Goal: Task Accomplishment & Management: Complete application form

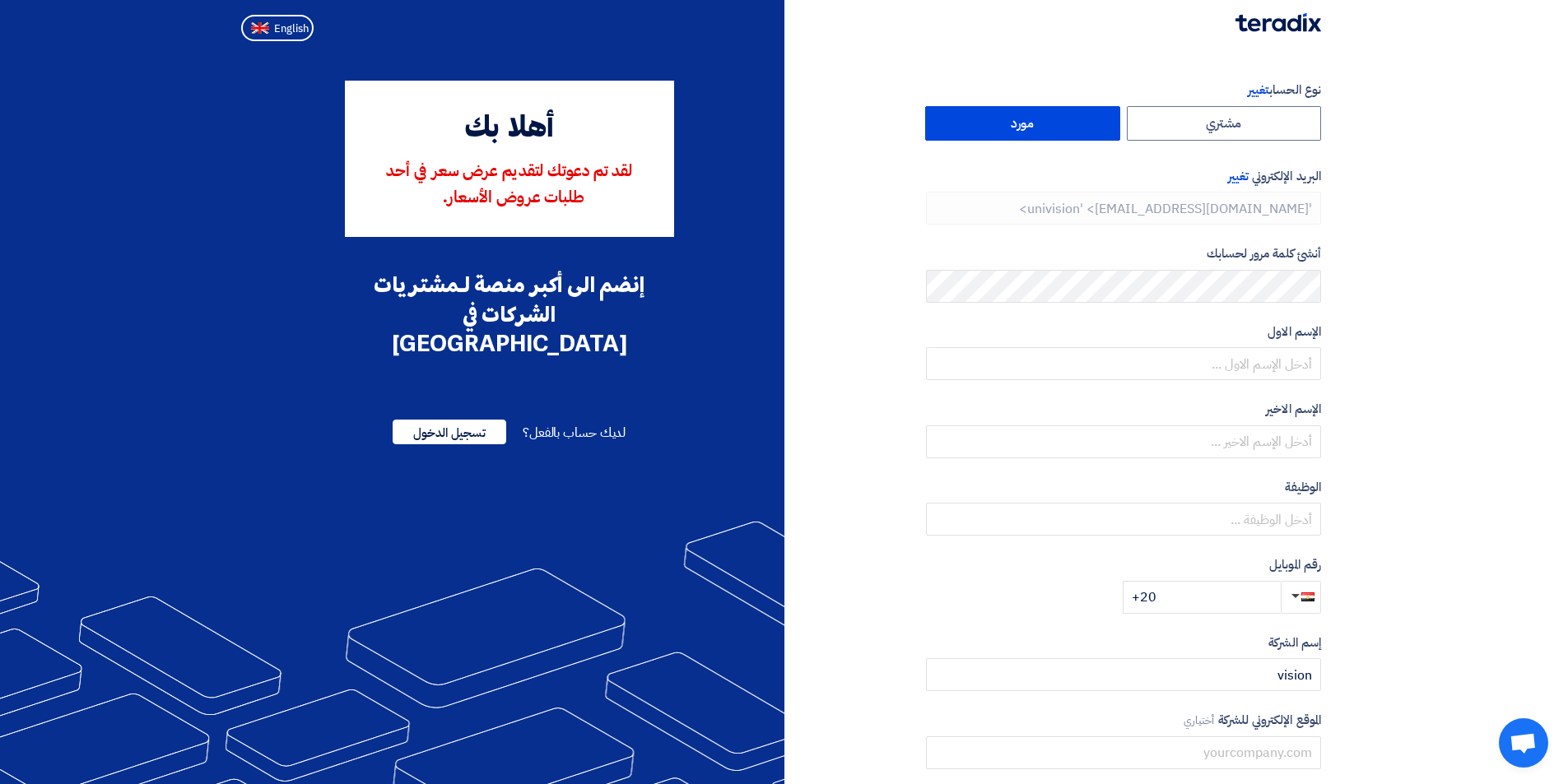
type input "[PHONE_NUMBER]"
click at [458, 419] on span "تسجيل الدخول" at bounding box center [449, 432] width 114 height 25
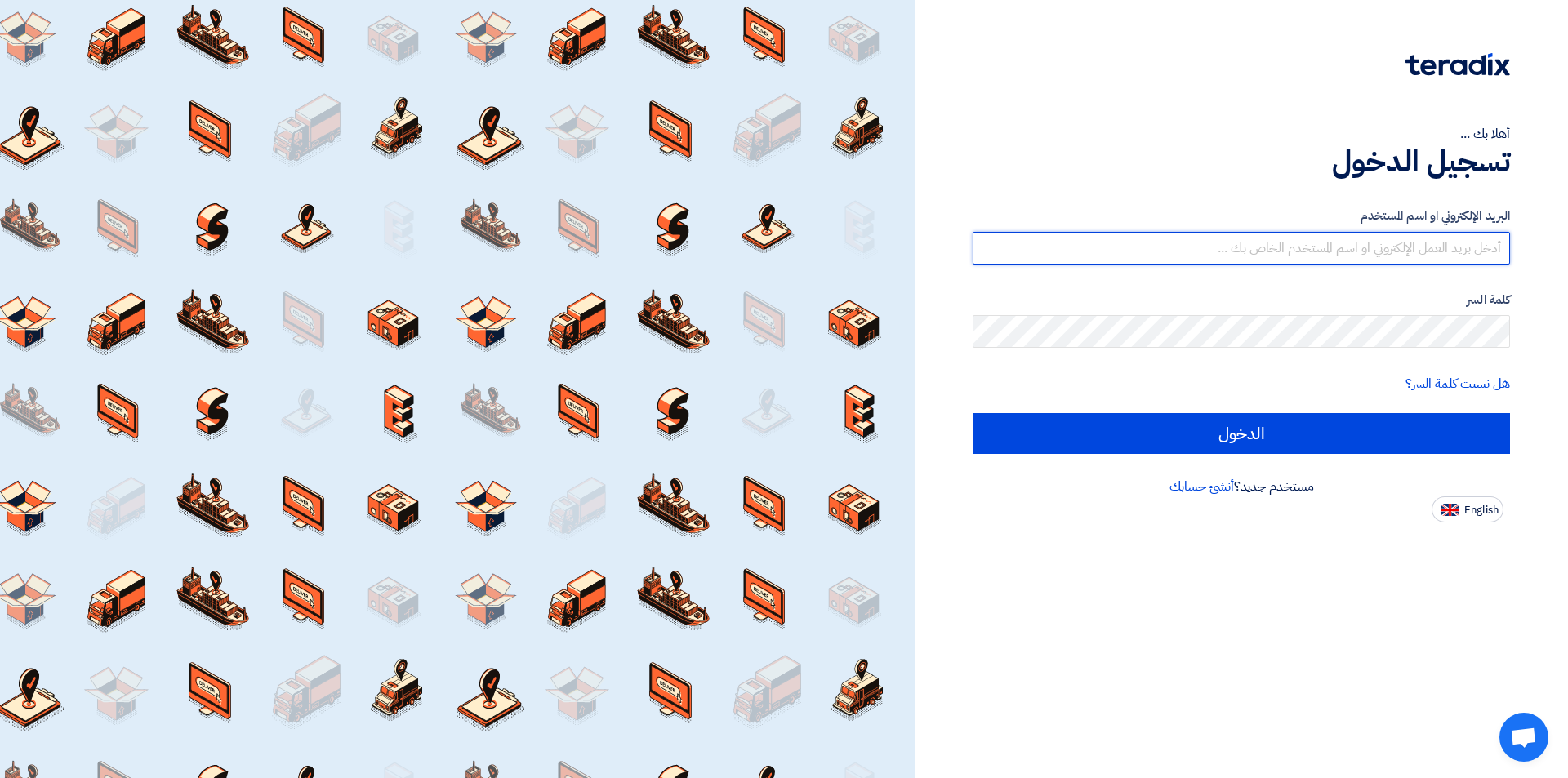
click at [1328, 250] on input "text" at bounding box center [1241, 247] width 537 height 32
type input "info@univisionegypt.com"
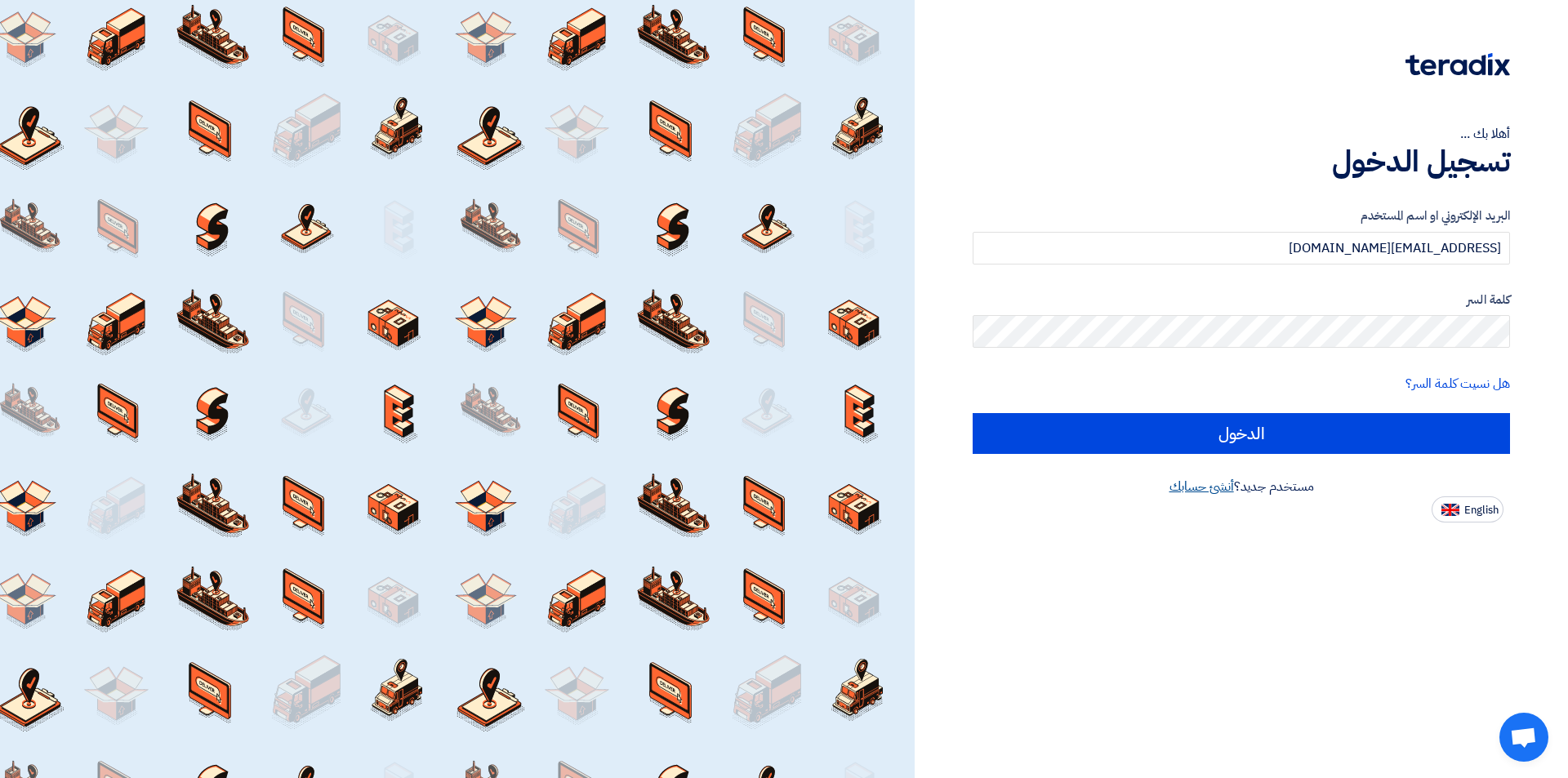
click at [1215, 482] on link "أنشئ حسابك" at bounding box center [1202, 486] width 65 height 19
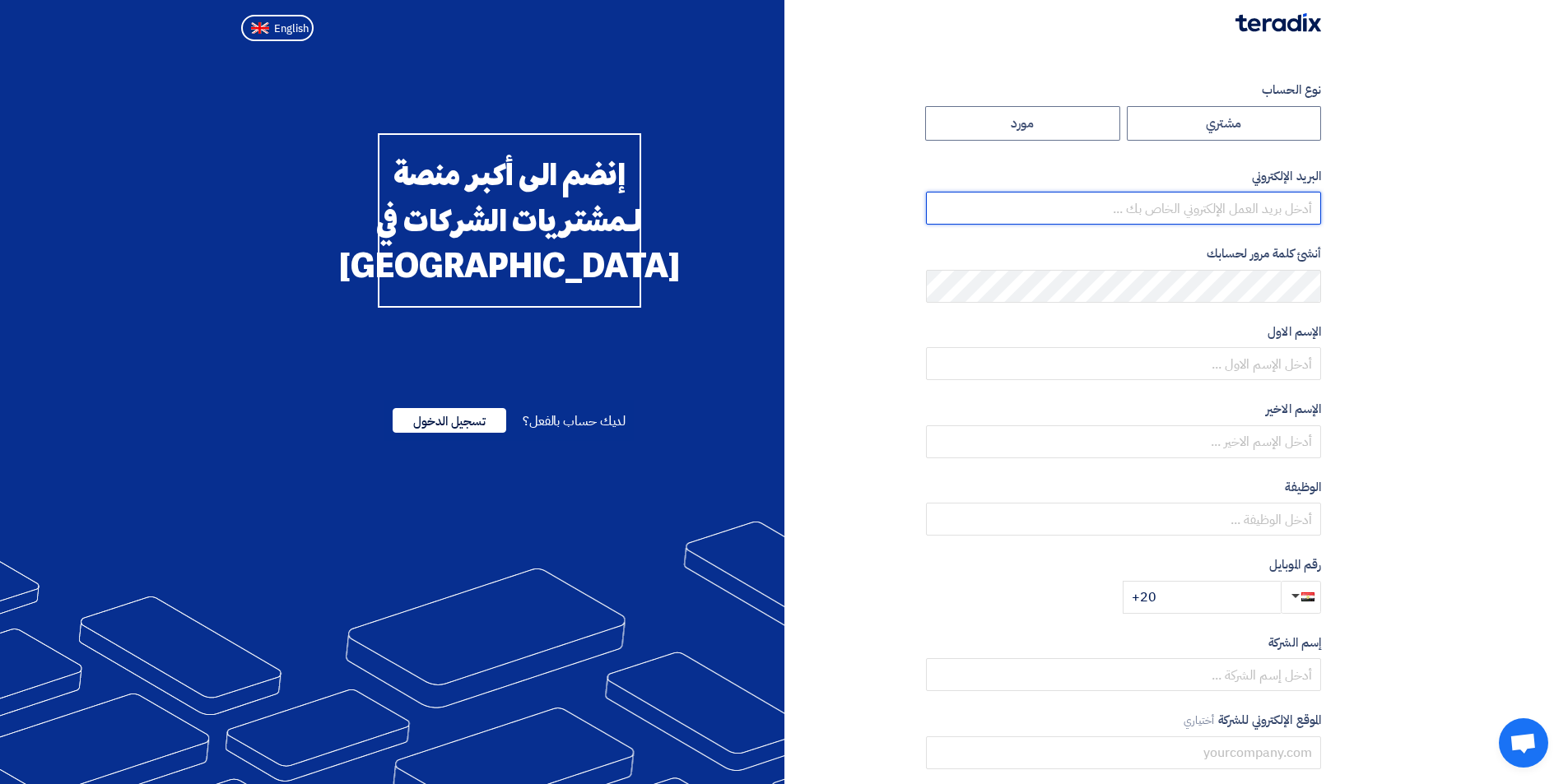
click at [1252, 204] on input "email" at bounding box center [1123, 208] width 395 height 33
type input "info@univisionegypt.com"
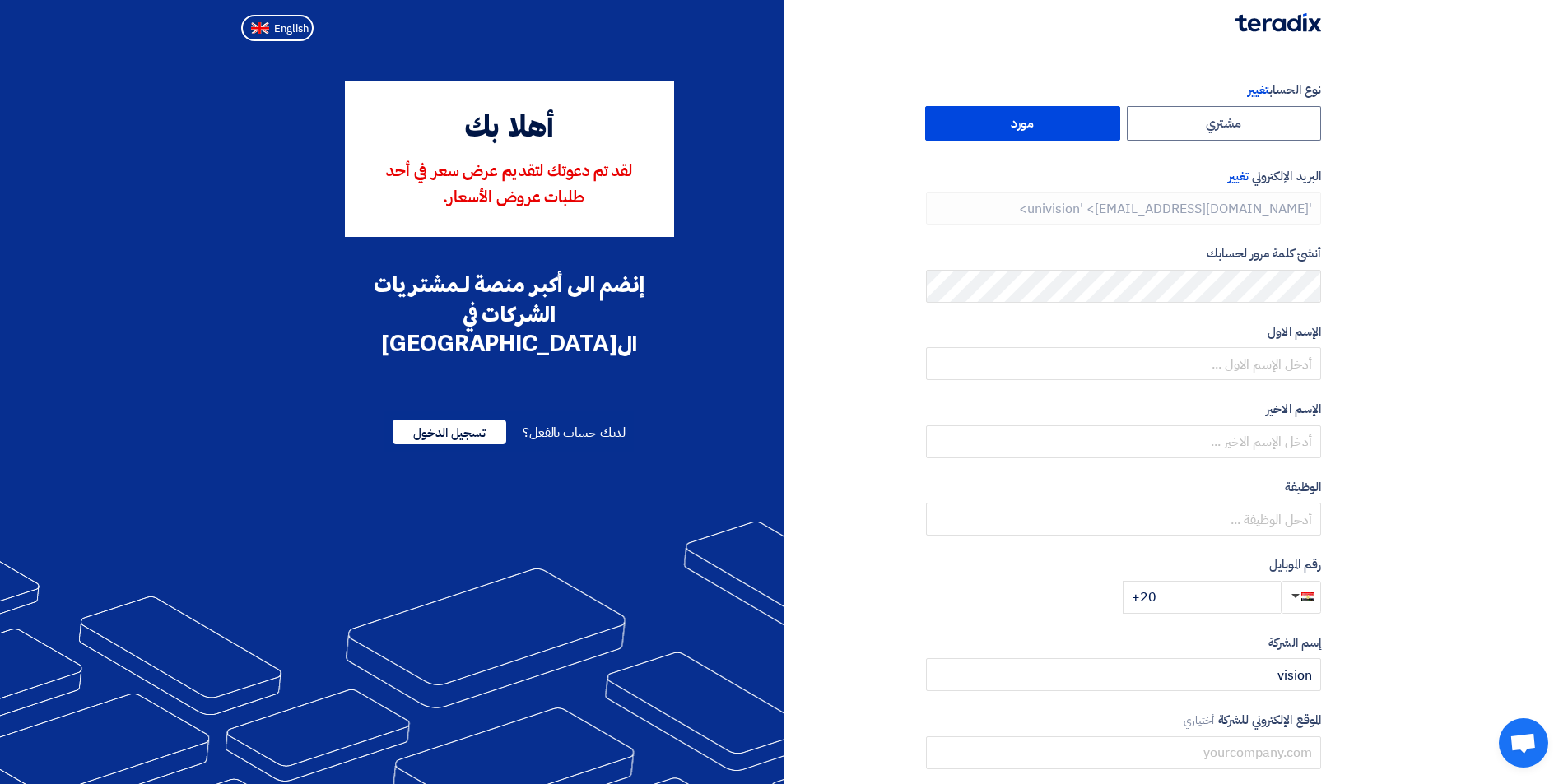
type input "[PHONE_NUMBER]"
drag, startPoint x: 1347, startPoint y: 5, endPoint x: 1196, endPoint y: 36, distance: 154.1
click at [1196, 36] on nav at bounding box center [784, 24] width 1568 height 48
click at [1285, 14] on img at bounding box center [1277, 22] width 85 height 18
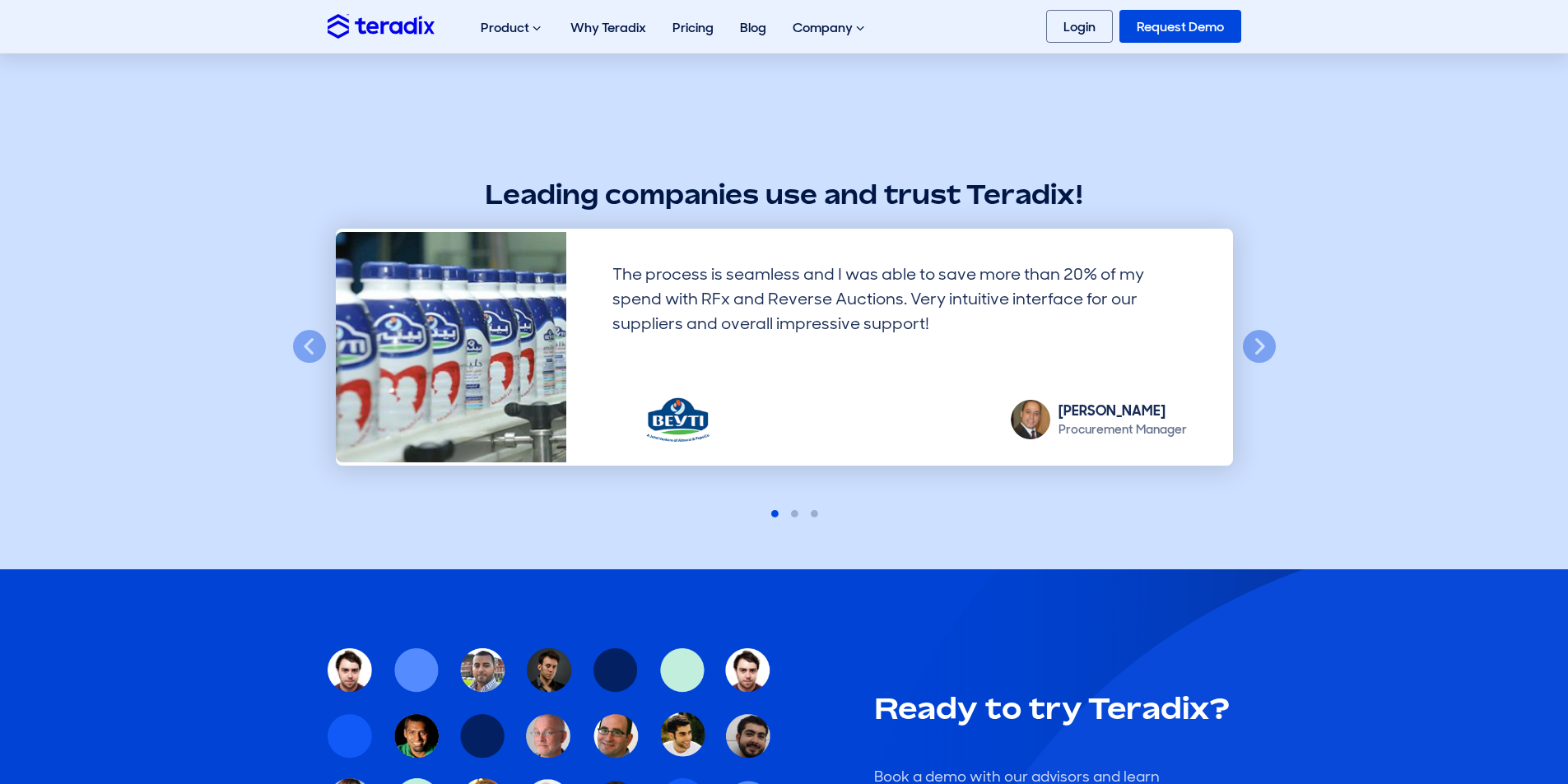
scroll to position [4386, 0]
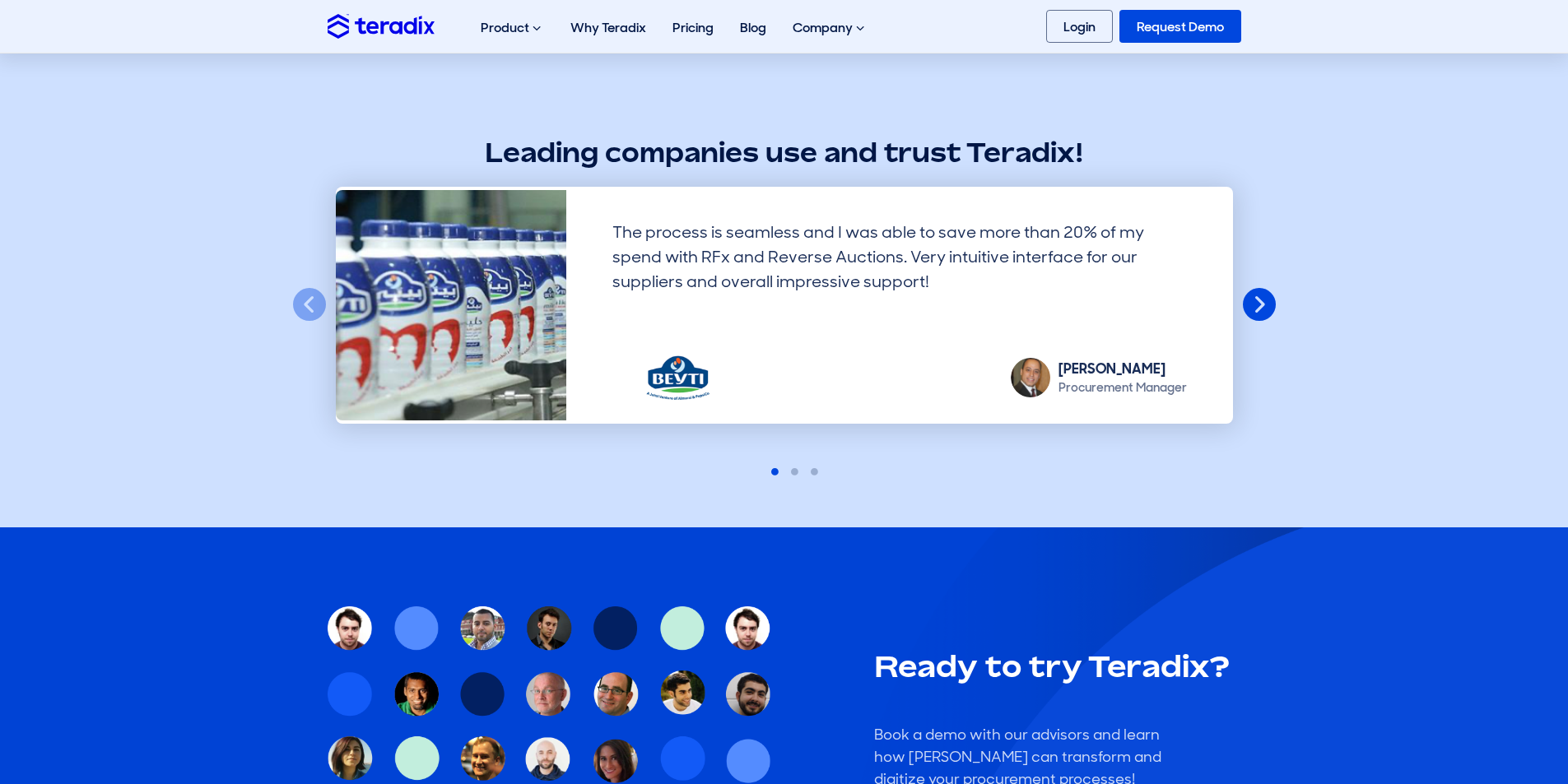
click at [1260, 311] on button "Next" at bounding box center [1259, 305] width 36 height 36
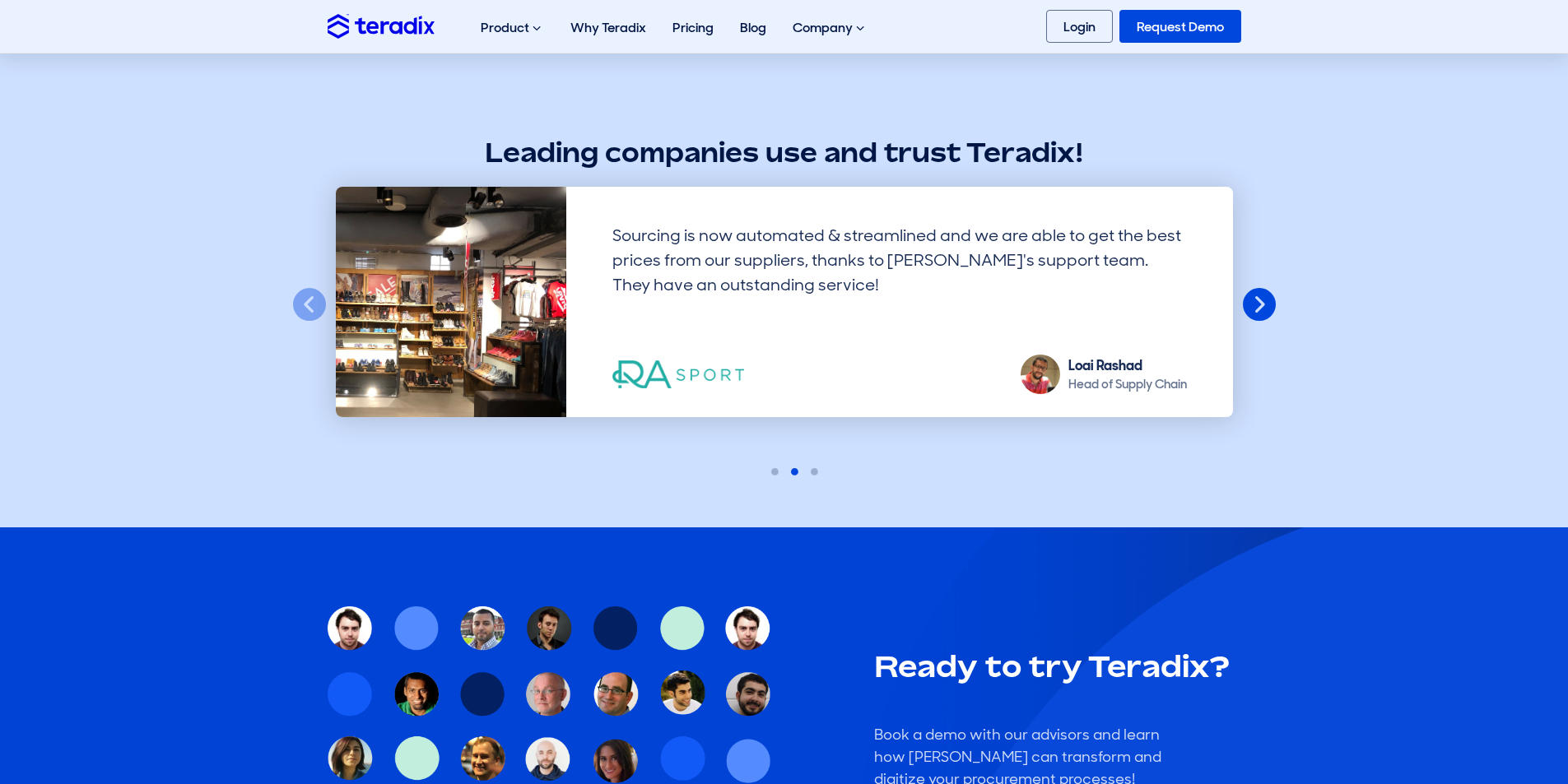
click at [1260, 311] on button "Next" at bounding box center [1259, 305] width 36 height 36
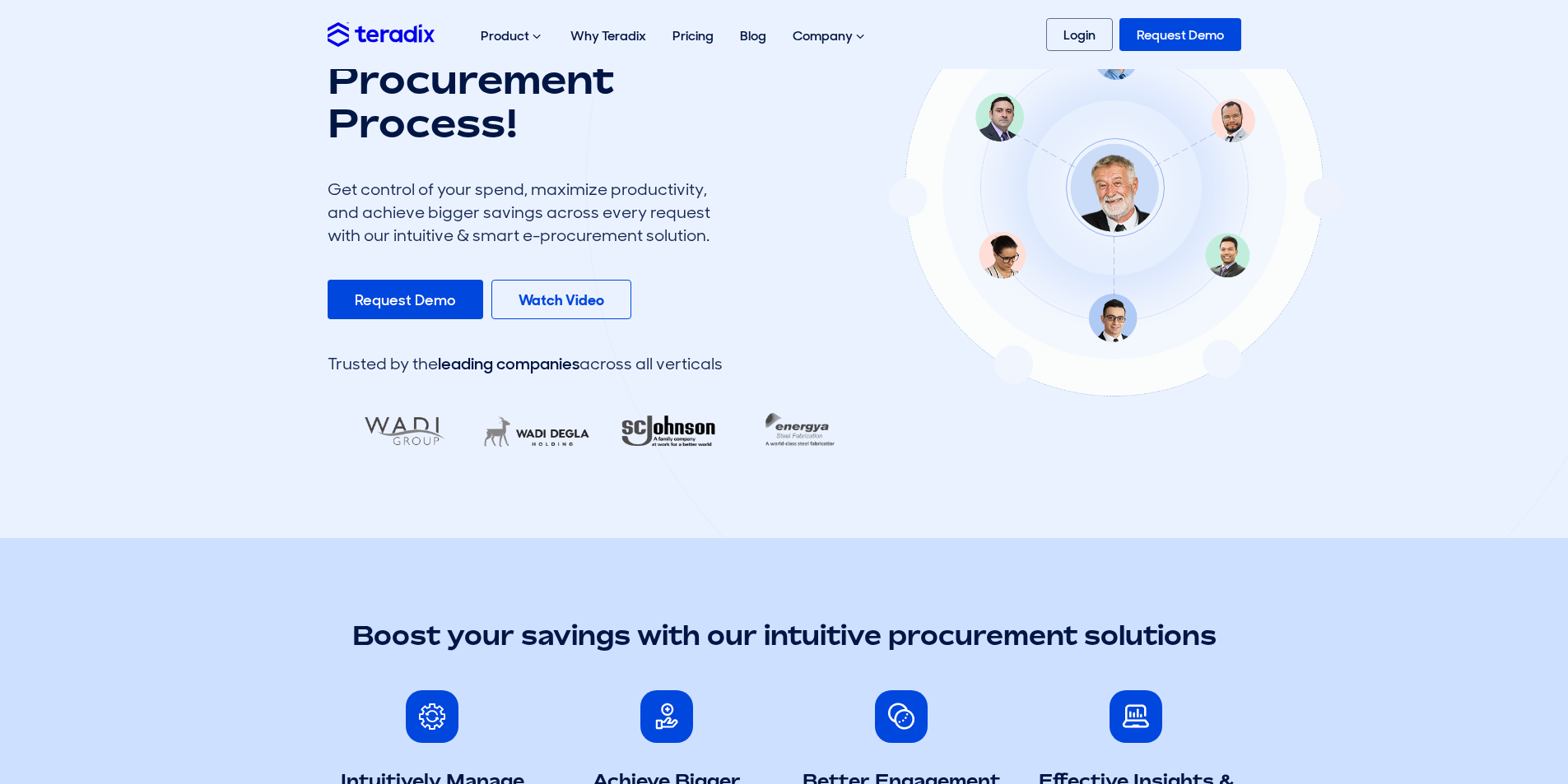
scroll to position [0, 0]
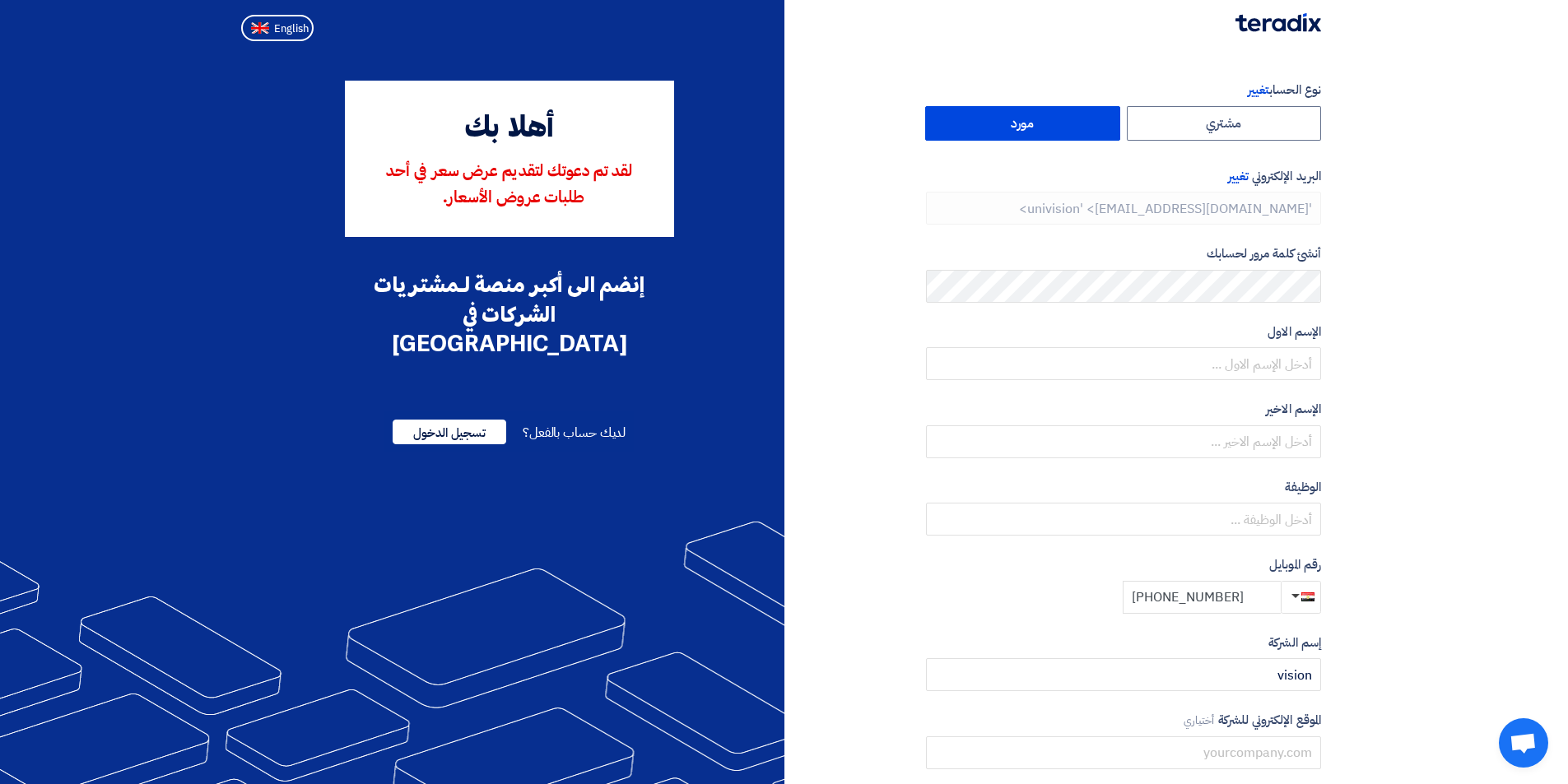
drag, startPoint x: 1265, startPoint y: 603, endPoint x: 1114, endPoint y: 612, distance: 151.3
click at [1114, 612] on div "رقم الموبايل +20 1060597520" at bounding box center [1123, 584] width 395 height 58
paste input "01010799244"
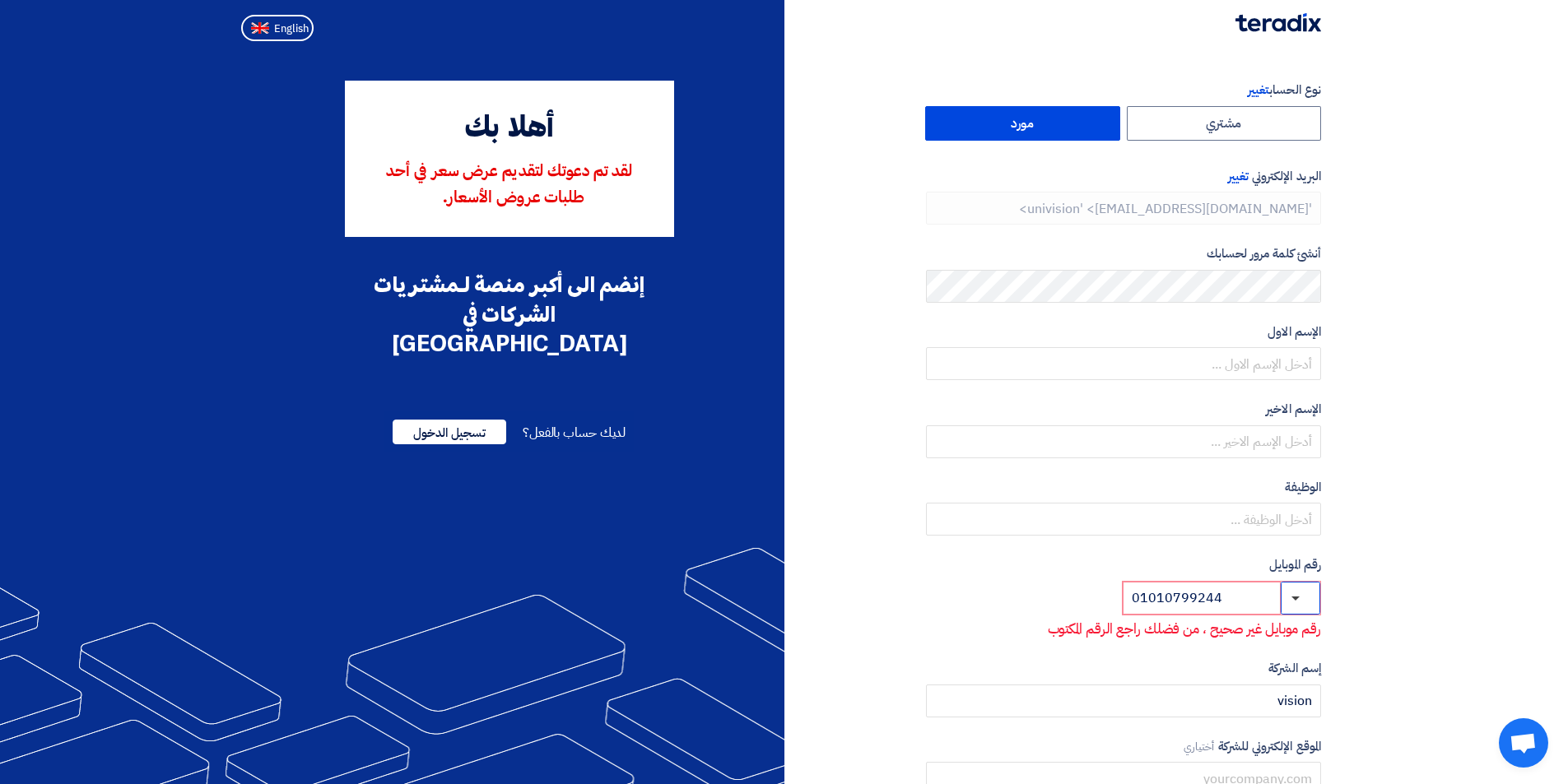
click at [1288, 599] on button "button" at bounding box center [1300, 597] width 40 height 33
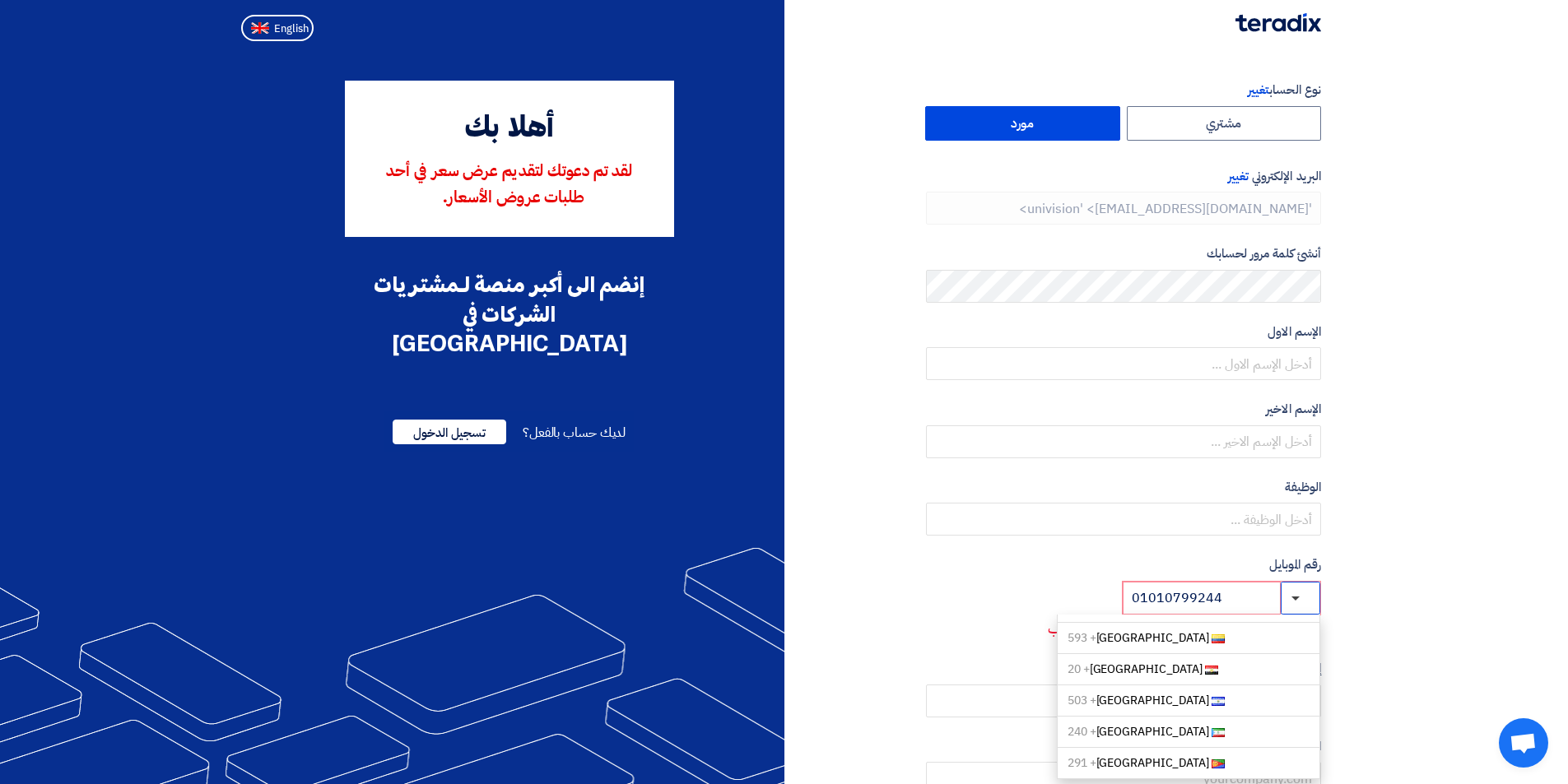
scroll to position [1416, 0]
click at [1123, 749] on link "Egypt + 20" at bounding box center [1188, 764] width 264 height 31
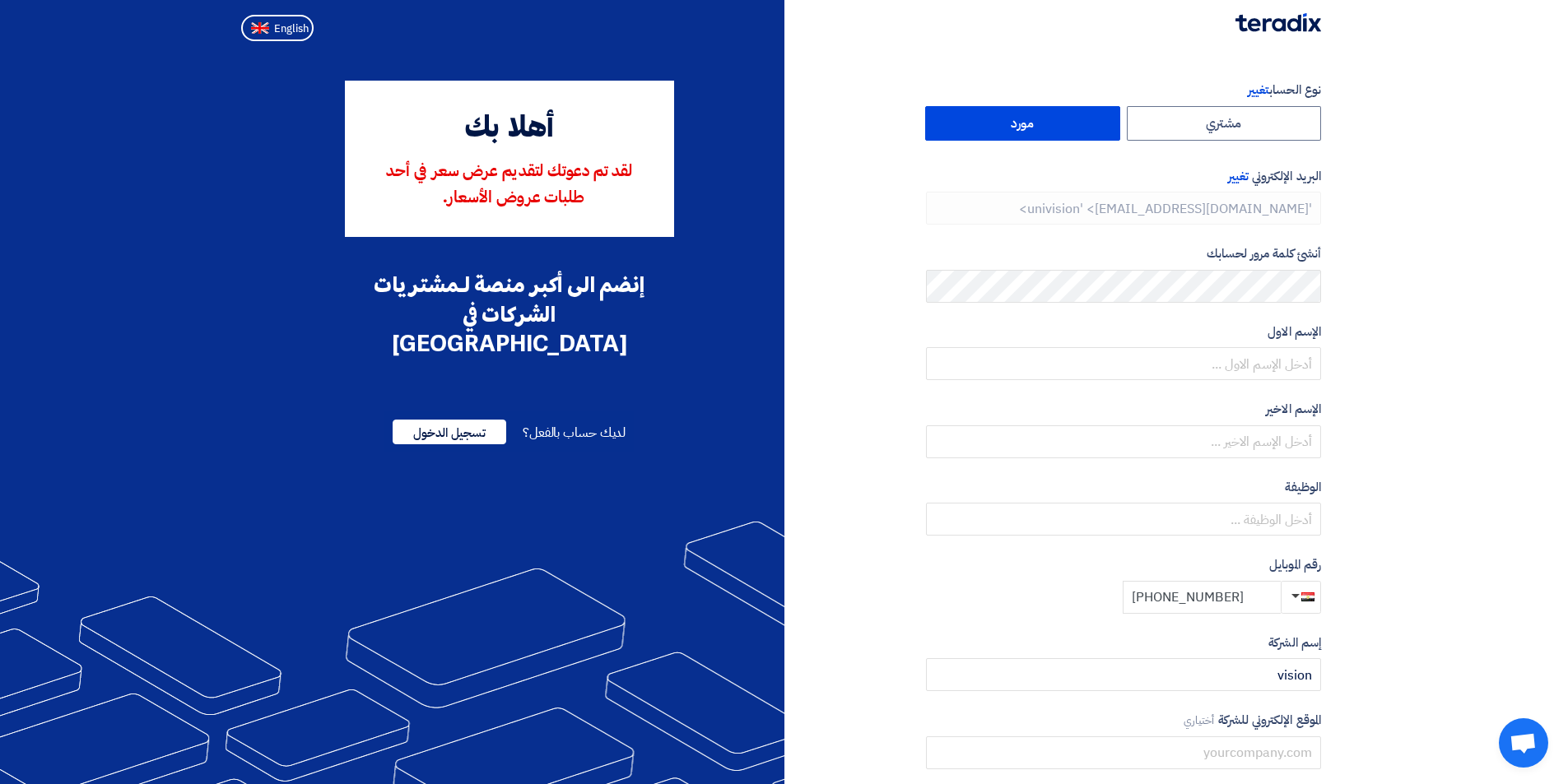
click at [1168, 598] on input "+20 01010799244" at bounding box center [1201, 596] width 158 height 33
type input "[PHONE_NUMBER]"
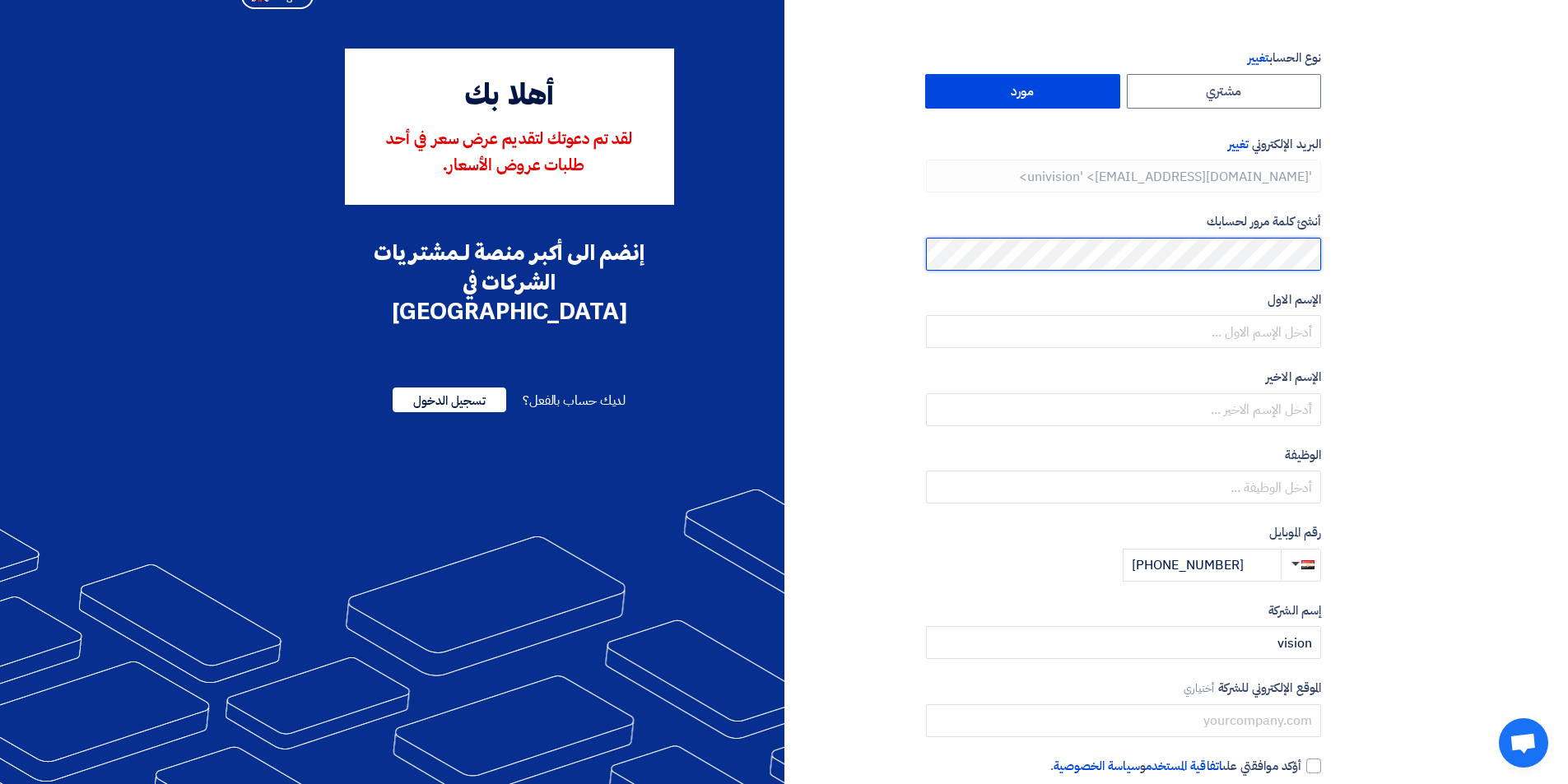
scroll to position [0, 0]
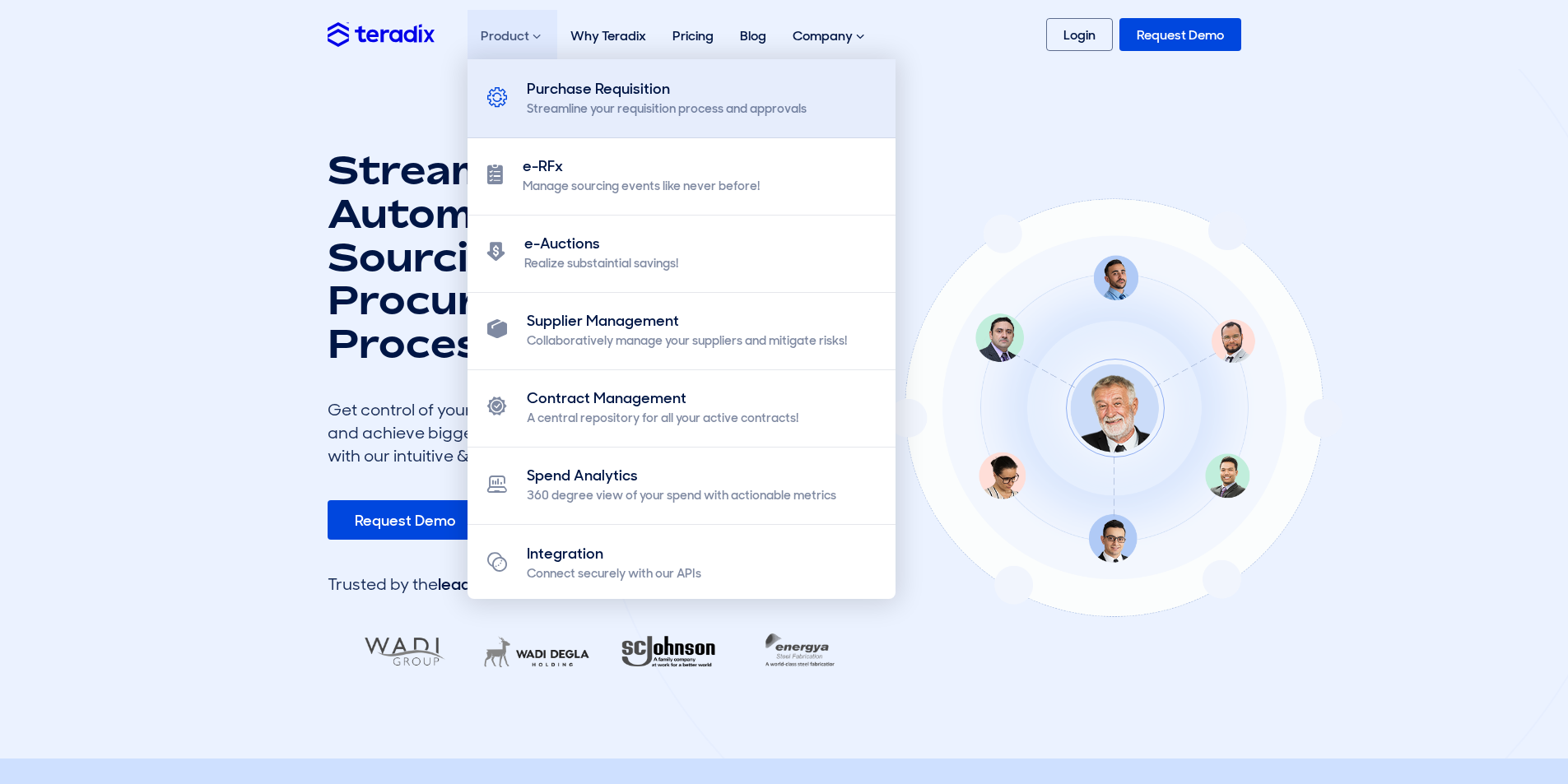
click at [585, 97] on div "Purchase Requisition" at bounding box center [666, 89] width 279 height 22
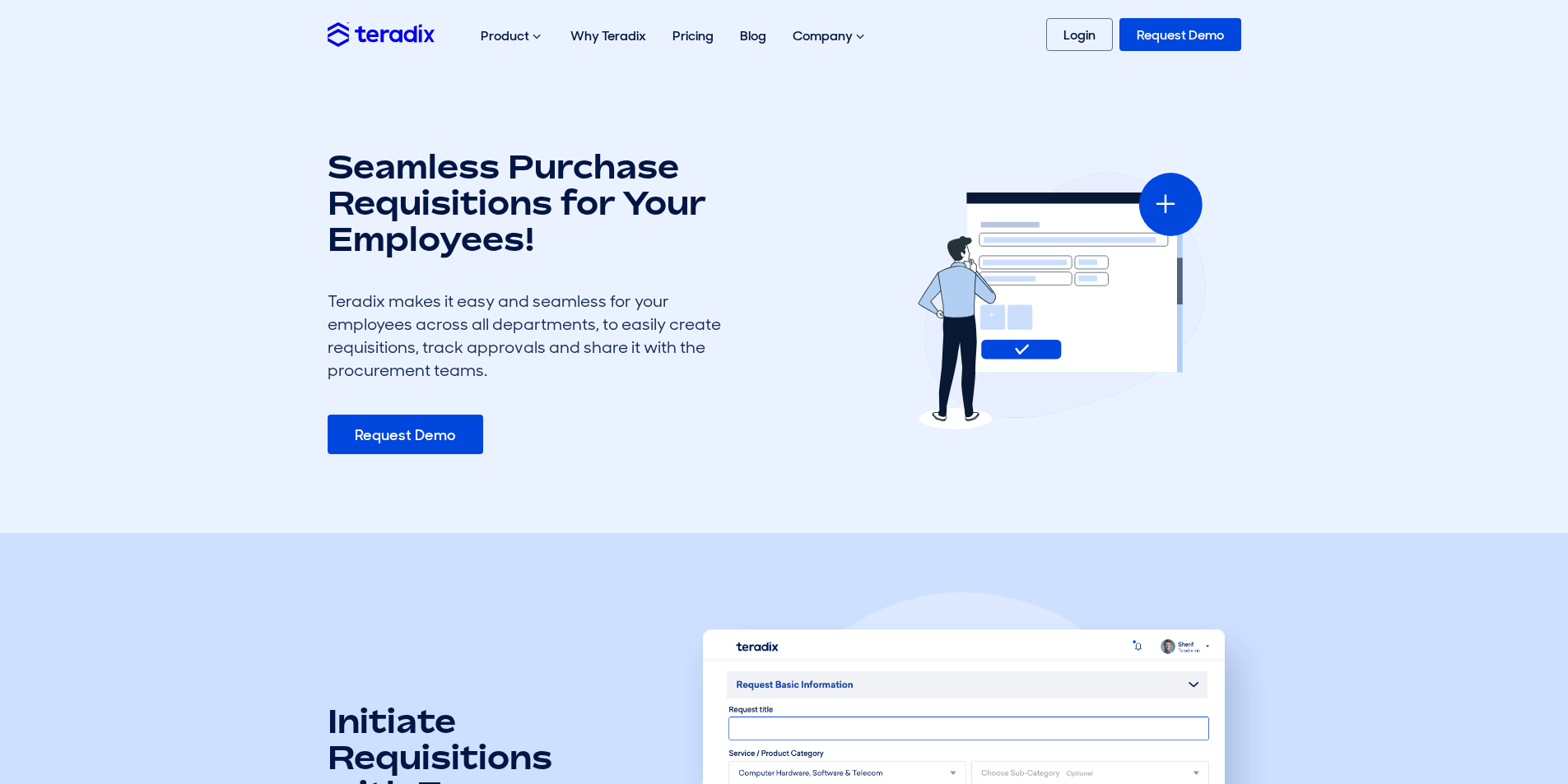
click at [958, 108] on section "Seamless Purchase Requisitions for Your Employees! Teradix makes it easy and se…" at bounding box center [784, 300] width 1568 height 464
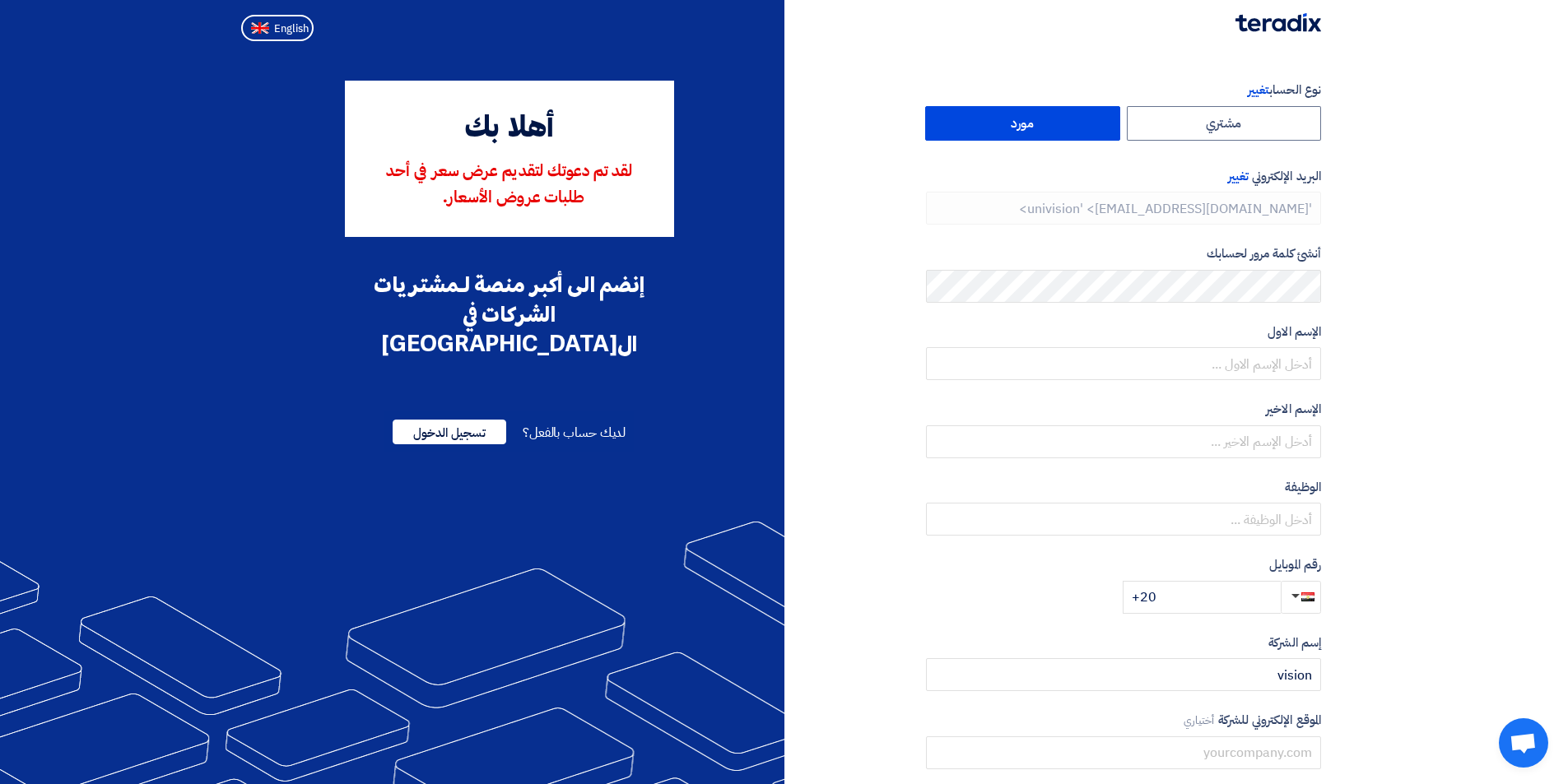
type input "[PHONE_NUMBER]"
drag, startPoint x: 1252, startPoint y: 597, endPoint x: 1162, endPoint y: 589, distance: 90.4
click at [1162, 589] on input "[PHONE_NUMBER]" at bounding box center [1201, 596] width 158 height 33
paste input "10799244"
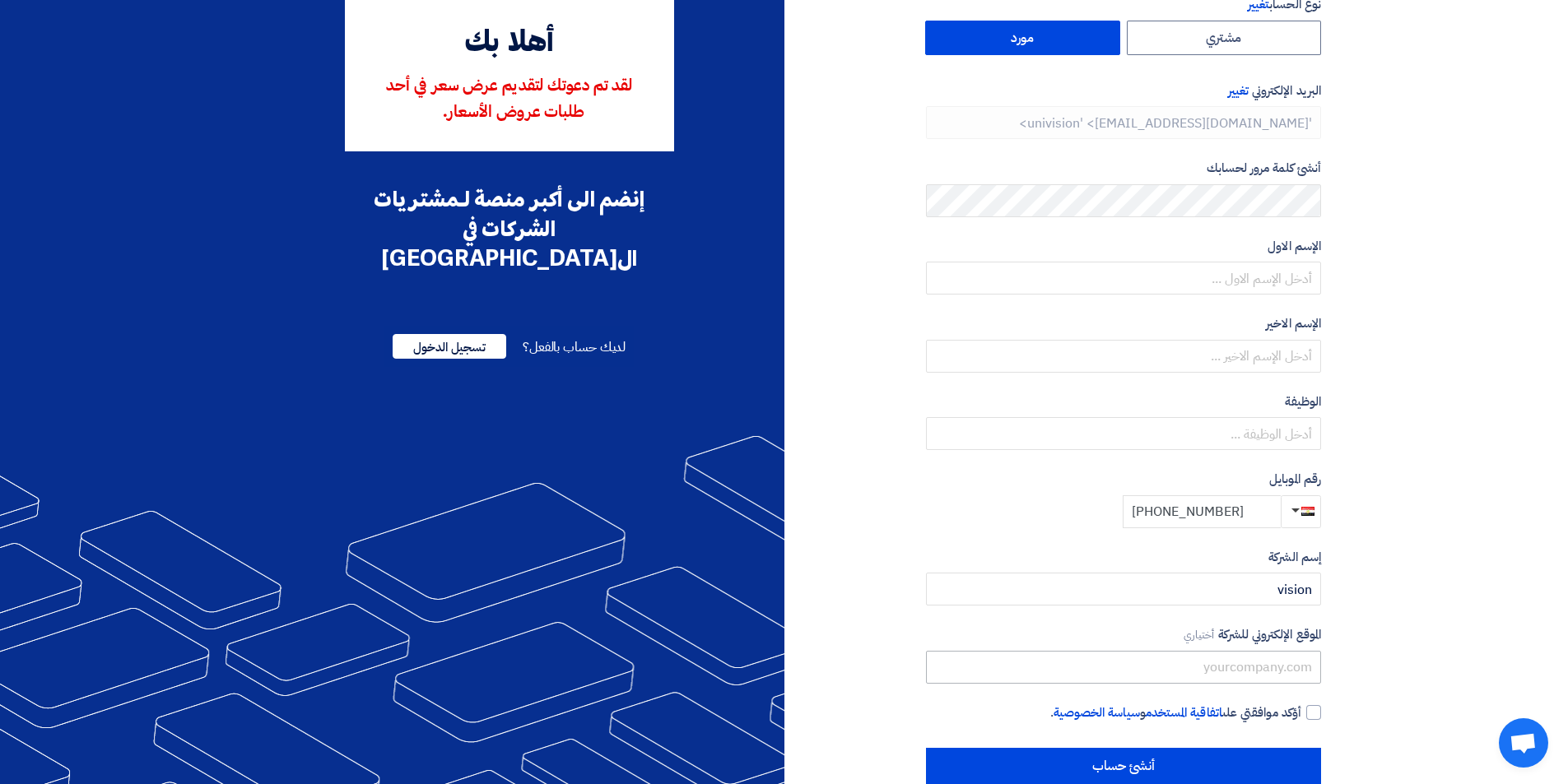
scroll to position [118, 0]
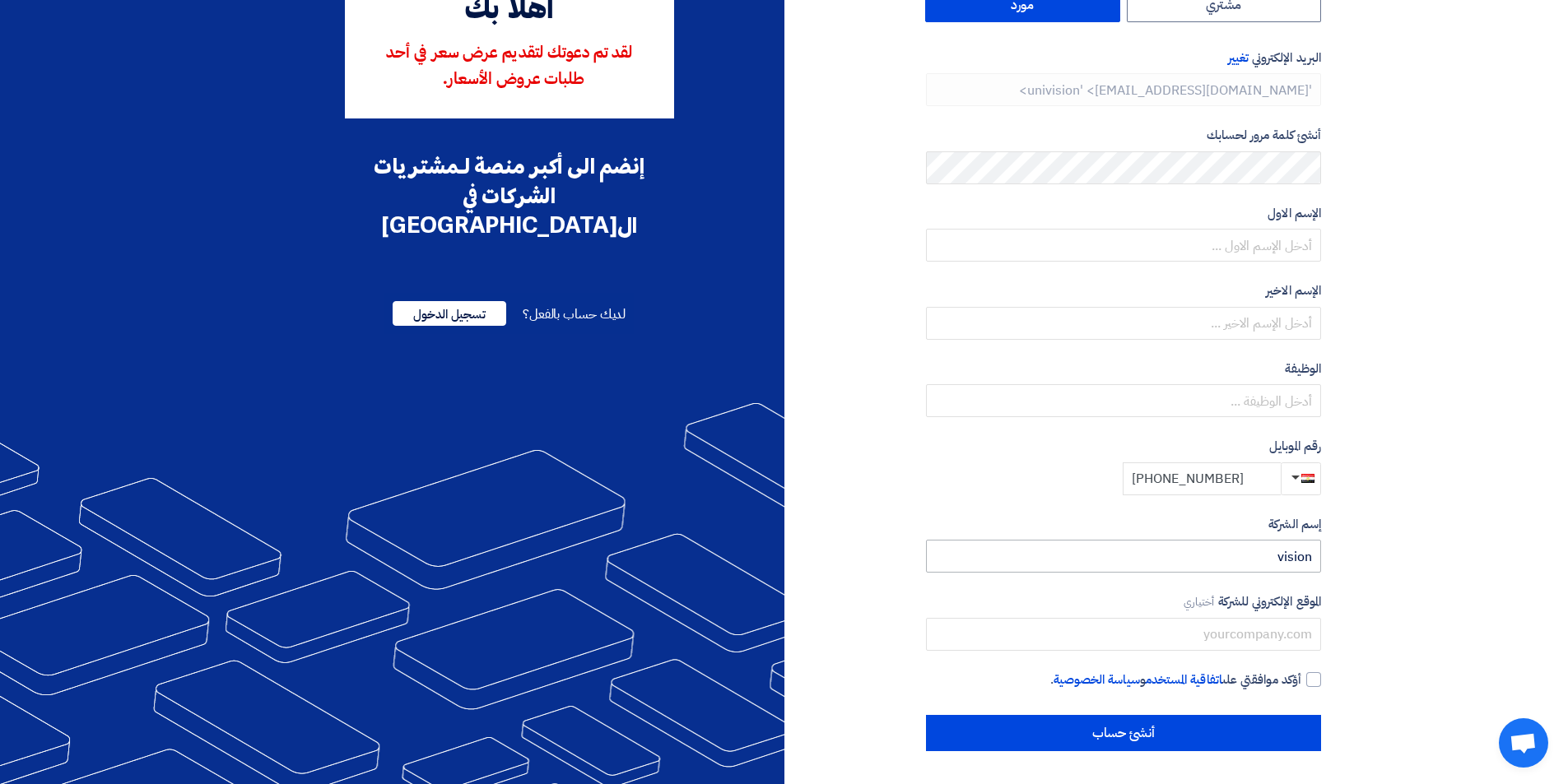
type input "+20 1010799244"
drag, startPoint x: 1311, startPoint y: 561, endPoint x: 1229, endPoint y: 561, distance: 82.0
click at [1230, 561] on input "vision" at bounding box center [1123, 555] width 395 height 33
type input "Vision"
click at [1454, 164] on section "نوع الحساب تغيير مشتري مورد البريد الإلكتروني تغيير 'univision' <info@univision…" at bounding box center [784, 357] width 1568 height 854
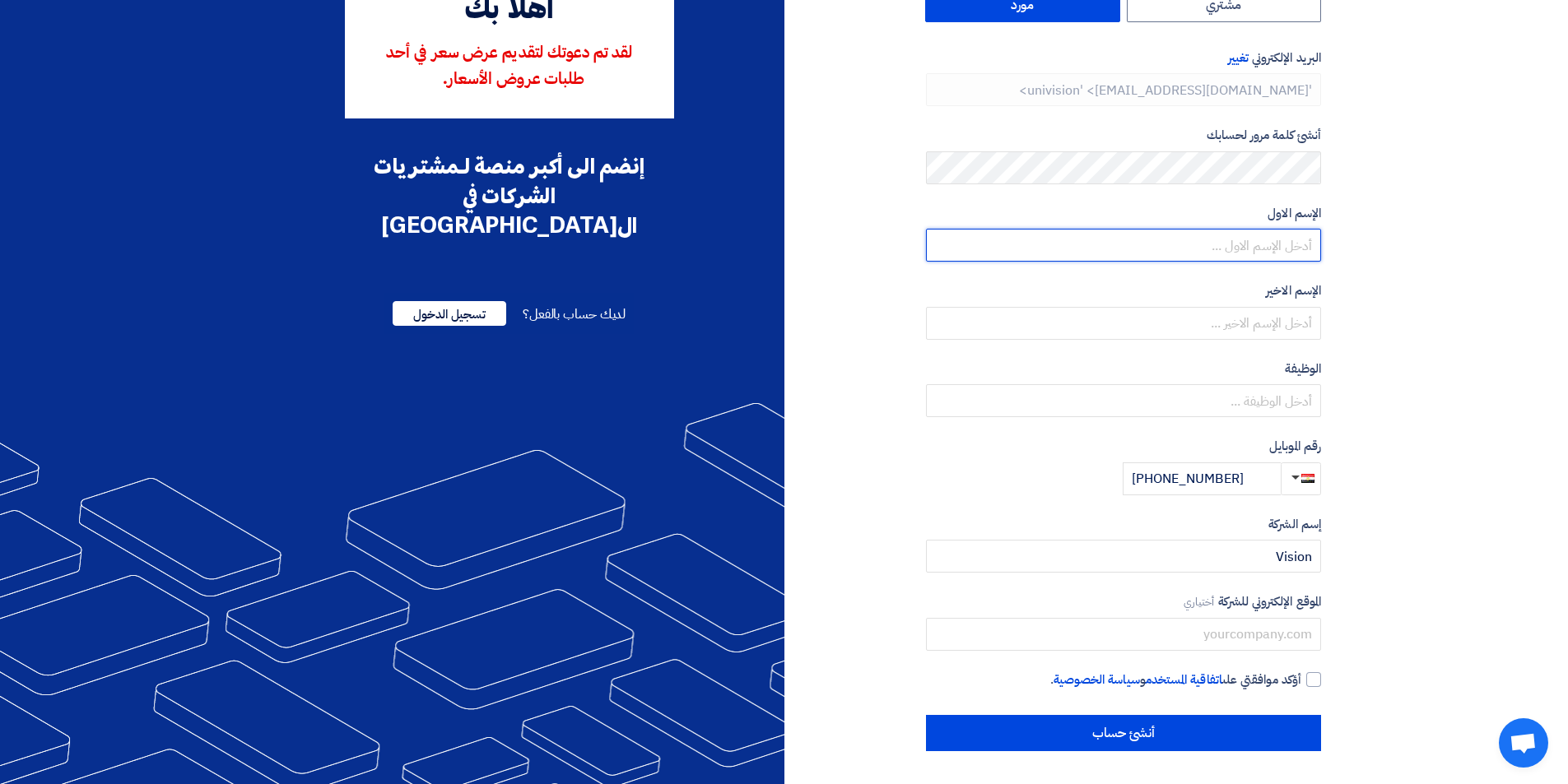
click at [1297, 248] on input "text" at bounding box center [1123, 245] width 395 height 33
type input "Ahmed"
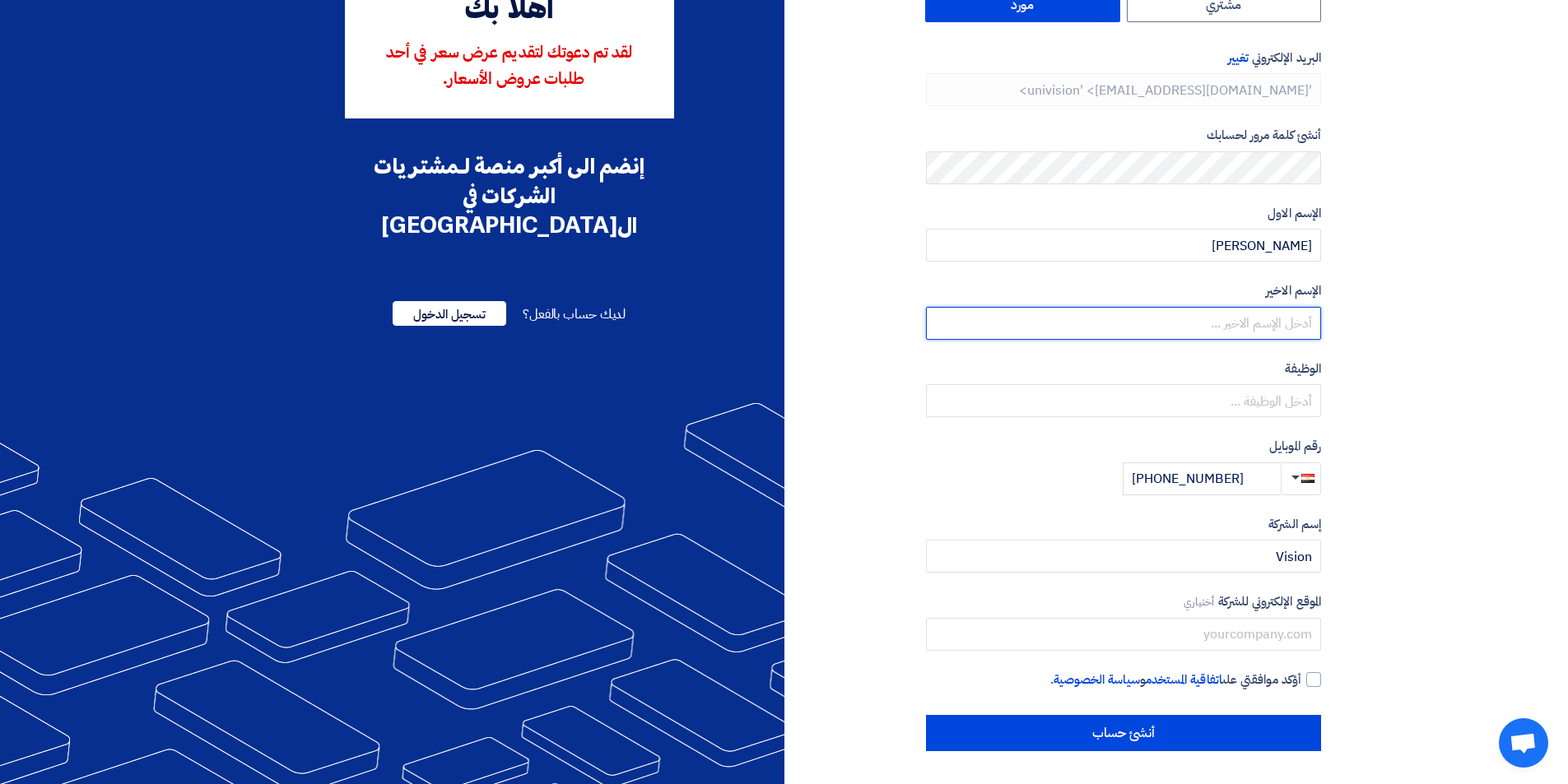
click at [1168, 308] on input "text" at bounding box center [1123, 322] width 395 height 33
type input "Zaki"
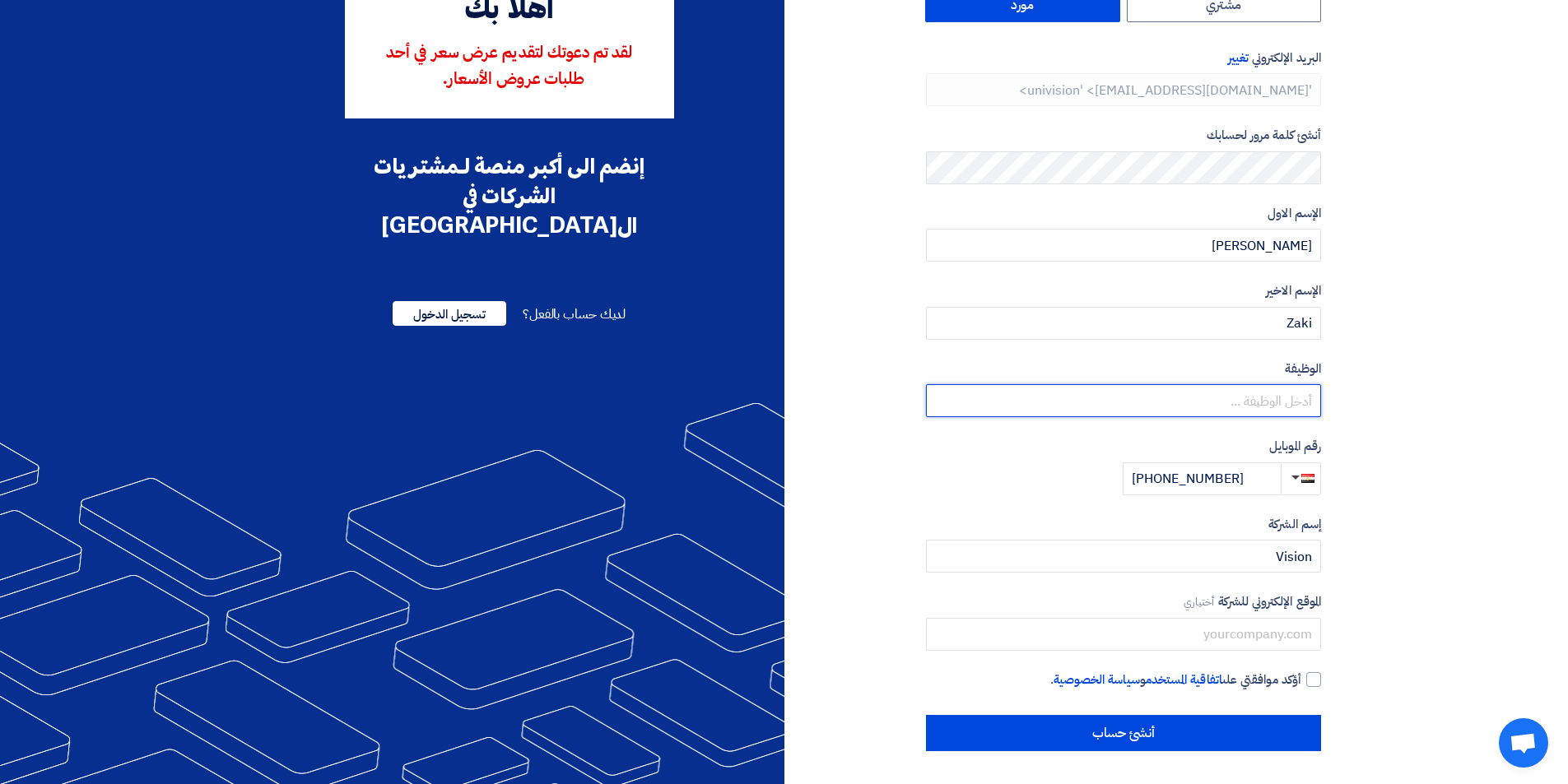
click at [1225, 411] on input "text" at bounding box center [1123, 400] width 395 height 33
type input "ك"
type input "م"
type input "مدير مبيعات"
drag, startPoint x: 1263, startPoint y: 477, endPoint x: 1162, endPoint y: 482, distance: 101.1
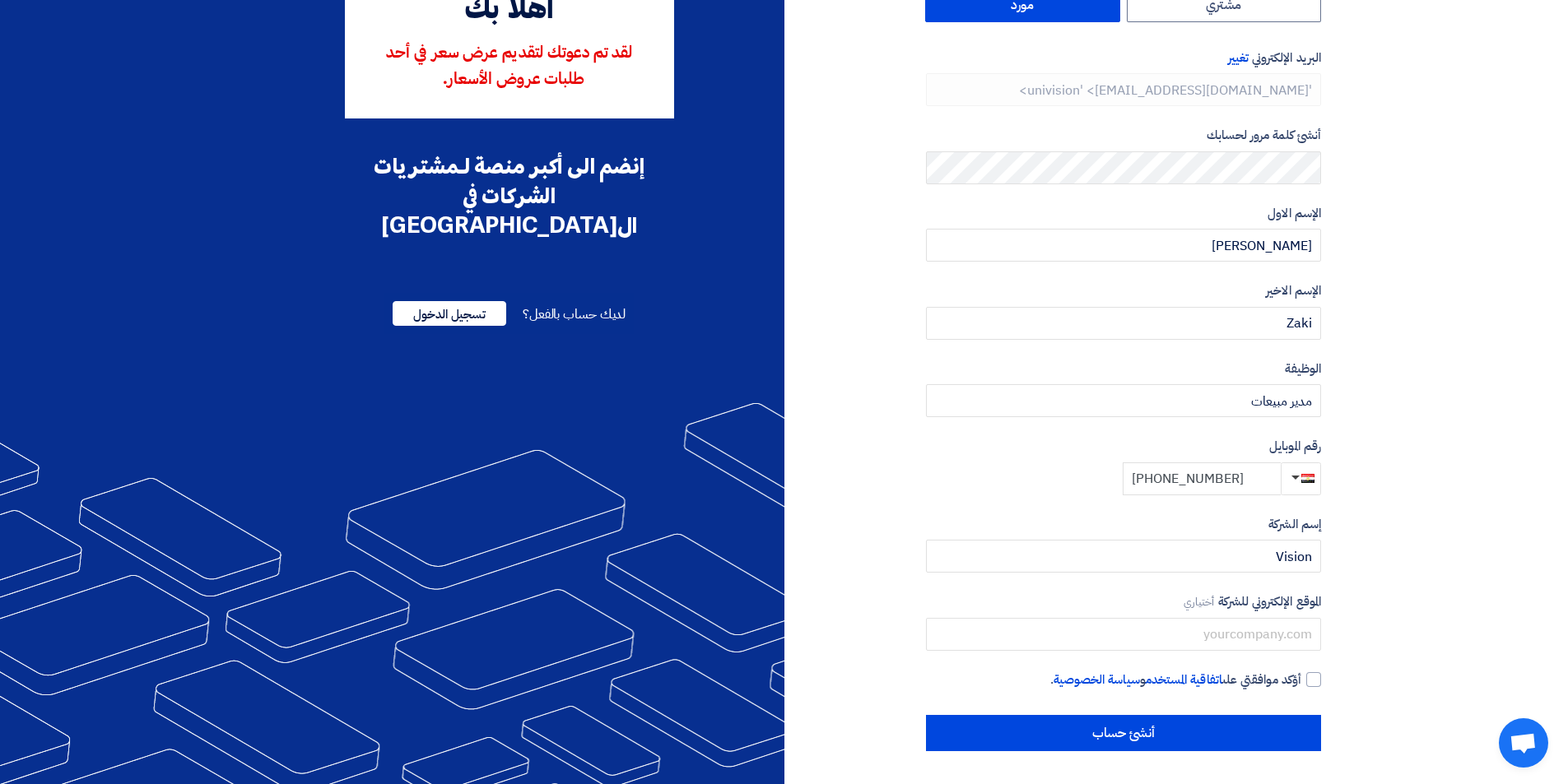
click at [1162, 482] on input "+20 1010799244" at bounding box center [1201, 478] width 158 height 33
type input "+20 1018729474"
click at [1202, 570] on input "Vision" at bounding box center [1123, 555] width 395 height 33
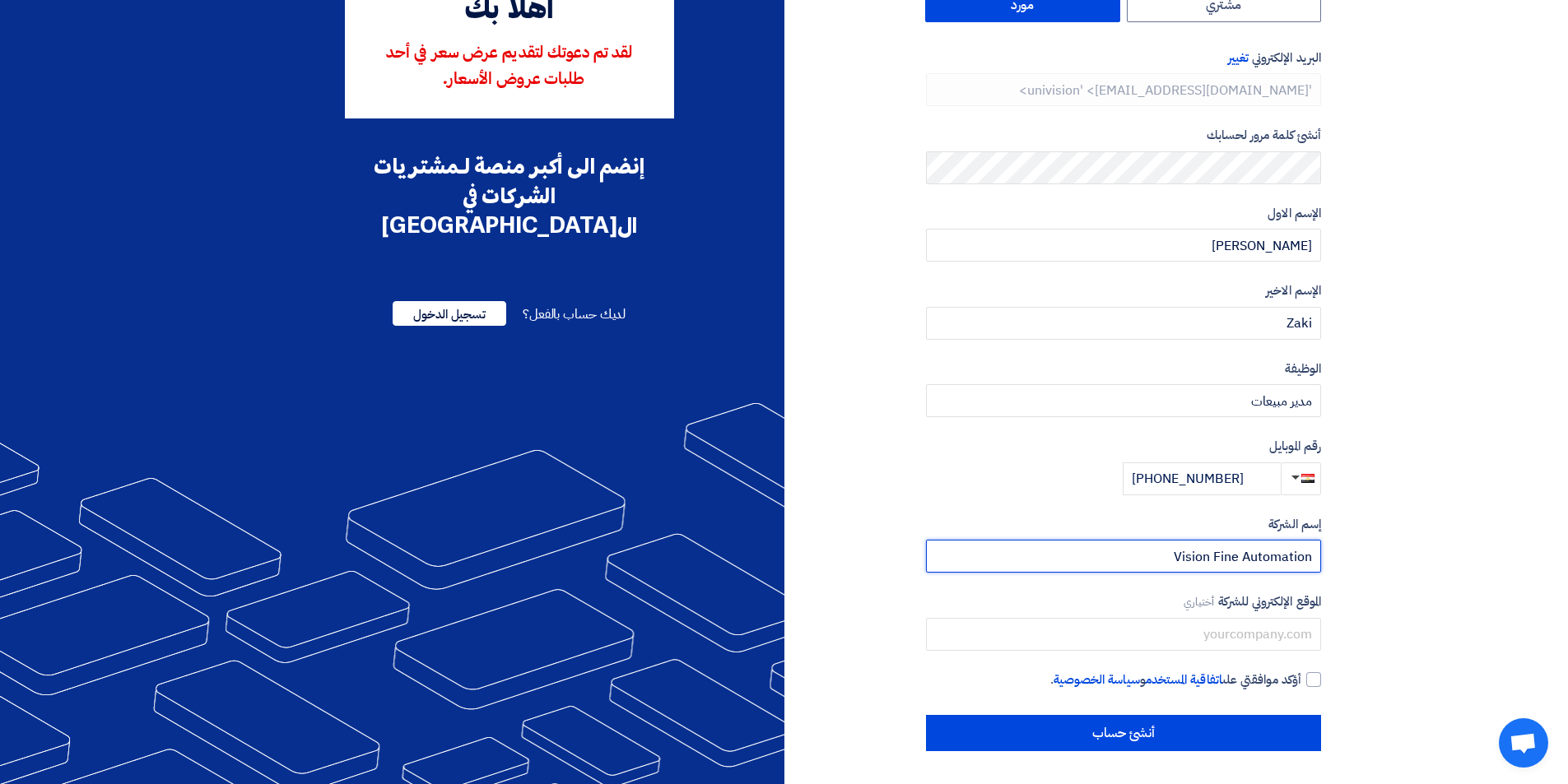
type input "Vision Fine Automation"
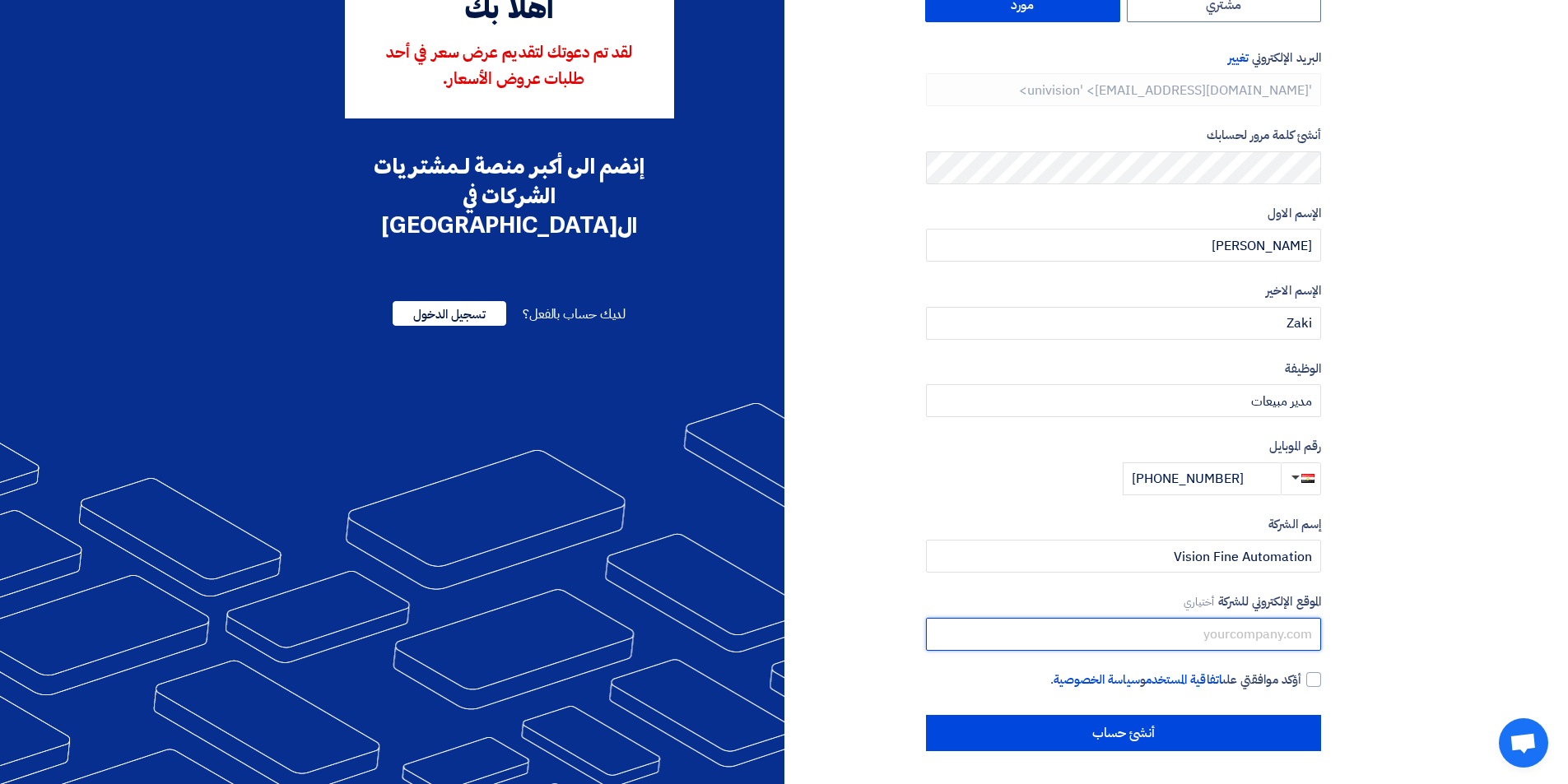
click at [1093, 631] on input "text" at bounding box center [1123, 633] width 395 height 33
paste input "www.univisionegypt.com"
type input "www.univisionegypt.com"
click at [1312, 679] on div at bounding box center [1313, 679] width 15 height 15
click at [1301, 679] on input "أؤكد موافقتي على اتفاقية المستخدم و سياسة الخصوصية ." at bounding box center [1104, 686] width 395 height 33
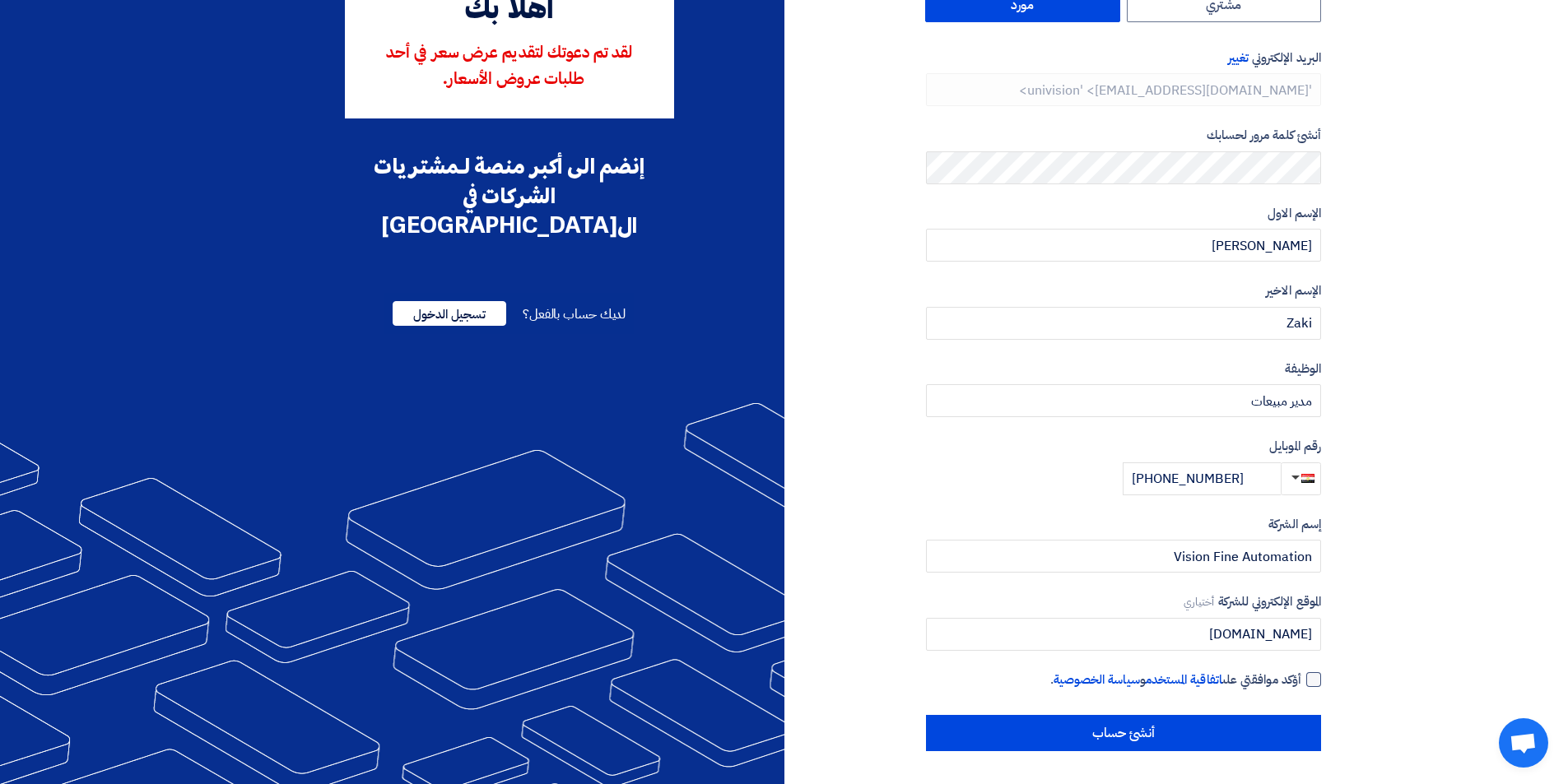
checkbox input "true"
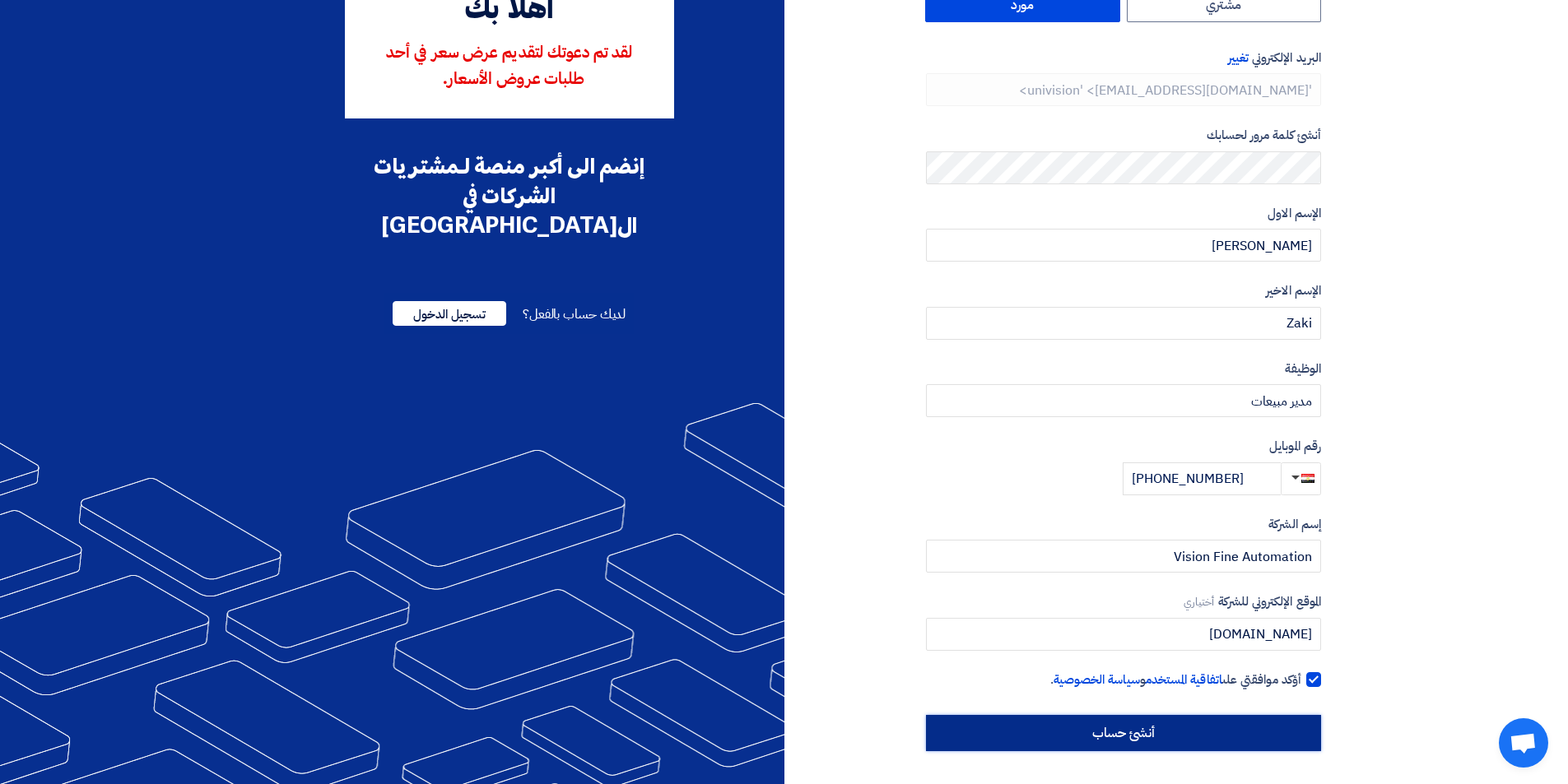
click at [1257, 741] on input "أنشئ حساب" at bounding box center [1123, 732] width 395 height 36
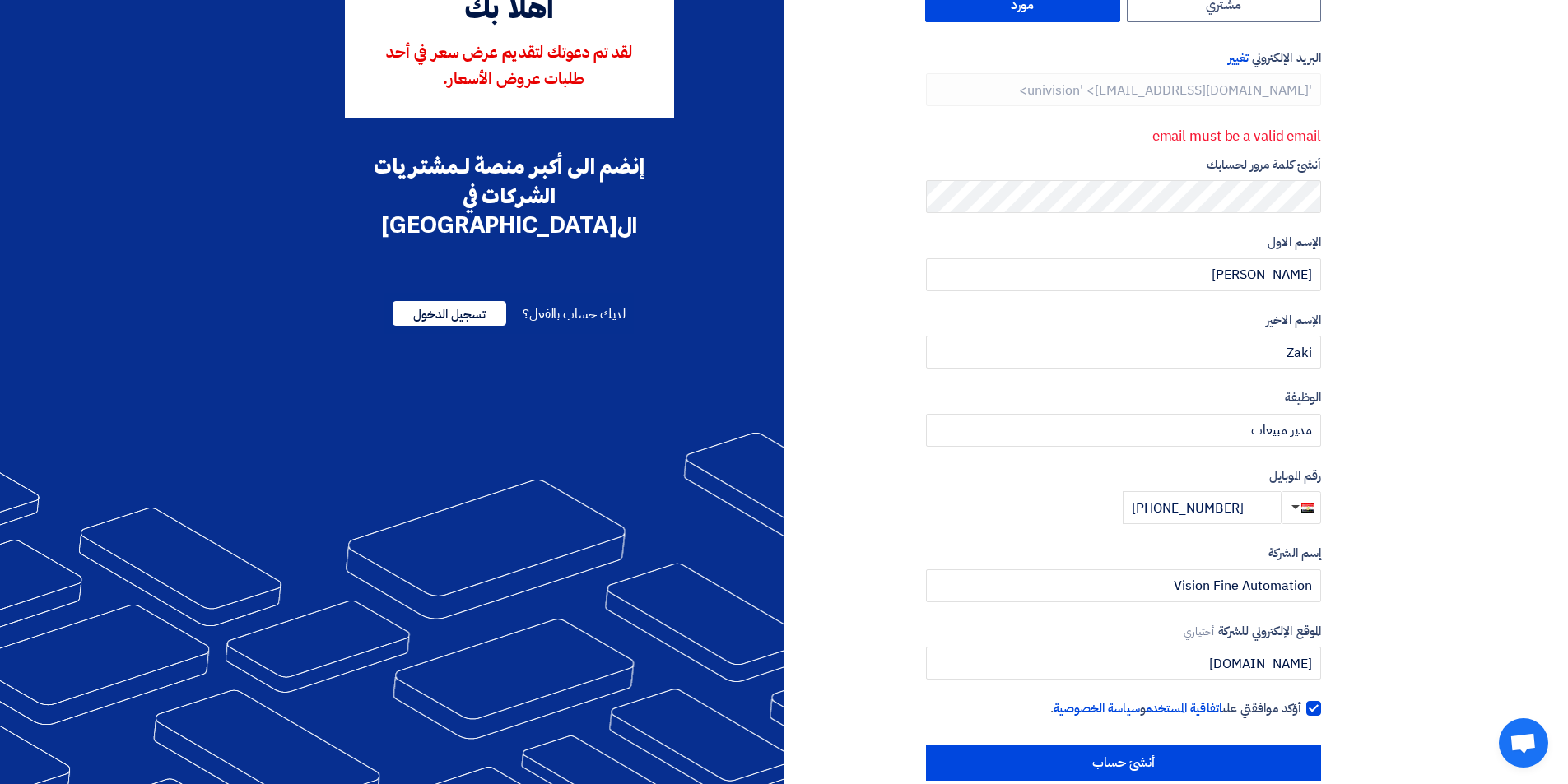
click at [1235, 61] on span "تغيير" at bounding box center [1237, 57] width 20 height 18
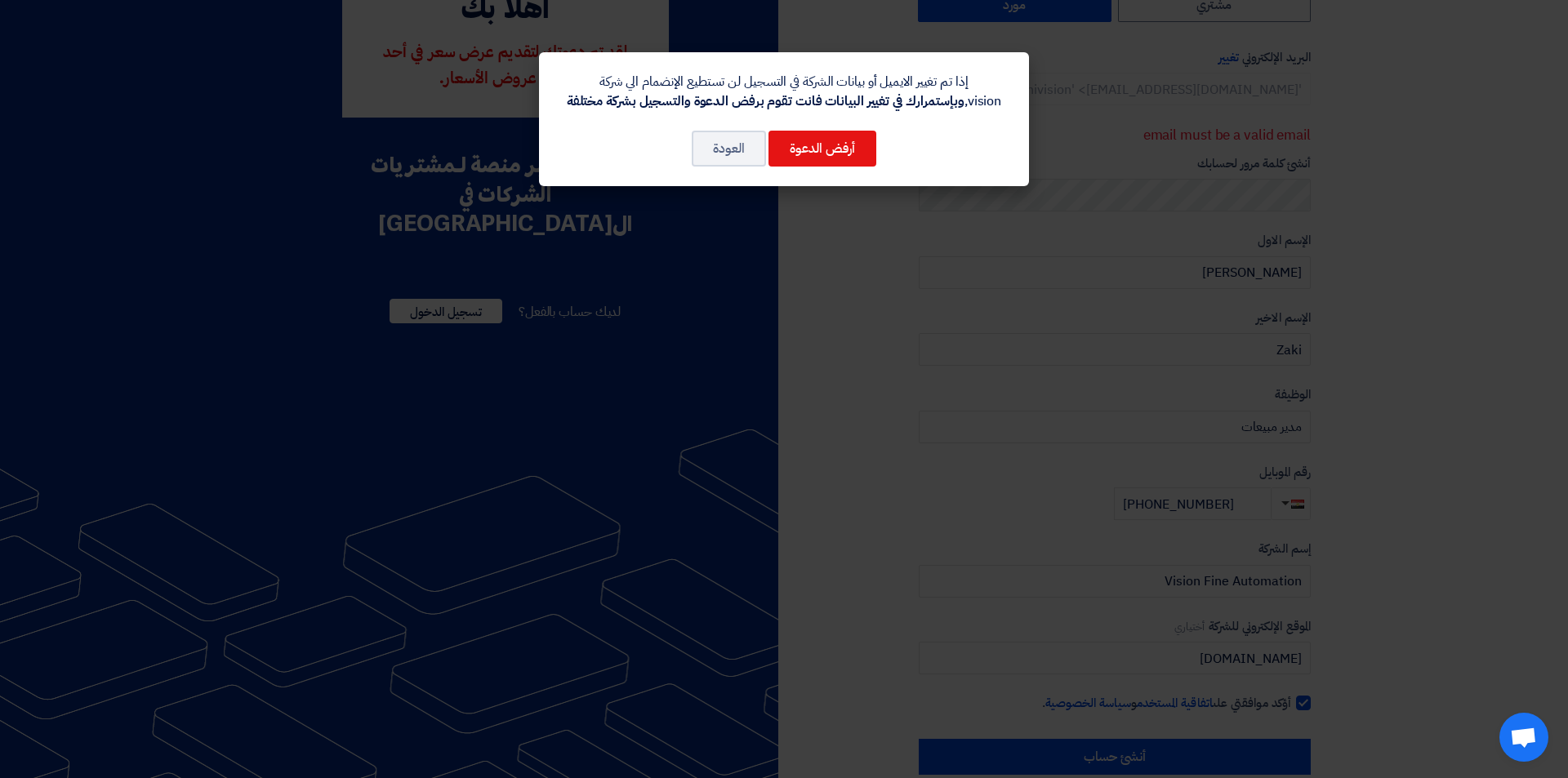
click at [871, 295] on modal-container "إذا تم تغيير الايميل أو بيانات الشركة في التسجيل لن تستطيع الإنضمام الي شركة vi…" at bounding box center [784, 389] width 1568 height 778
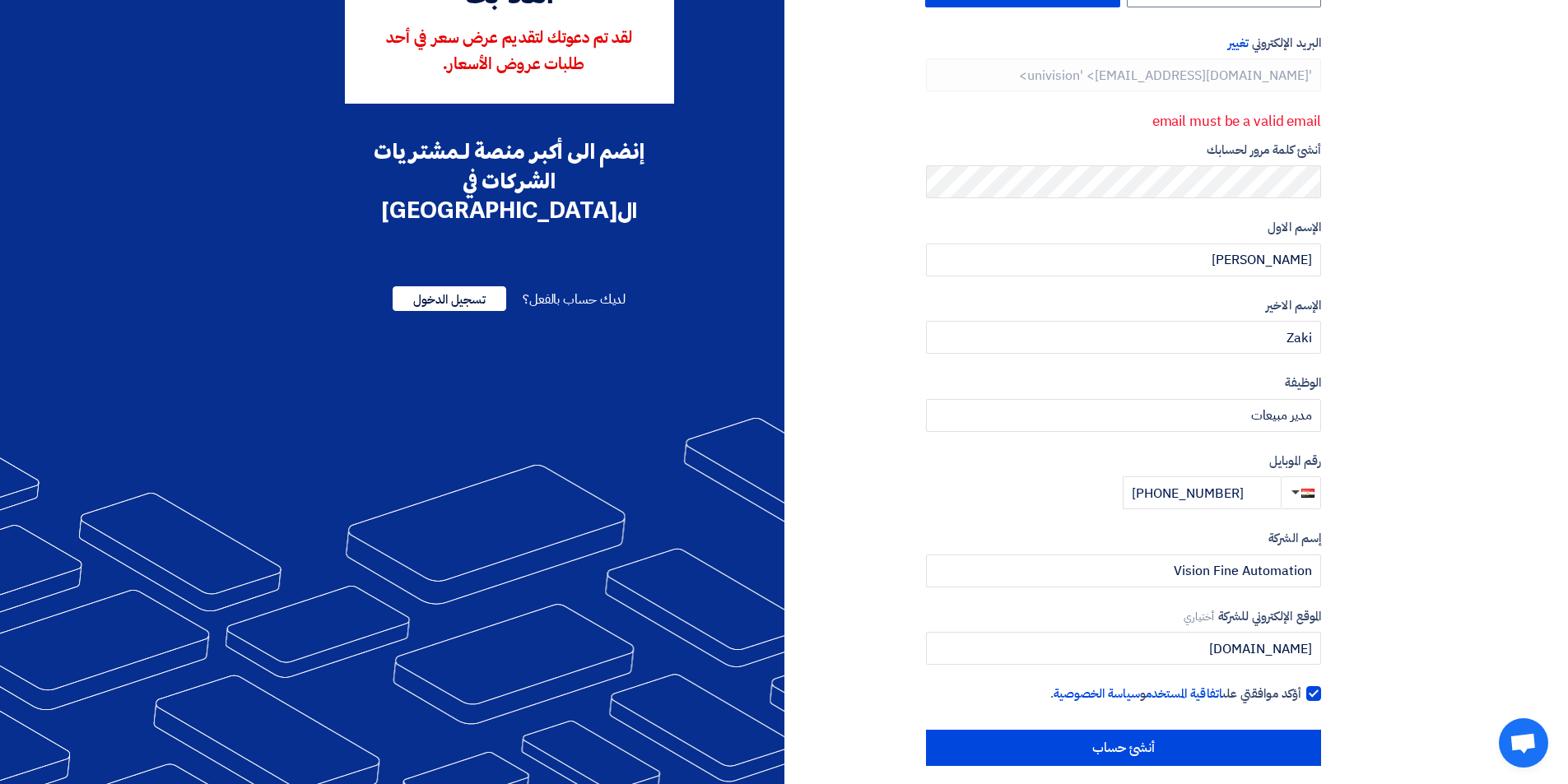
scroll to position [148, 0]
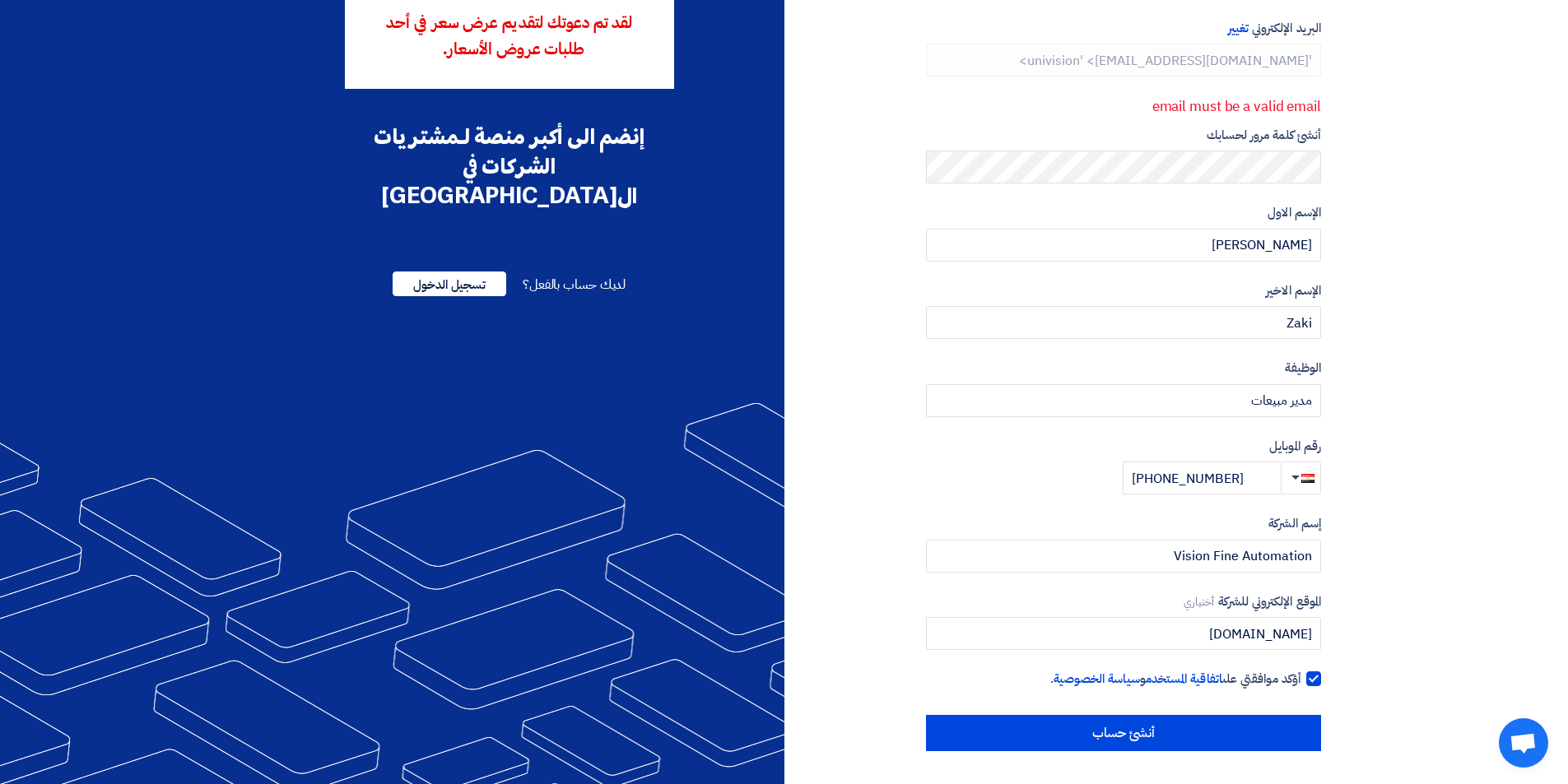
click at [1171, 752] on section "نوع الحساب تغيير مشتري مورد البريد الإلكتروني تغيير 'univision' <info@univision…" at bounding box center [784, 342] width 1568 height 884
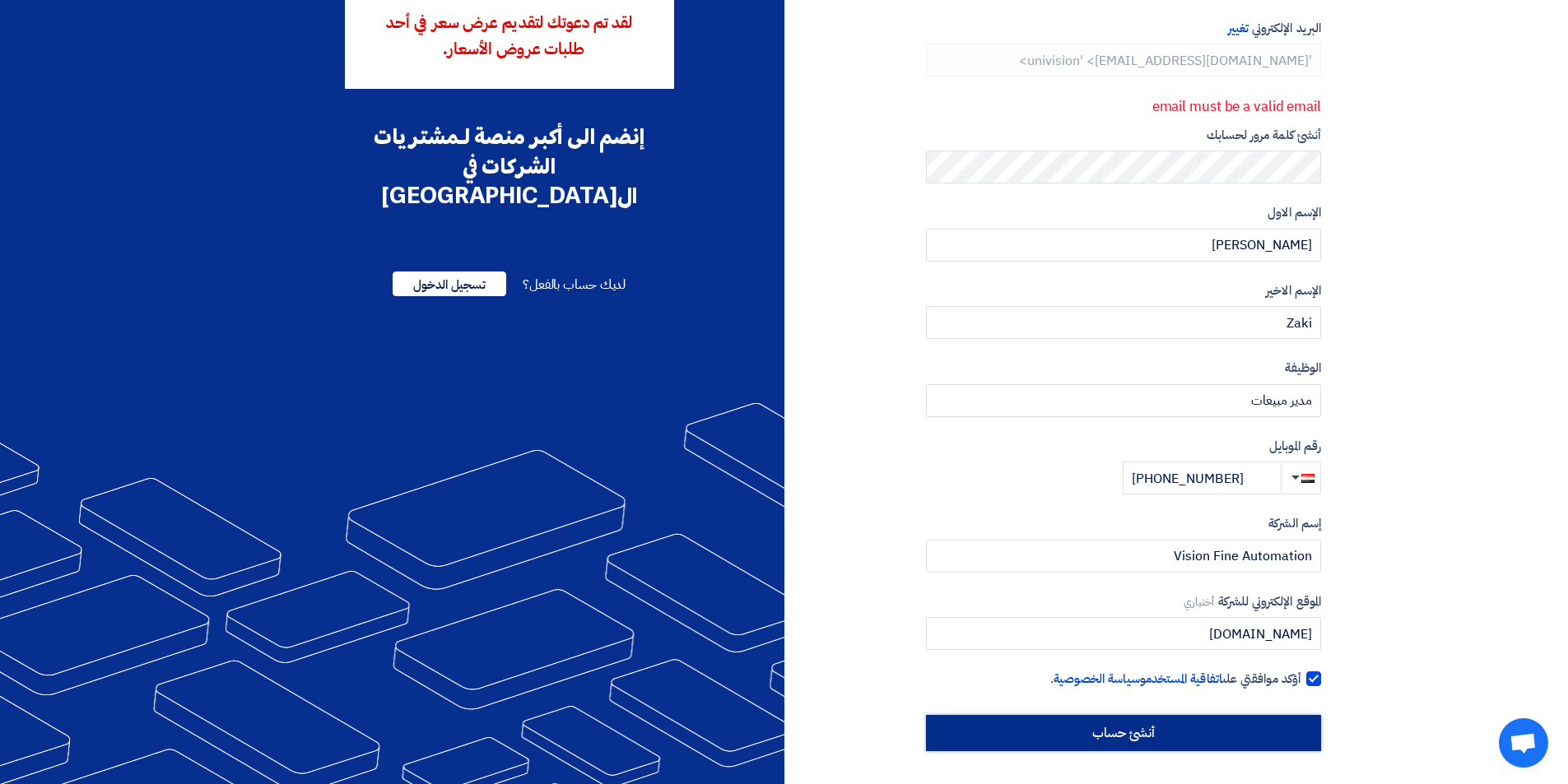
click at [1171, 744] on input "أنشئ حساب" at bounding box center [1123, 732] width 395 height 36
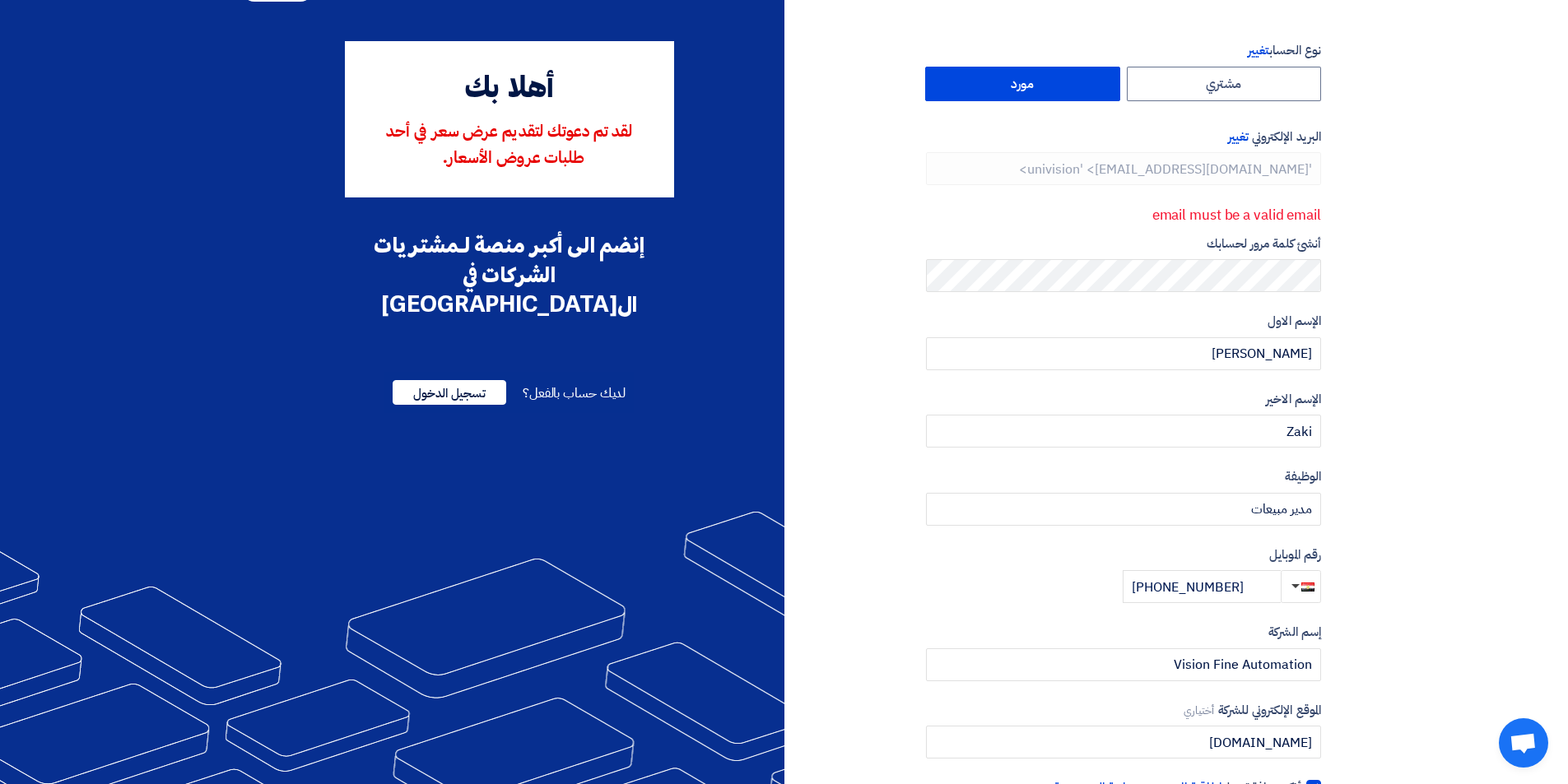
scroll to position [0, 0]
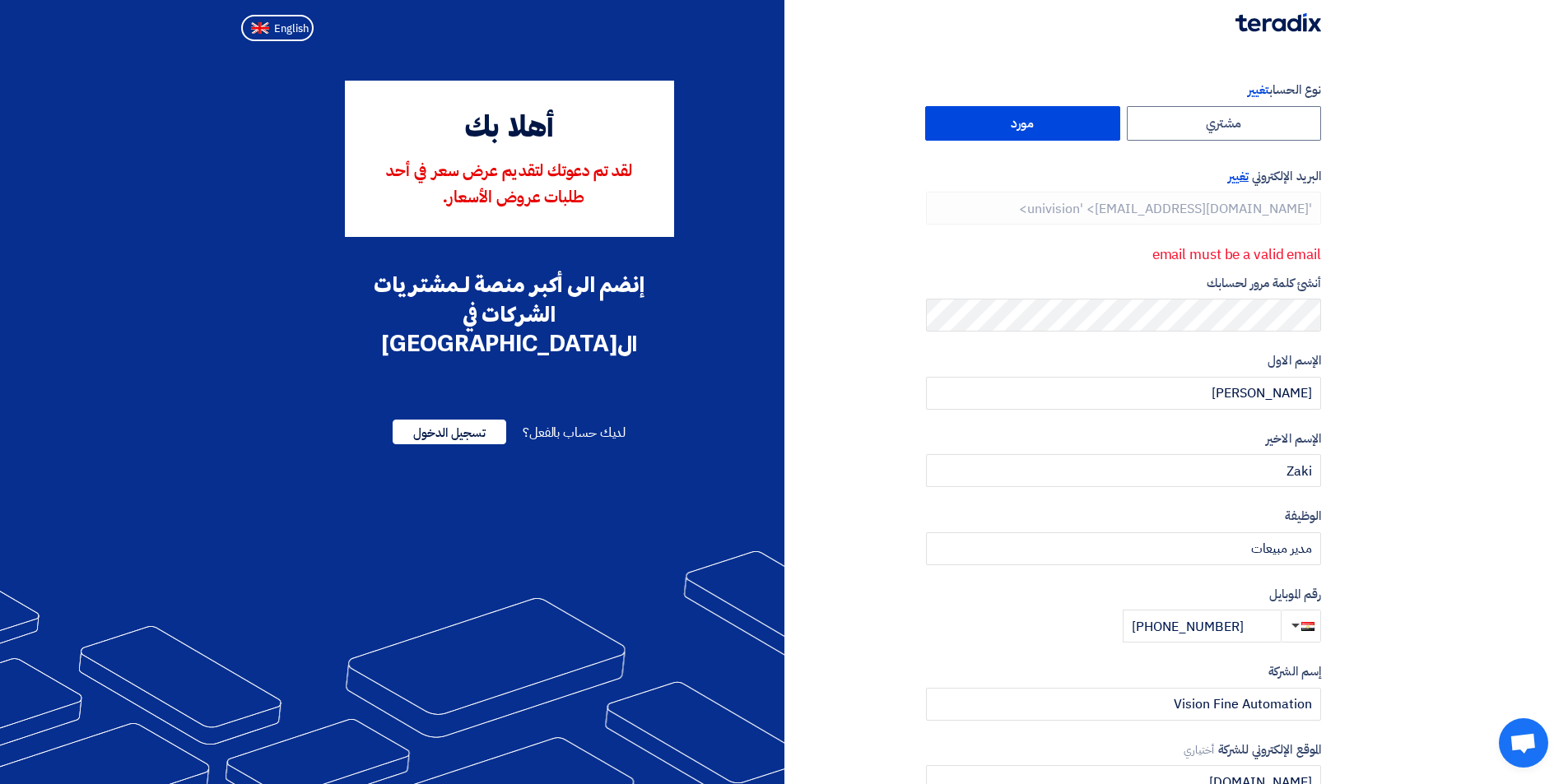
click at [1236, 180] on span "تغيير" at bounding box center [1237, 176] width 20 height 18
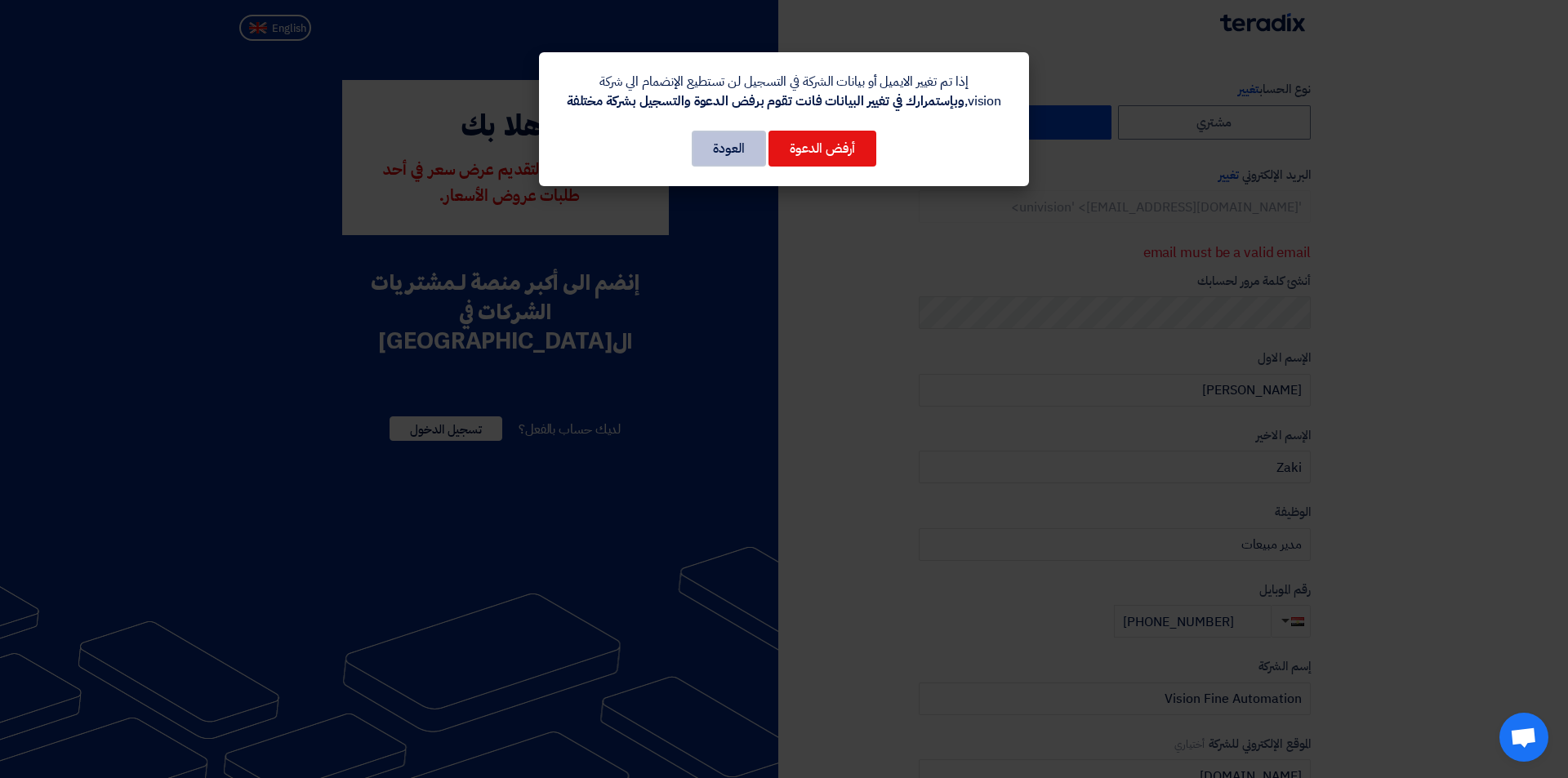
click at [751, 145] on button "العودة" at bounding box center [728, 148] width 74 height 36
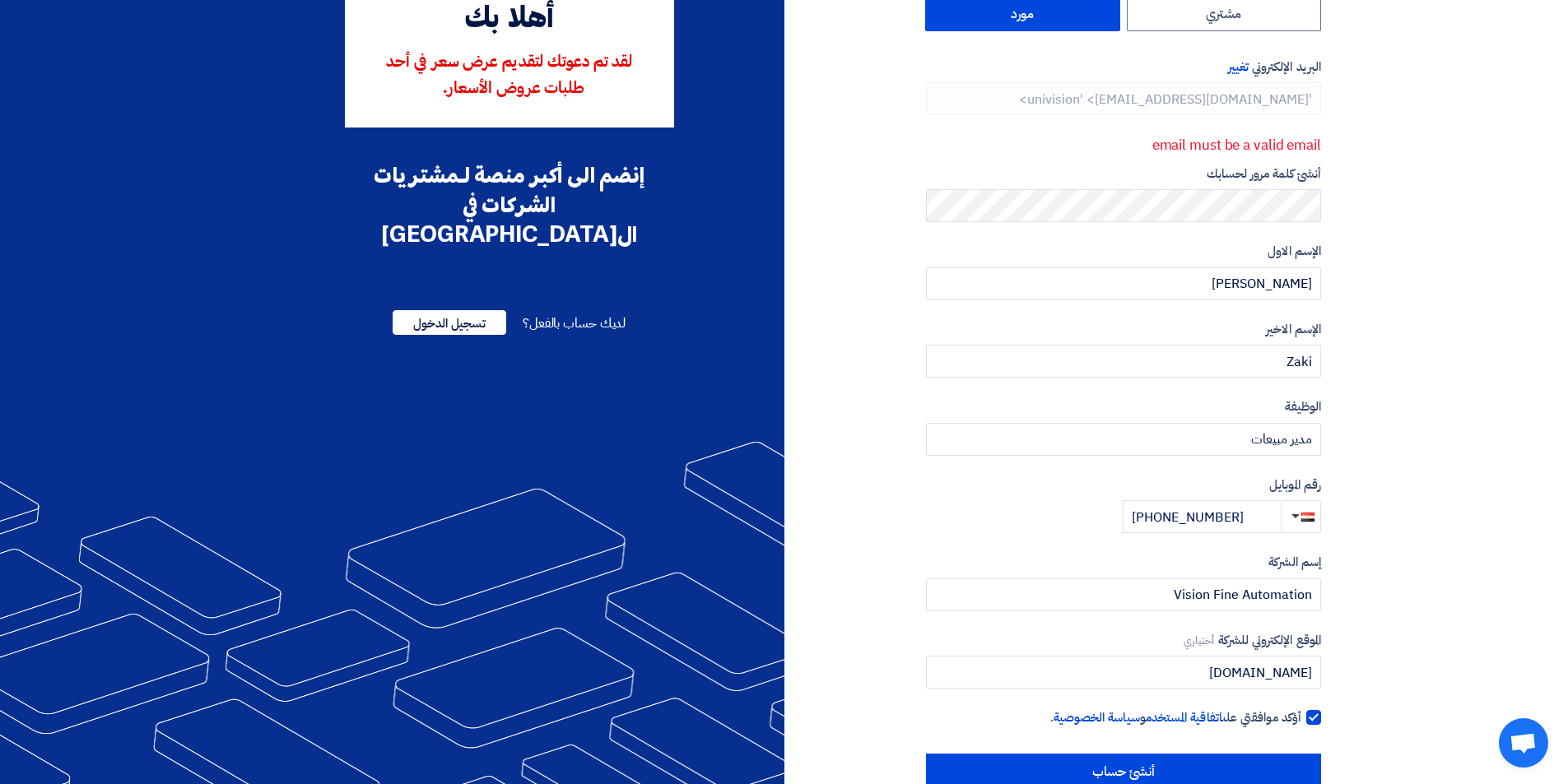
scroll to position [148, 0]
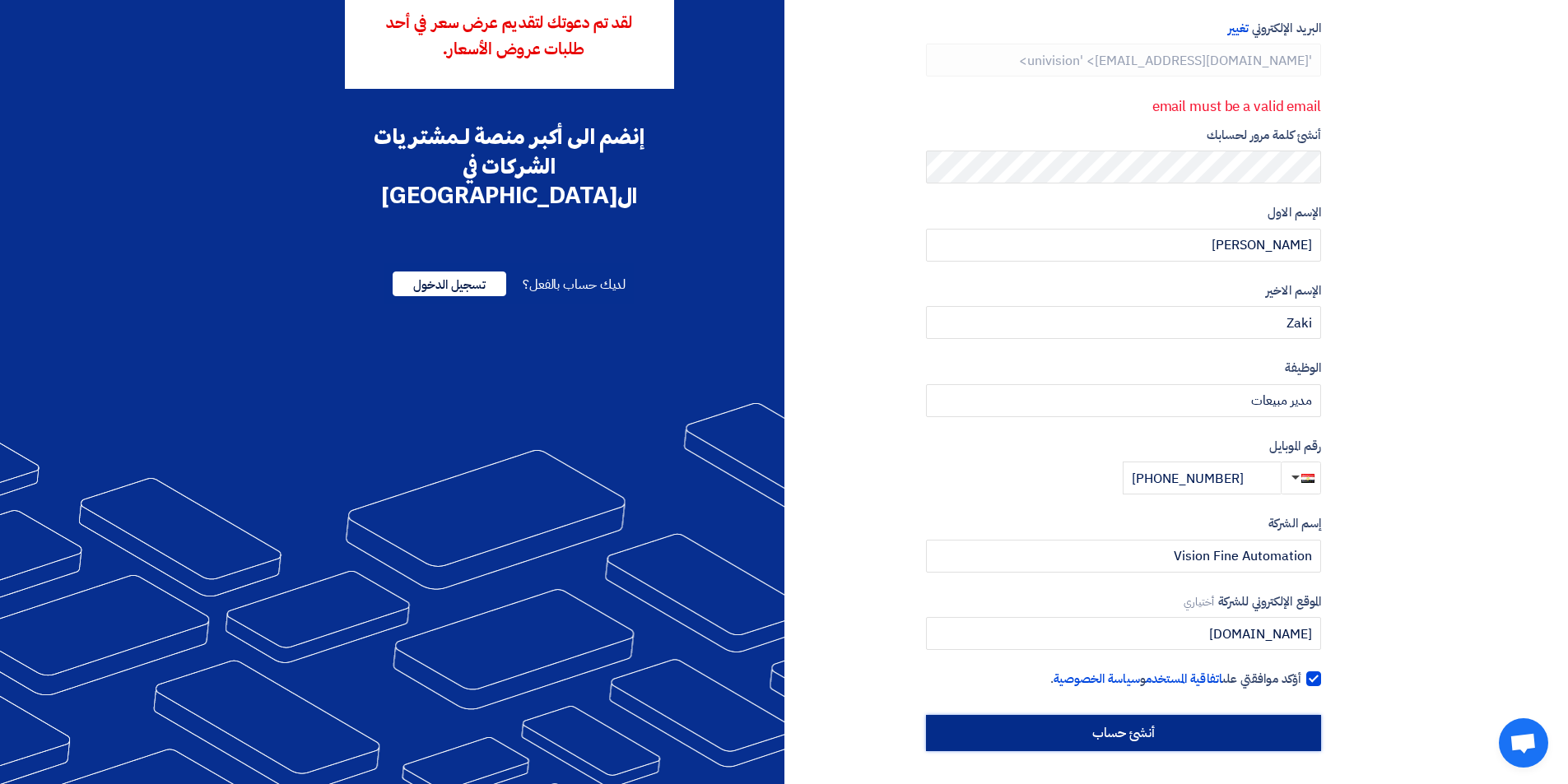
click at [1109, 733] on input "أنشئ حساب" at bounding box center [1123, 732] width 395 height 36
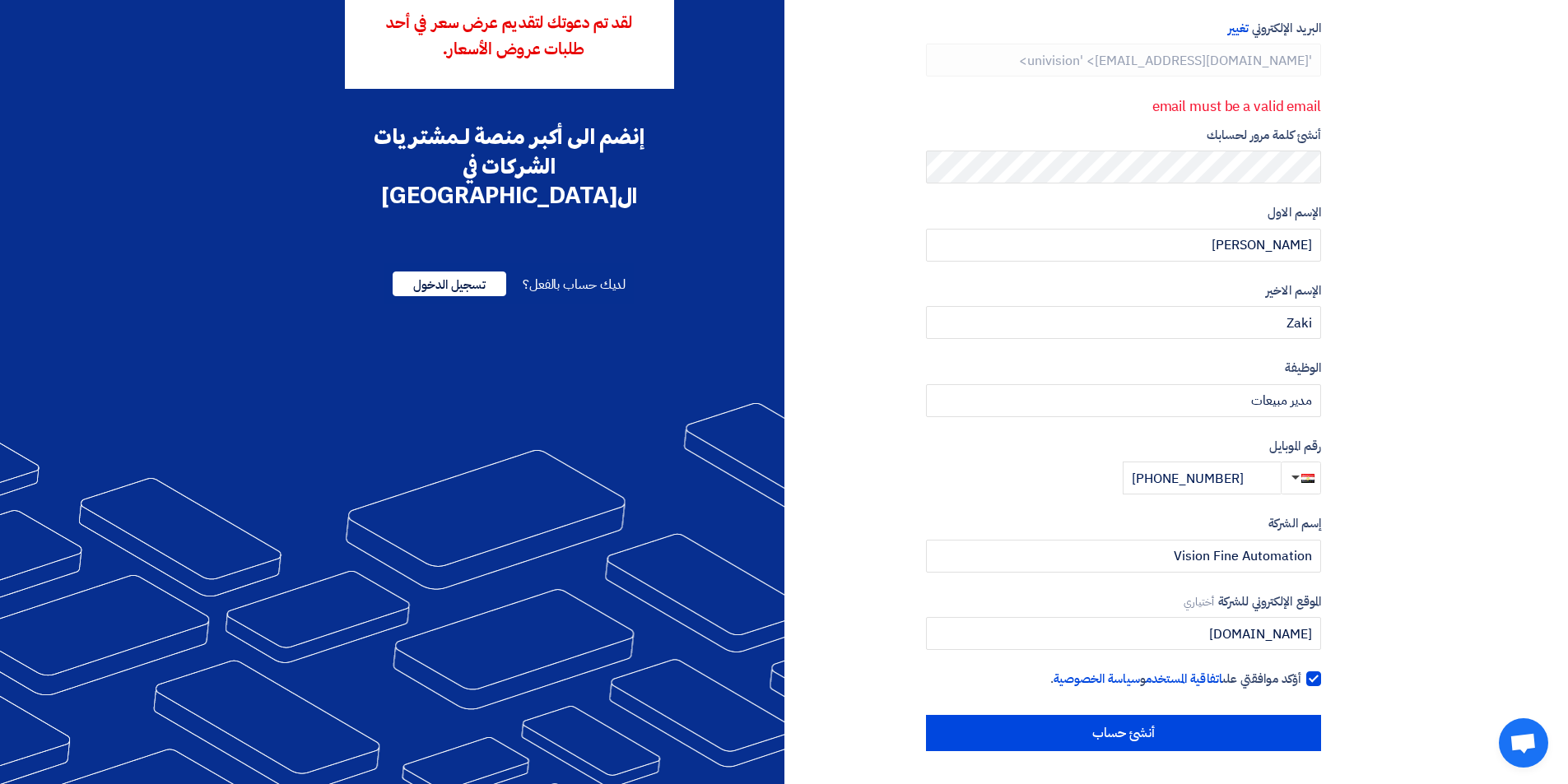
scroll to position [0, 0]
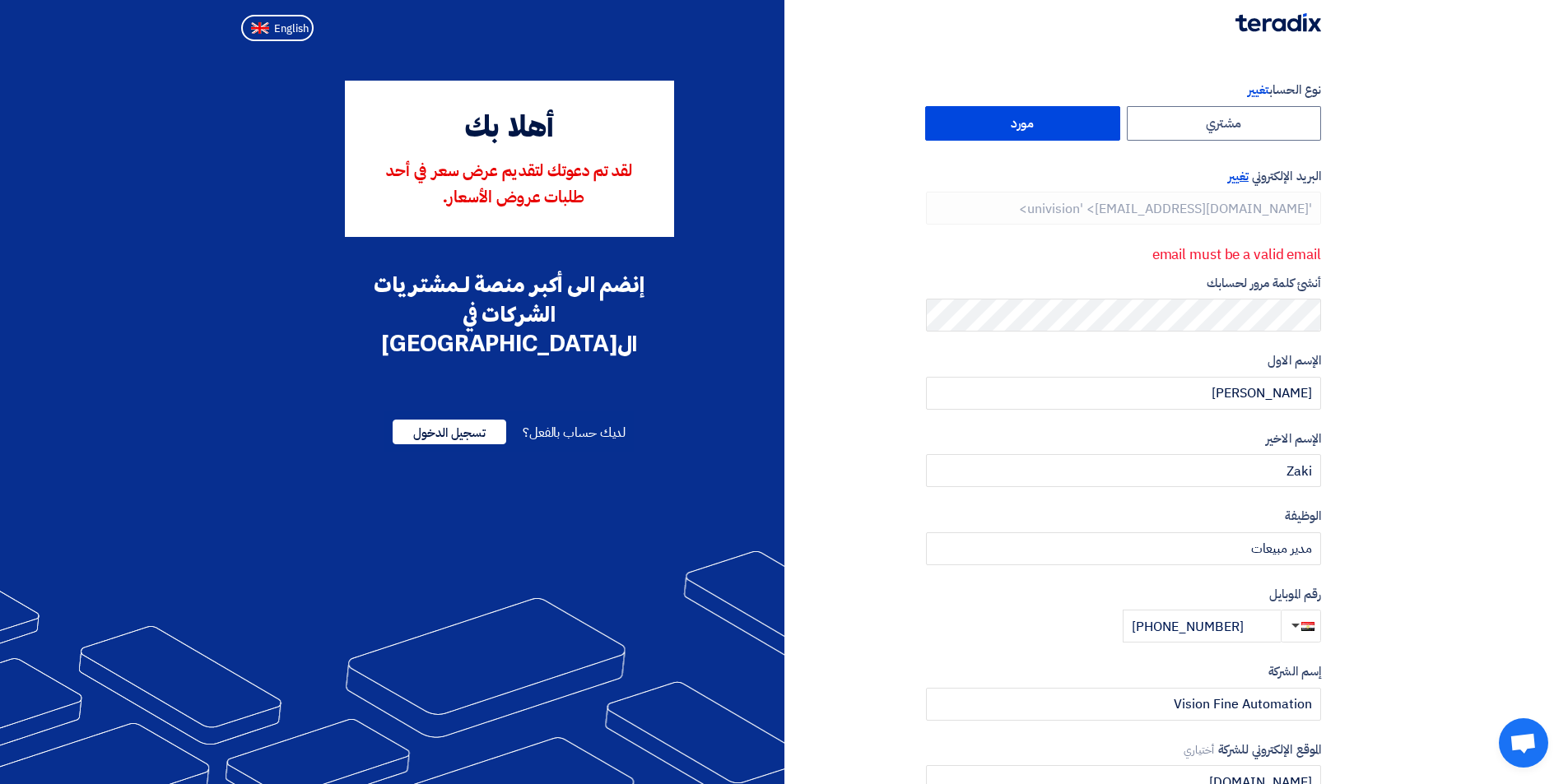
click at [1247, 183] on span "تغيير" at bounding box center [1237, 176] width 20 height 18
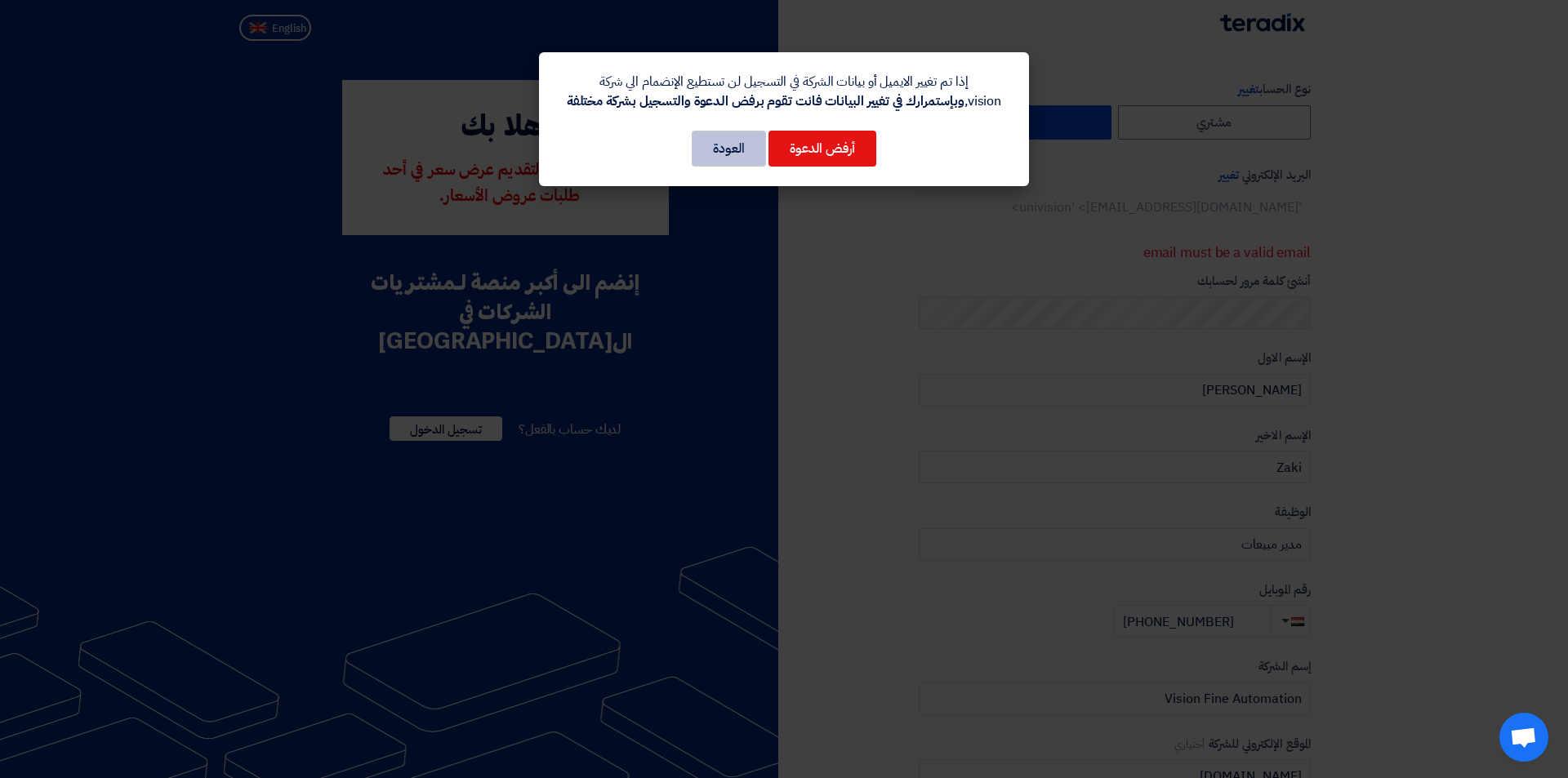
click at [718, 149] on button "العودة" at bounding box center [728, 148] width 74 height 36
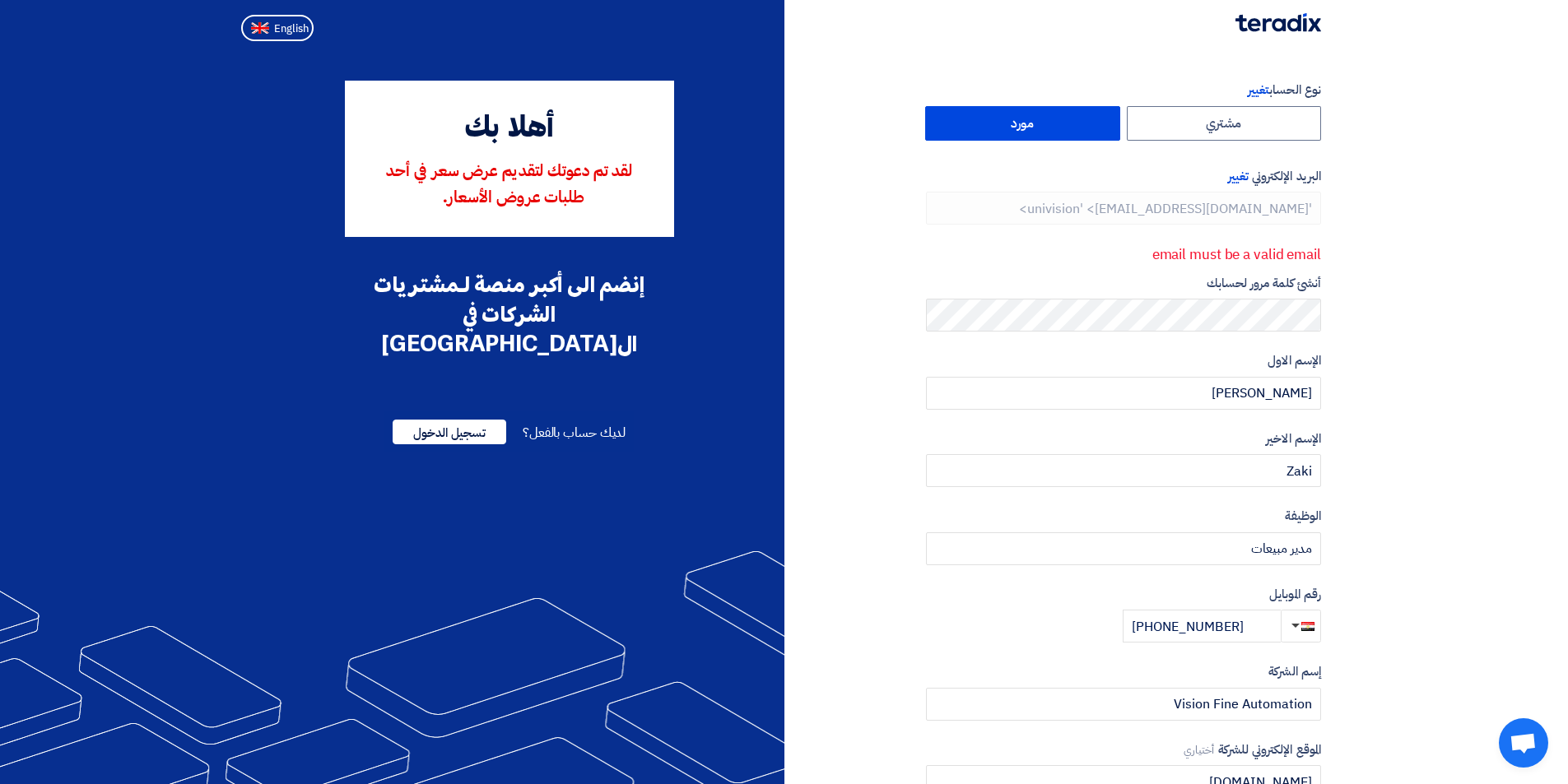
click at [977, 122] on label "مورد" at bounding box center [1022, 122] width 195 height 34
click at [977, 122] on input "مورد" at bounding box center [1022, 122] width 193 height 33
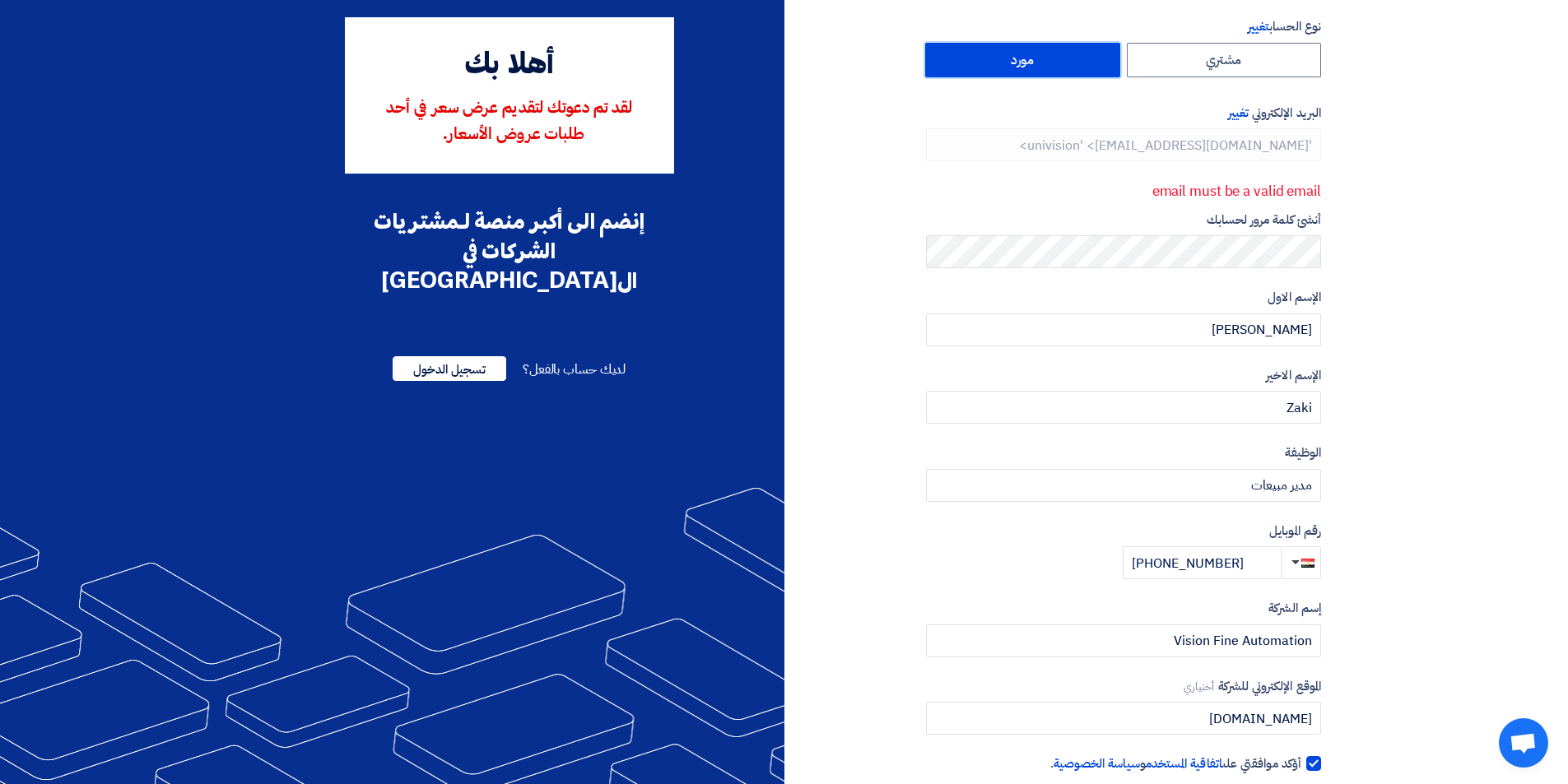
scroll to position [148, 0]
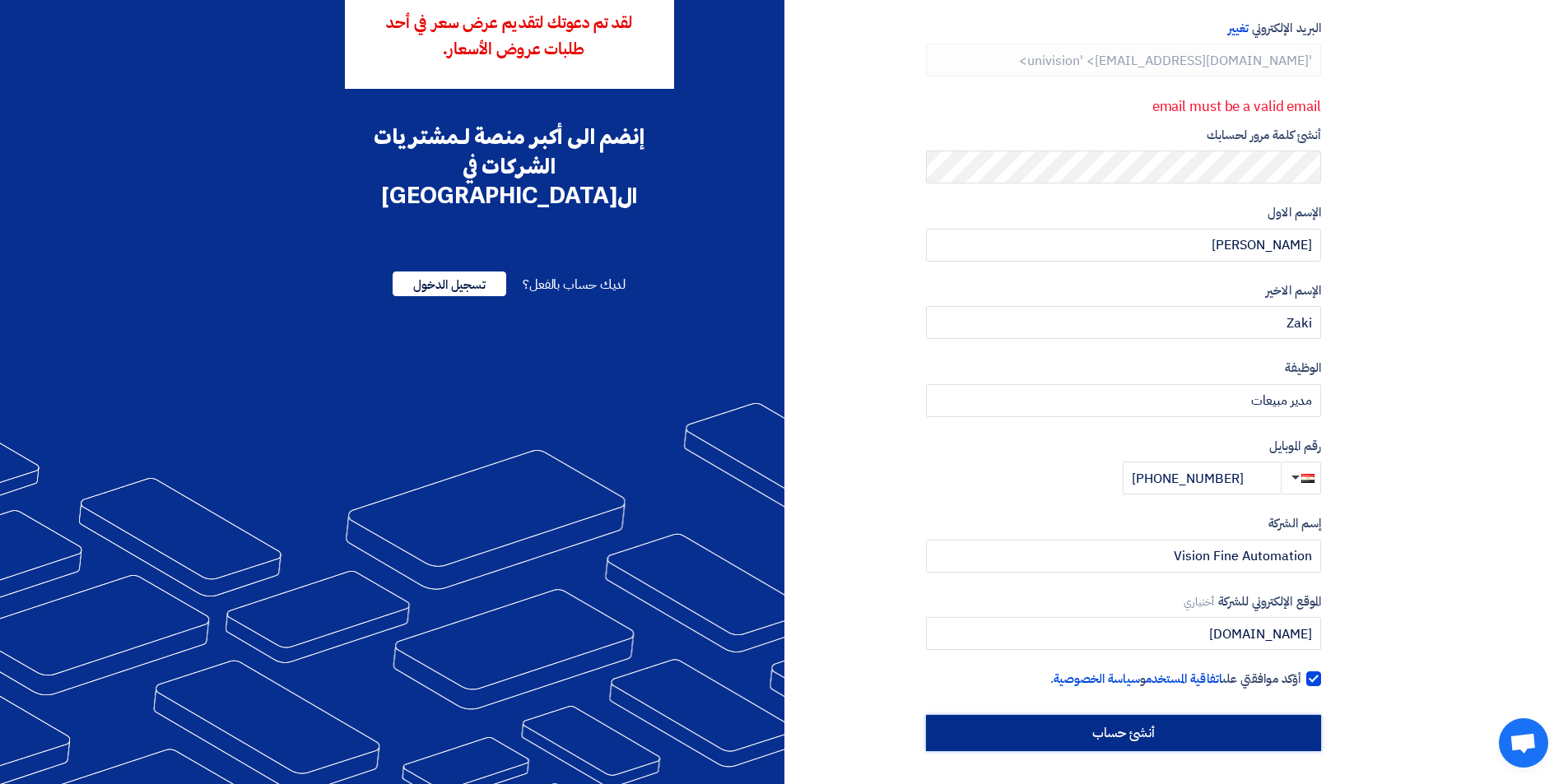
click at [1247, 726] on input "أنشئ حساب" at bounding box center [1123, 732] width 395 height 36
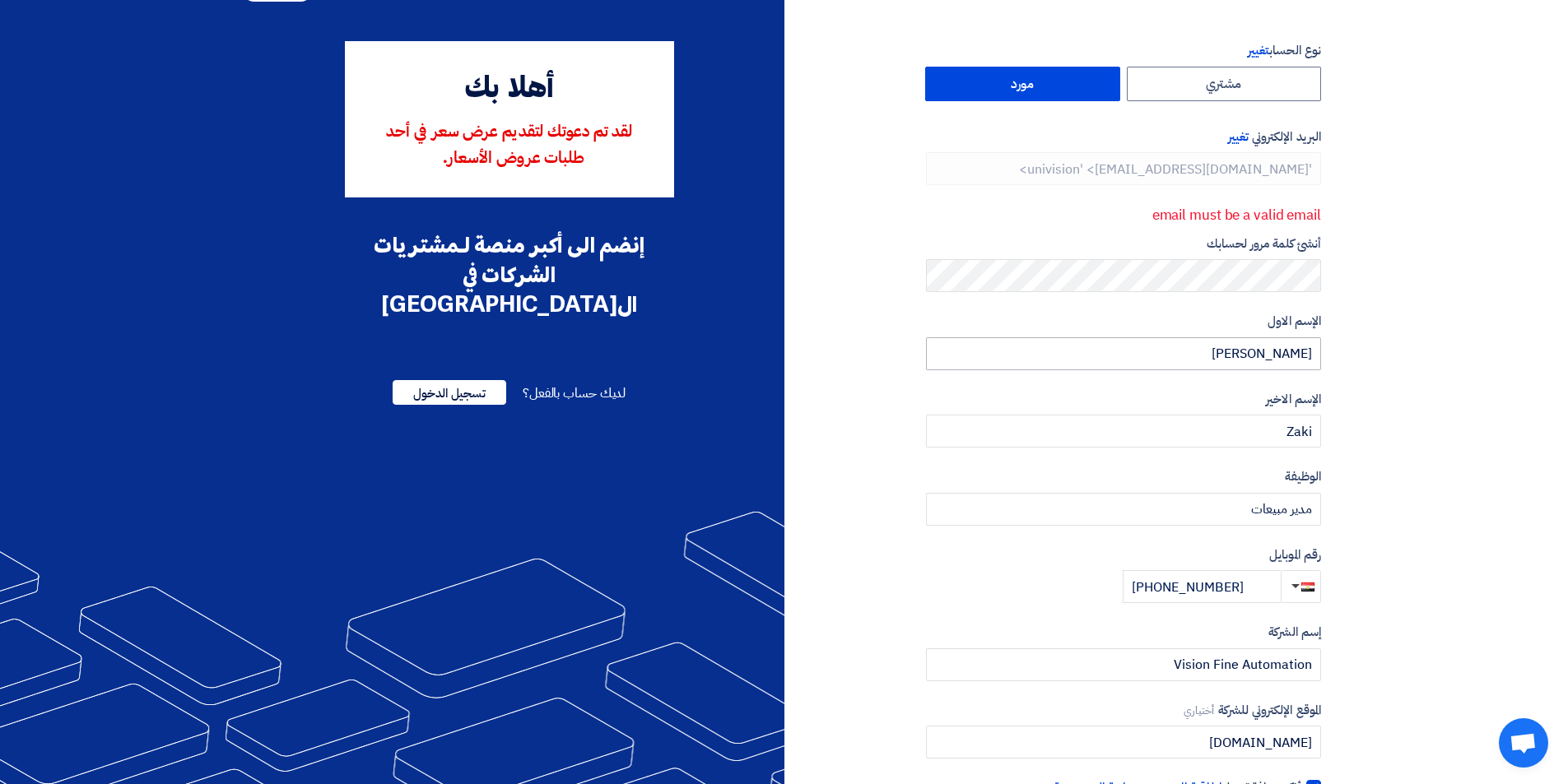
scroll to position [0, 0]
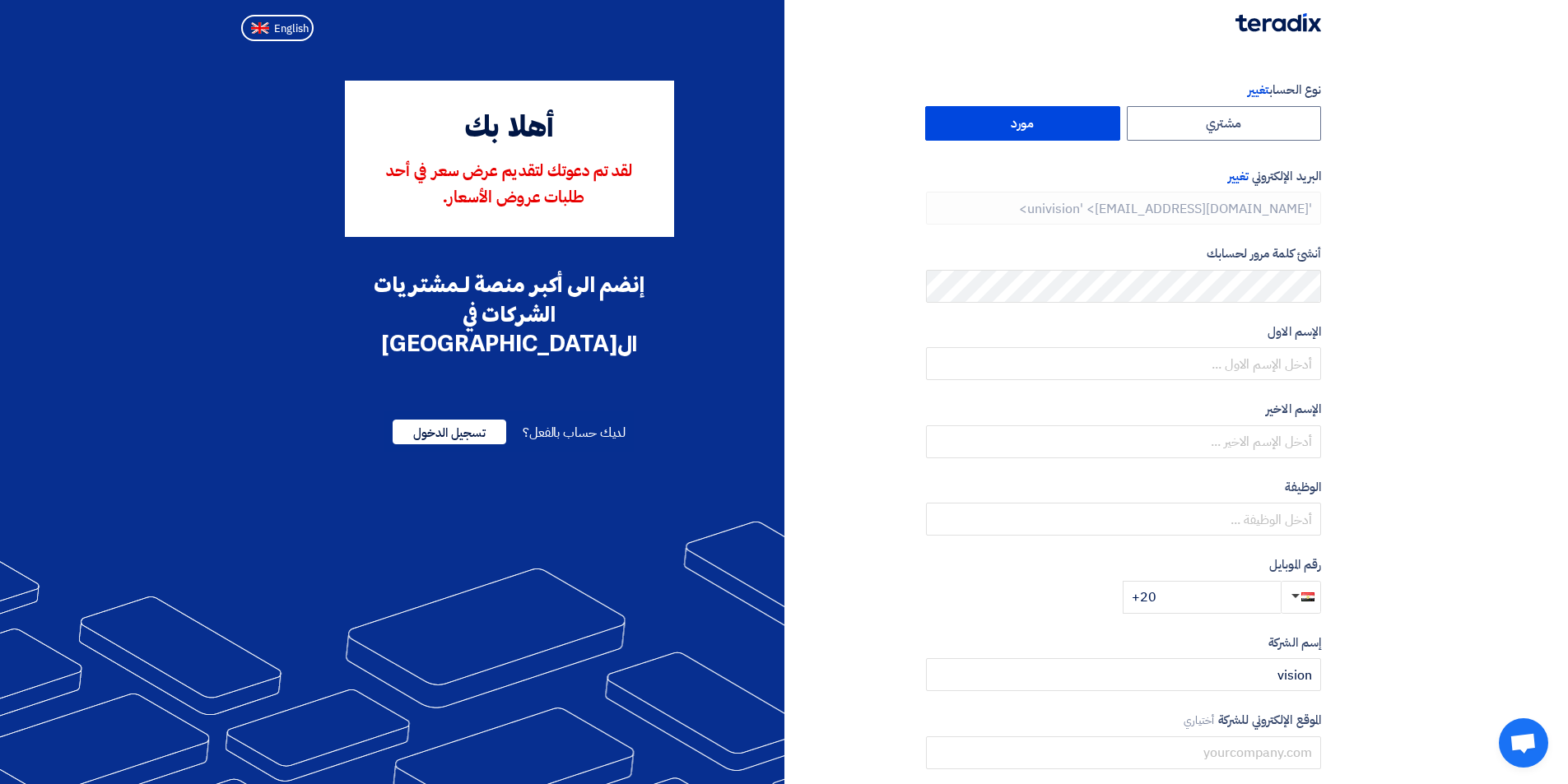
type input "[PHONE_NUMBER]"
click at [1140, 366] on input "text" at bounding box center [1123, 363] width 395 height 33
type input "Ahmed"
click at [1189, 446] on input "text" at bounding box center [1123, 441] width 395 height 33
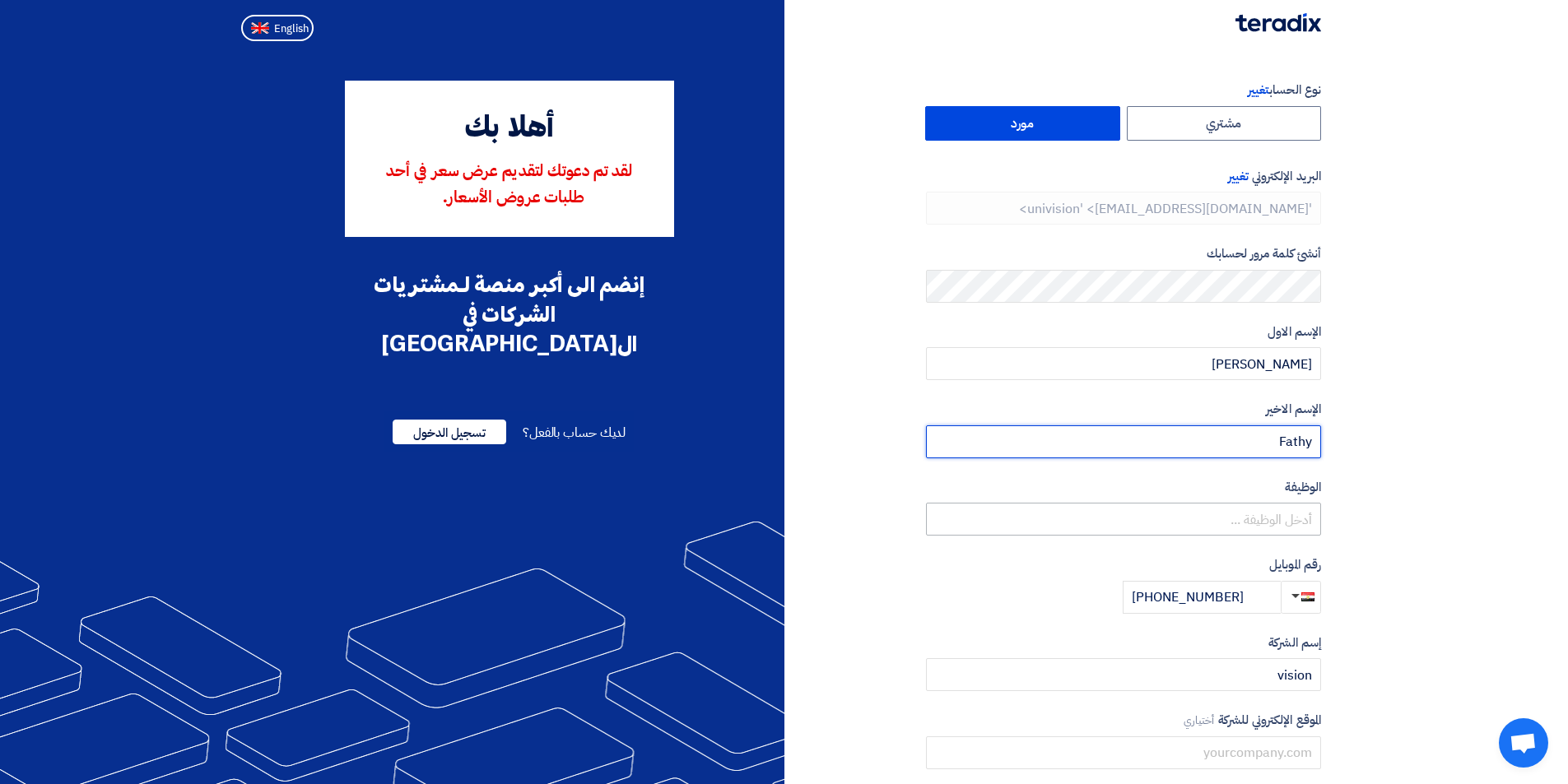
type input "Fathy"
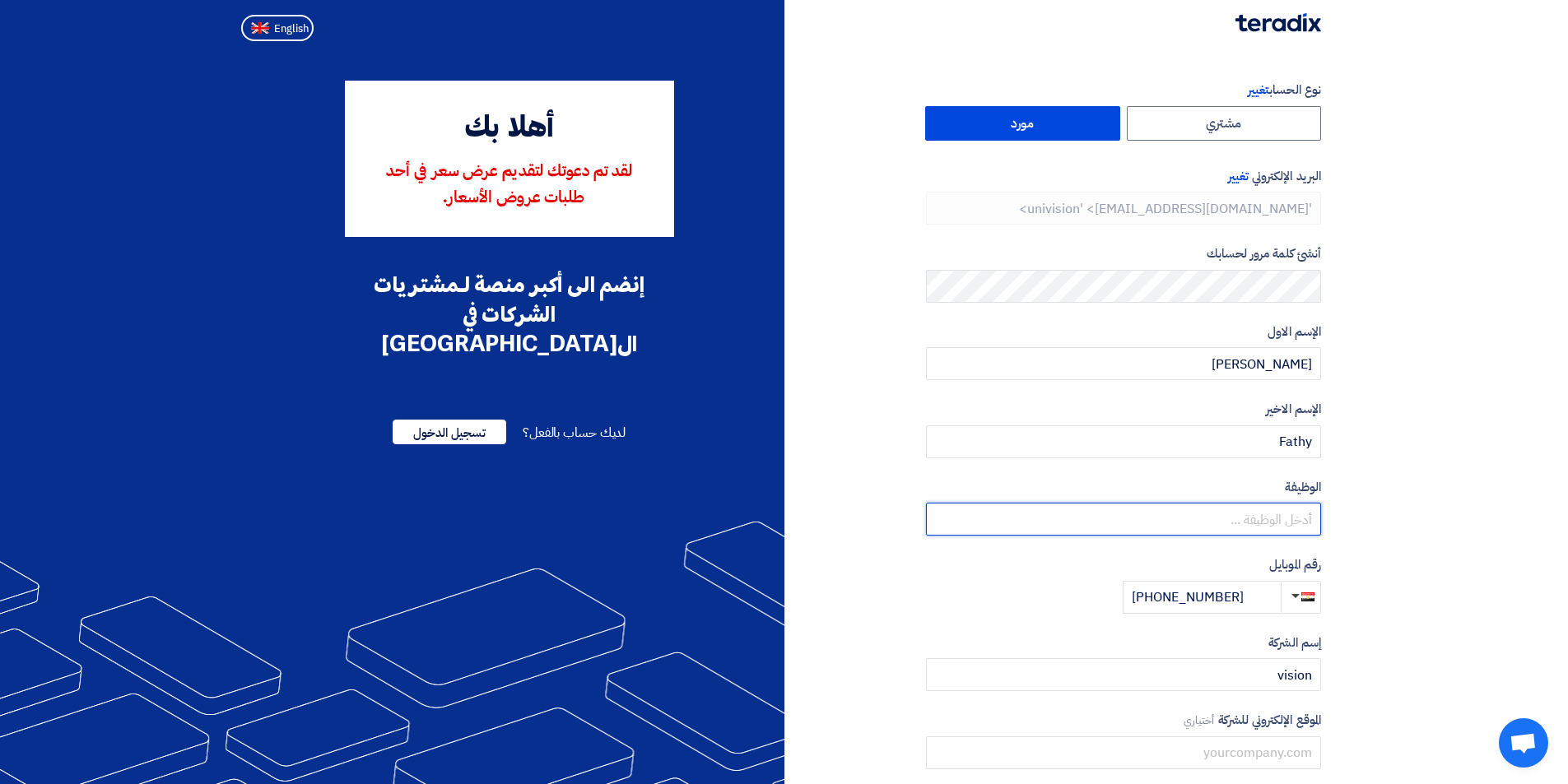
click at [1227, 517] on input "text" at bounding box center [1123, 518] width 395 height 33
type input "k"
click at [1232, 523] on input "text" at bounding box center [1123, 518] width 395 height 33
type input ";"
type input "ك"
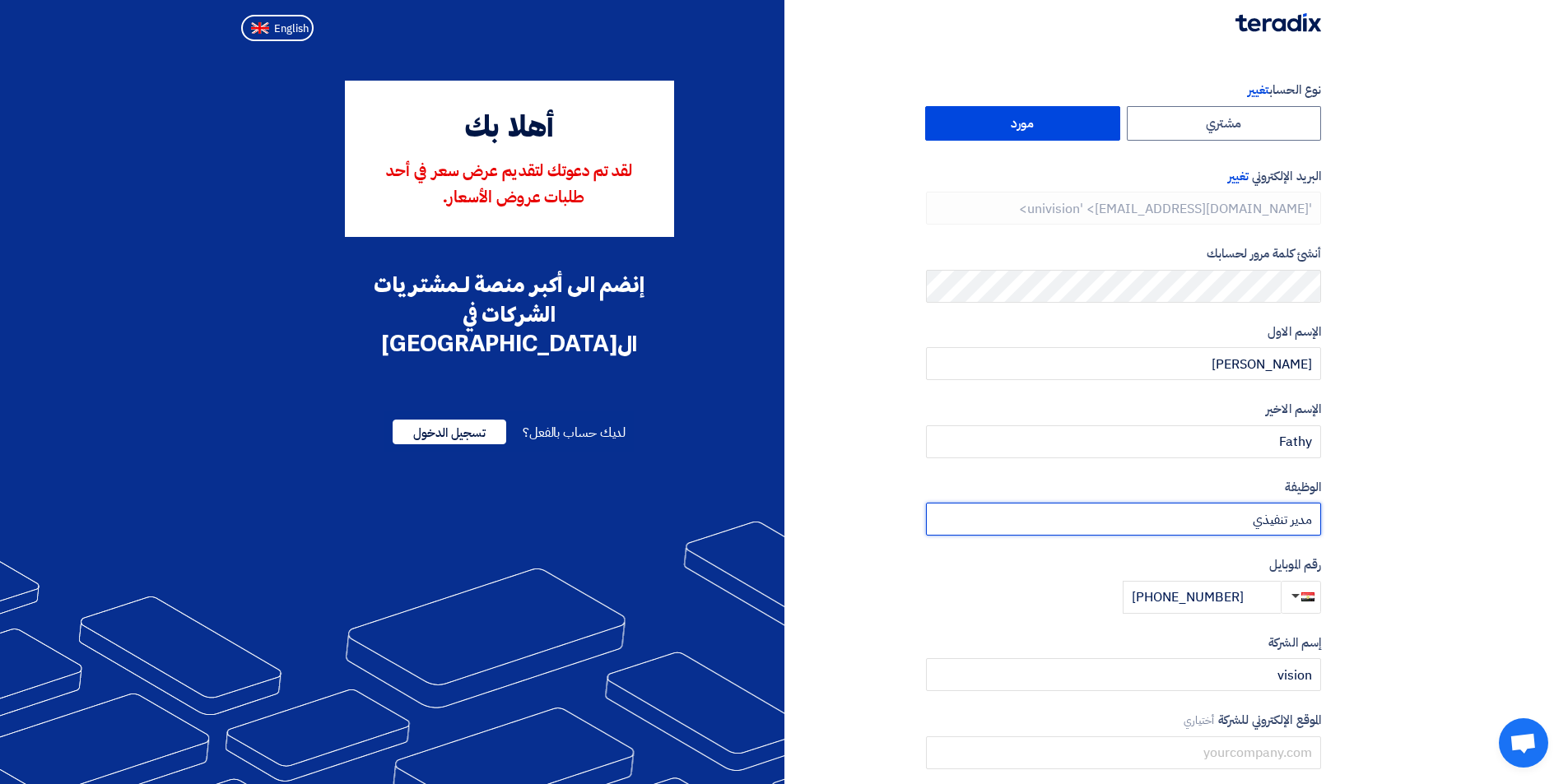
type input "مدير تنفيذي"
drag, startPoint x: 1262, startPoint y: 604, endPoint x: 1160, endPoint y: 595, distance: 102.4
click at [1160, 595] on input "[PHONE_NUMBER]" at bounding box center [1201, 596] width 158 height 33
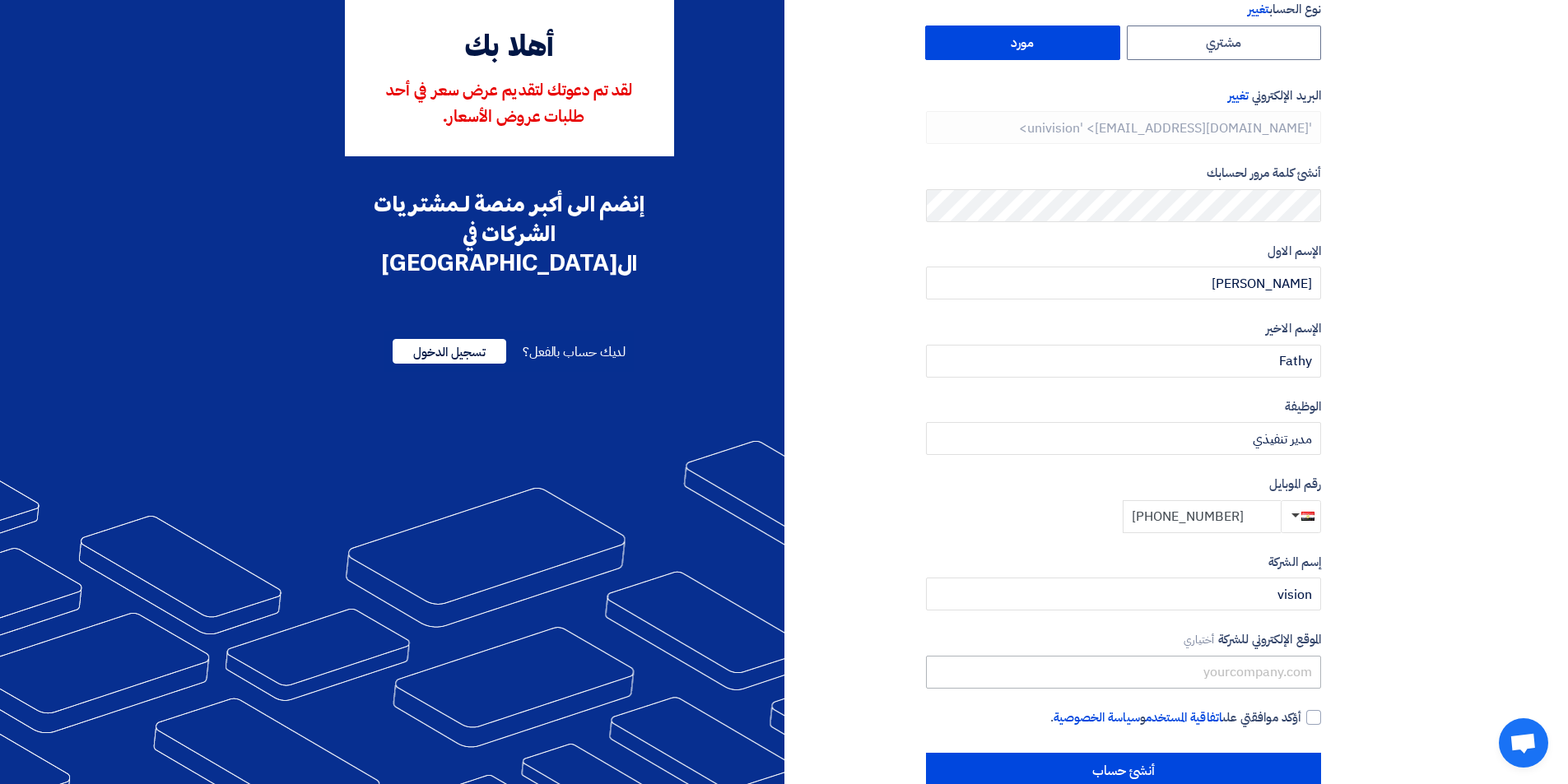
scroll to position [118, 0]
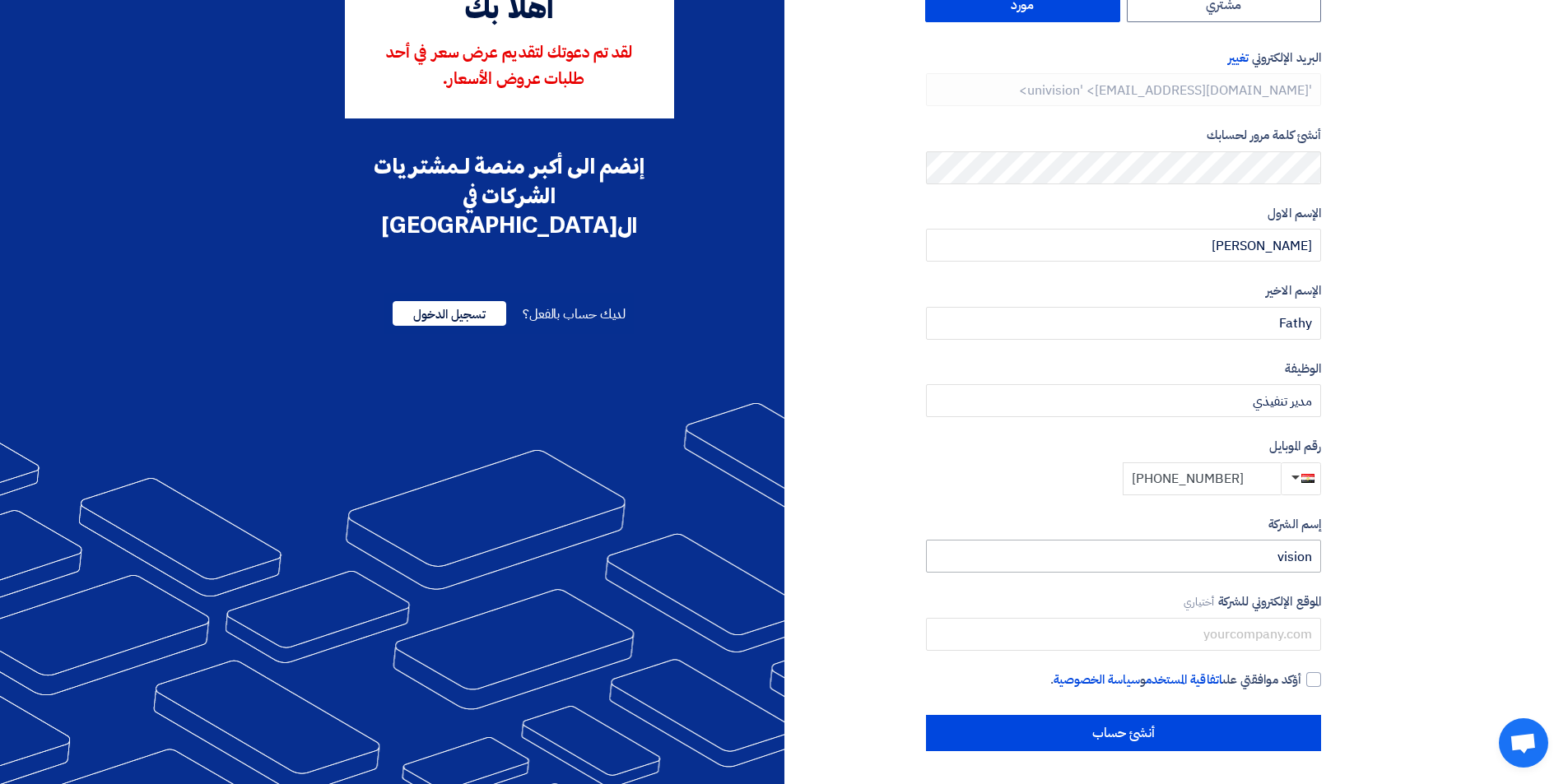
type input "+20 1018729474"
click at [1148, 647] on input "text" at bounding box center [1123, 633] width 395 height 33
paste input "www.univisionegypt.com"
type input "www.univisionegypt.com"
click at [1310, 681] on div at bounding box center [1313, 679] width 15 height 15
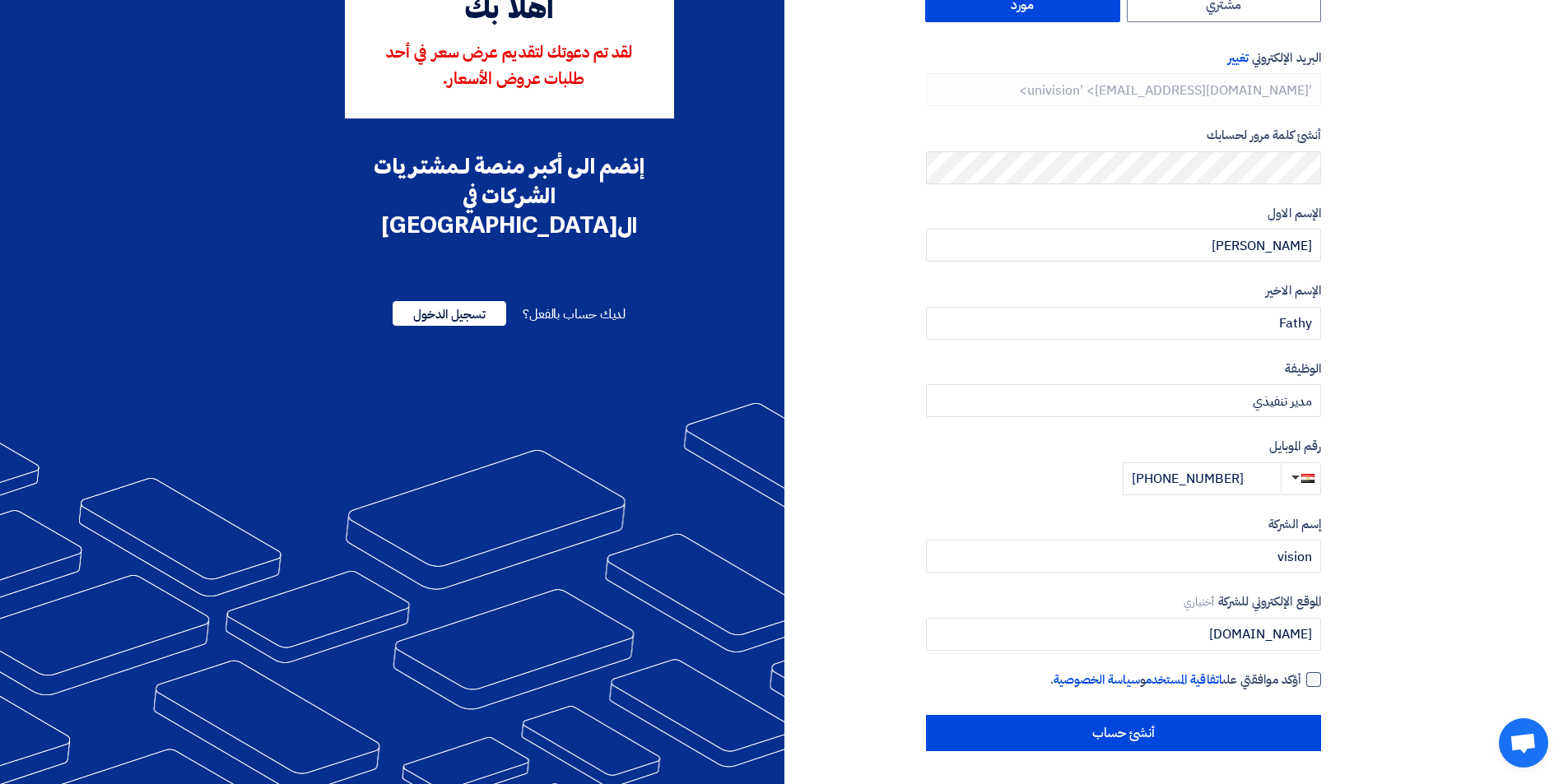
click at [1301, 681] on input "أؤكد موافقتي على اتفاقية المستخدم و سياسة الخصوصية ." at bounding box center [1104, 686] width 395 height 33
checkbox input "true"
drag, startPoint x: 1267, startPoint y: 559, endPoint x: 1334, endPoint y: 566, distance: 67.4
click at [1334, 566] on section "نوع الحساب تغيير مشتري مورد البريد الإلكتروني تغيير 'univision' <info@univision…" at bounding box center [784, 357] width 1568 height 854
type input "{"
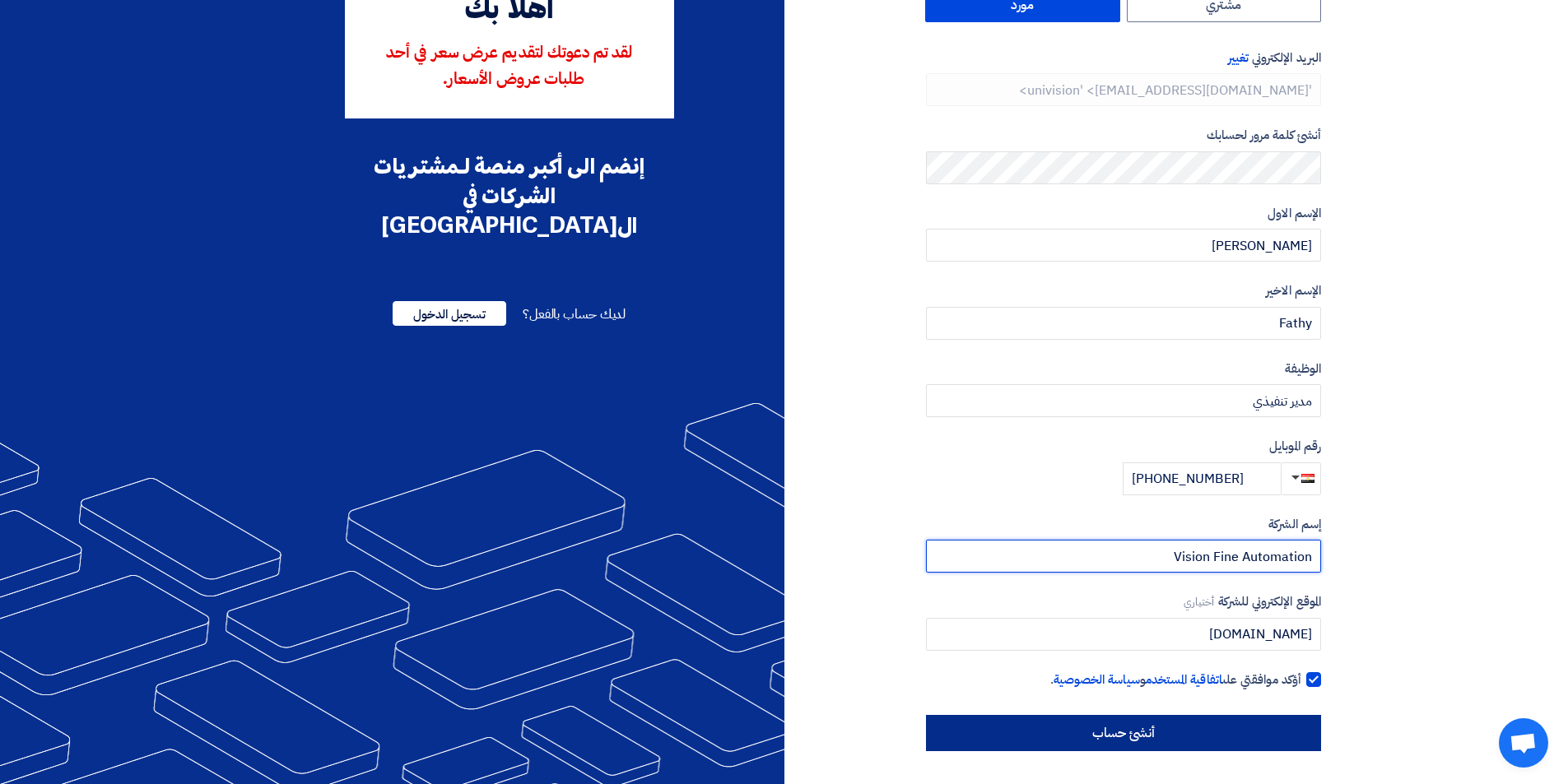
type input "Vision Fine Automation"
click at [1290, 750] on input "أنشئ حساب" at bounding box center [1123, 732] width 395 height 36
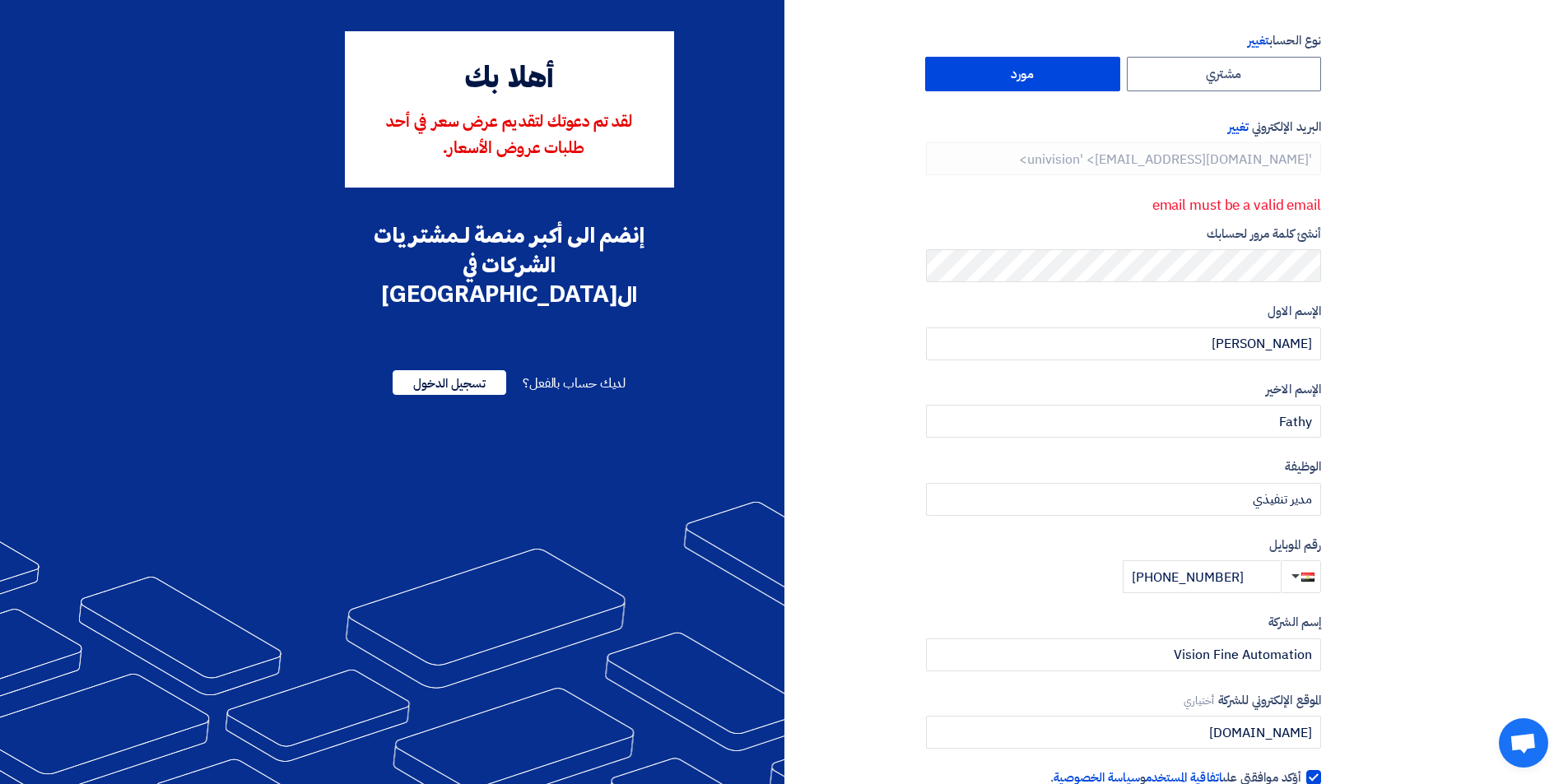
scroll to position [0, 0]
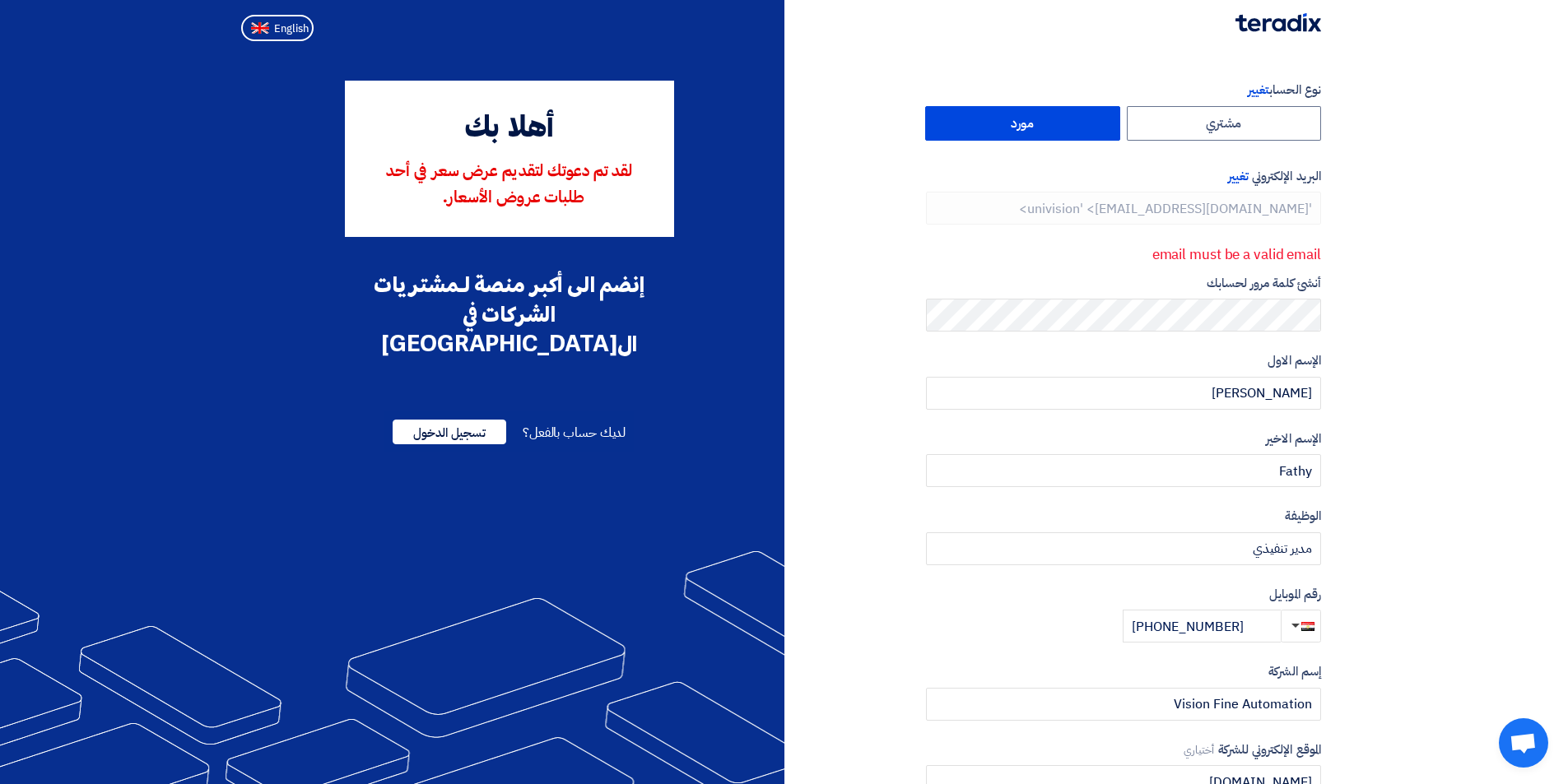
drag, startPoint x: 1148, startPoint y: 249, endPoint x: 1379, endPoint y: 231, distance: 231.7
click at [1379, 231] on section "نوع الحساب تغيير مشتري مورد البريد الإلكتروني تغيير 'univision' <info@univision…" at bounding box center [784, 490] width 1568 height 884
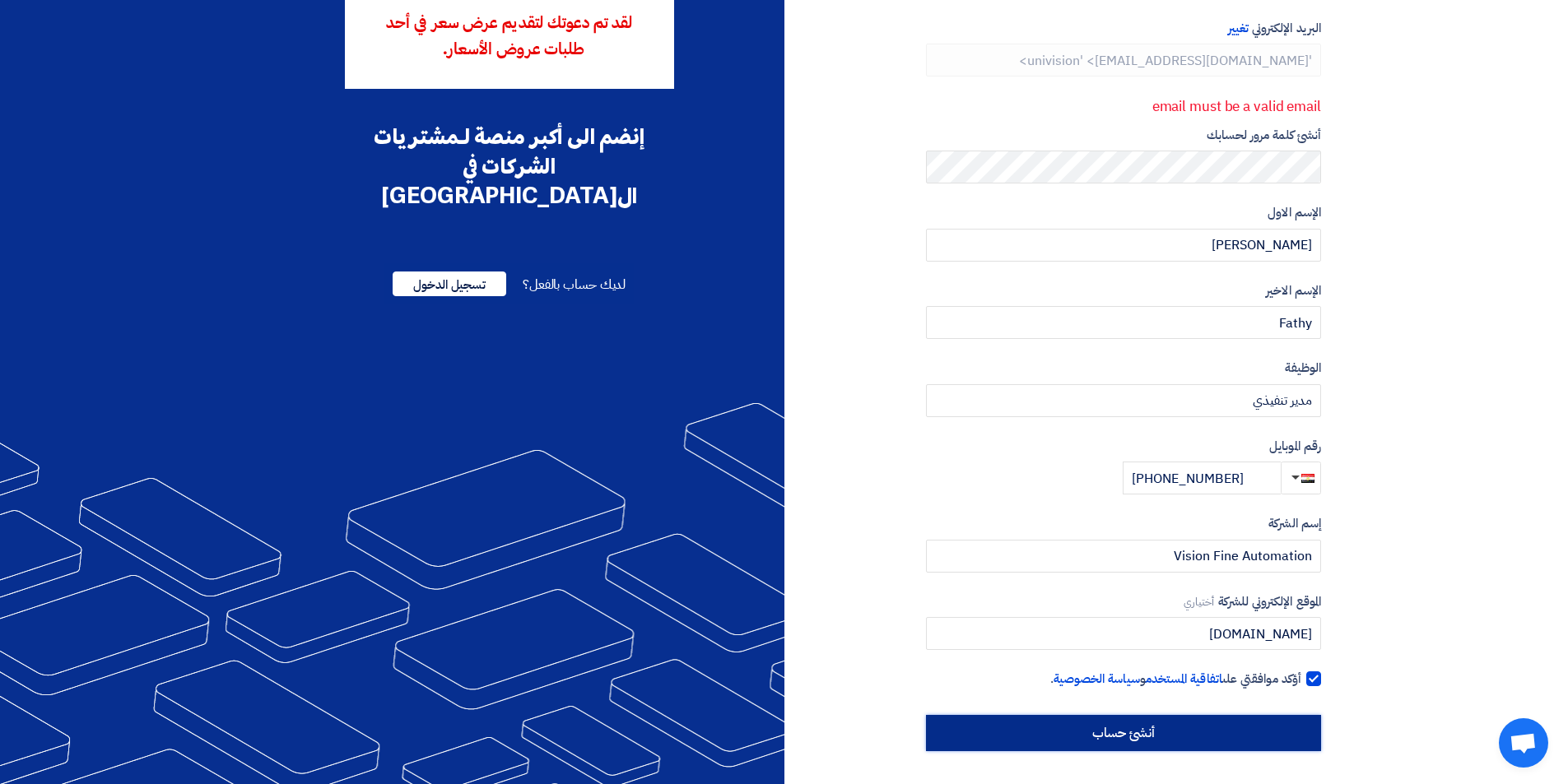
click at [1238, 740] on input "أنشئ حساب" at bounding box center [1123, 732] width 395 height 36
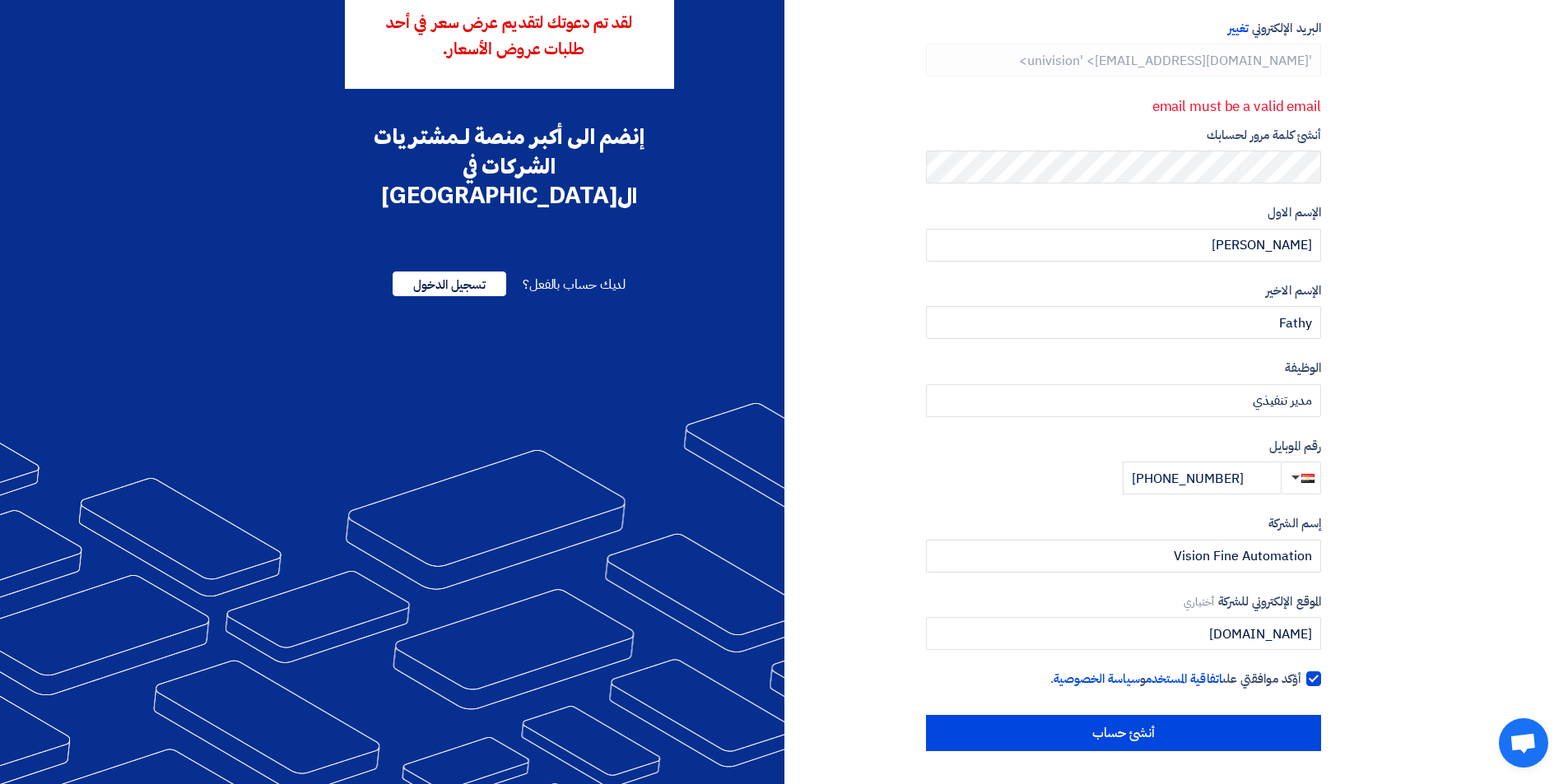
scroll to position [0, 0]
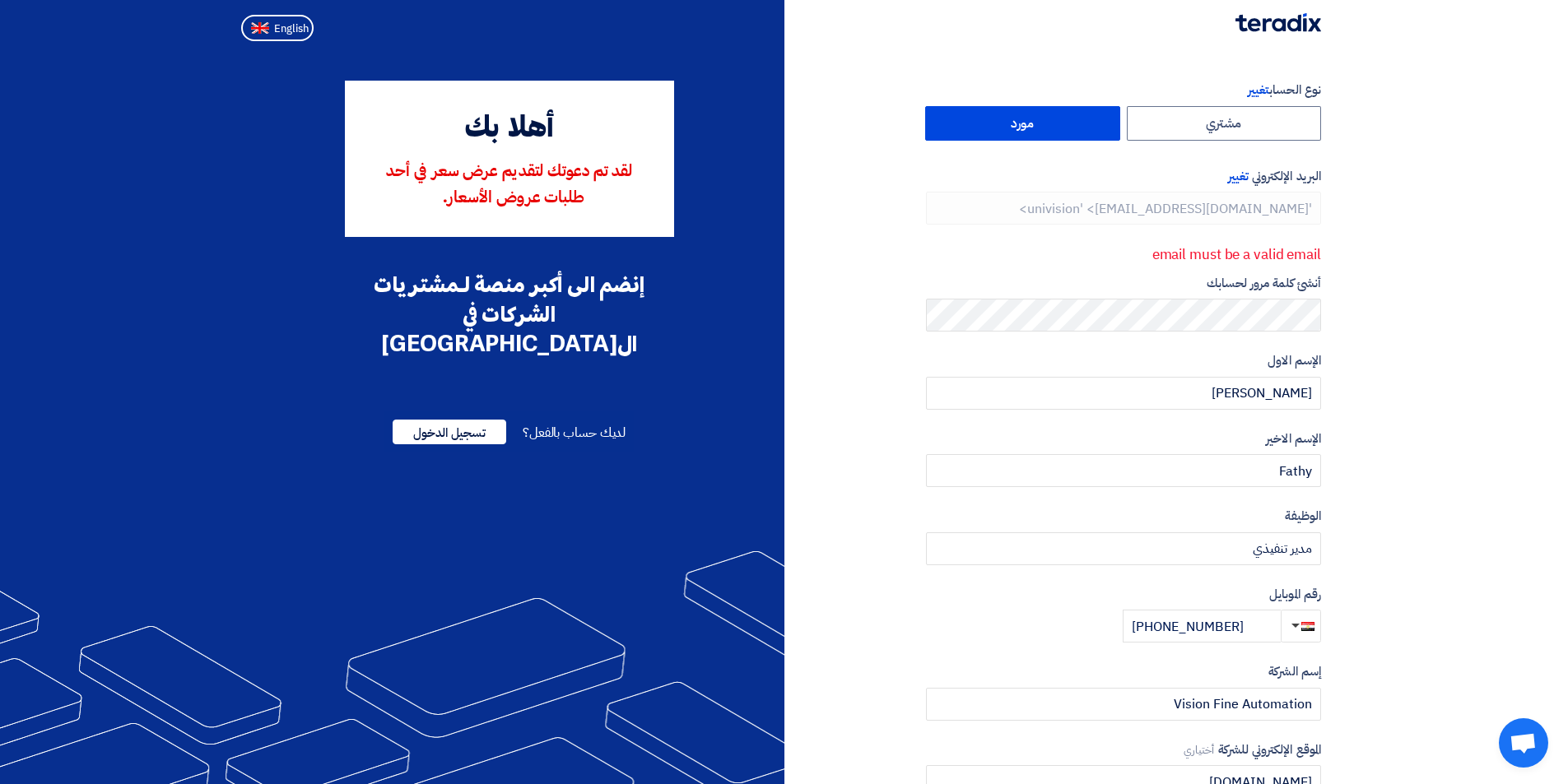
click at [1437, 211] on section "نوع الحساب تغيير مشتري مورد البريد الإلكتروني تغيير 'univision' <info@univision…" at bounding box center [784, 490] width 1568 height 884
click at [1344, 324] on section "نوع الحساب تغيير مشتري مورد البريد الإلكتروني تغيير 'univision' <info@univision…" at bounding box center [784, 490] width 1568 height 884
click at [1231, 180] on span "تغيير" at bounding box center [1237, 176] width 20 height 18
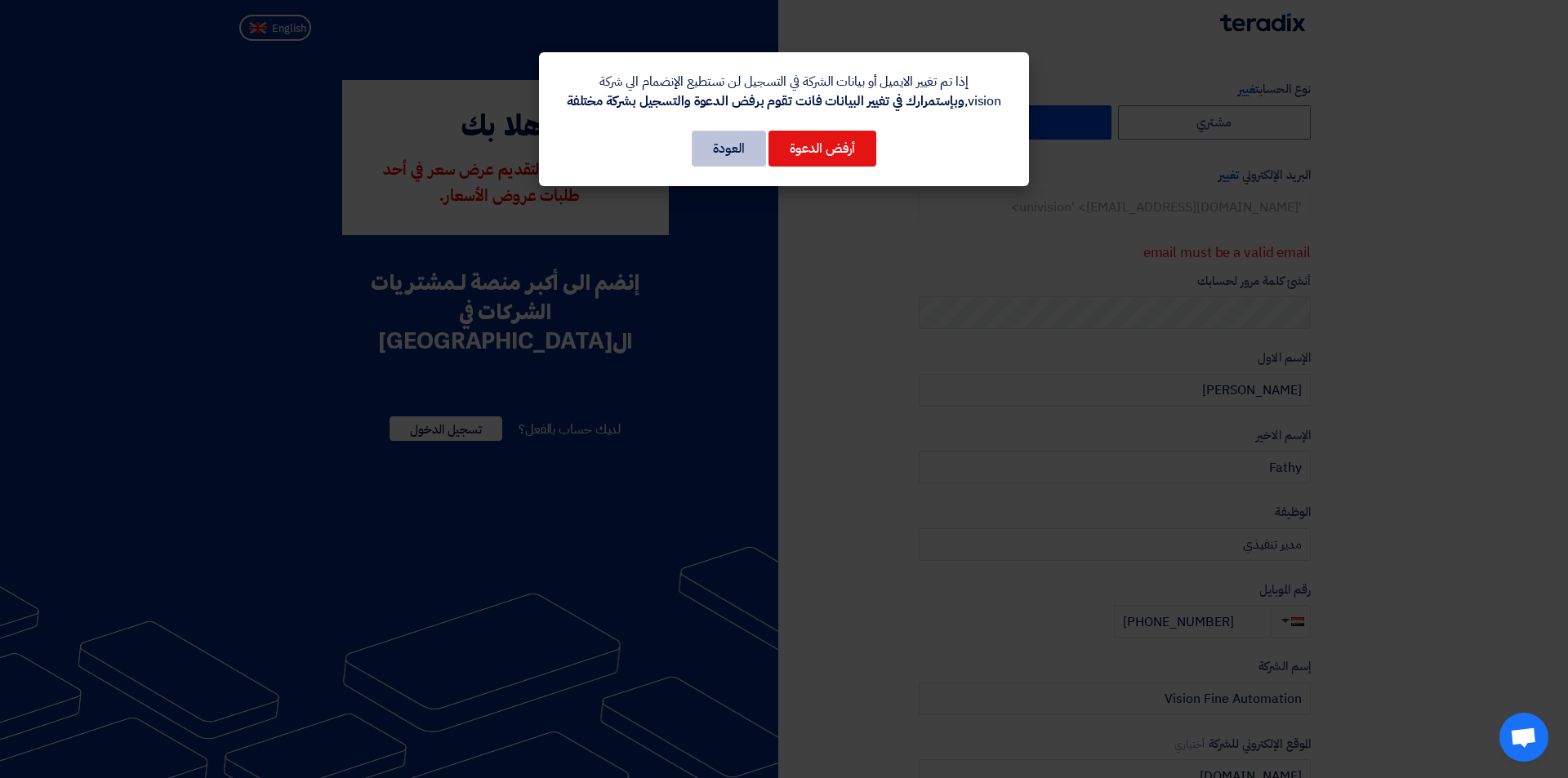
click at [700, 152] on button "العودة" at bounding box center [728, 148] width 74 height 36
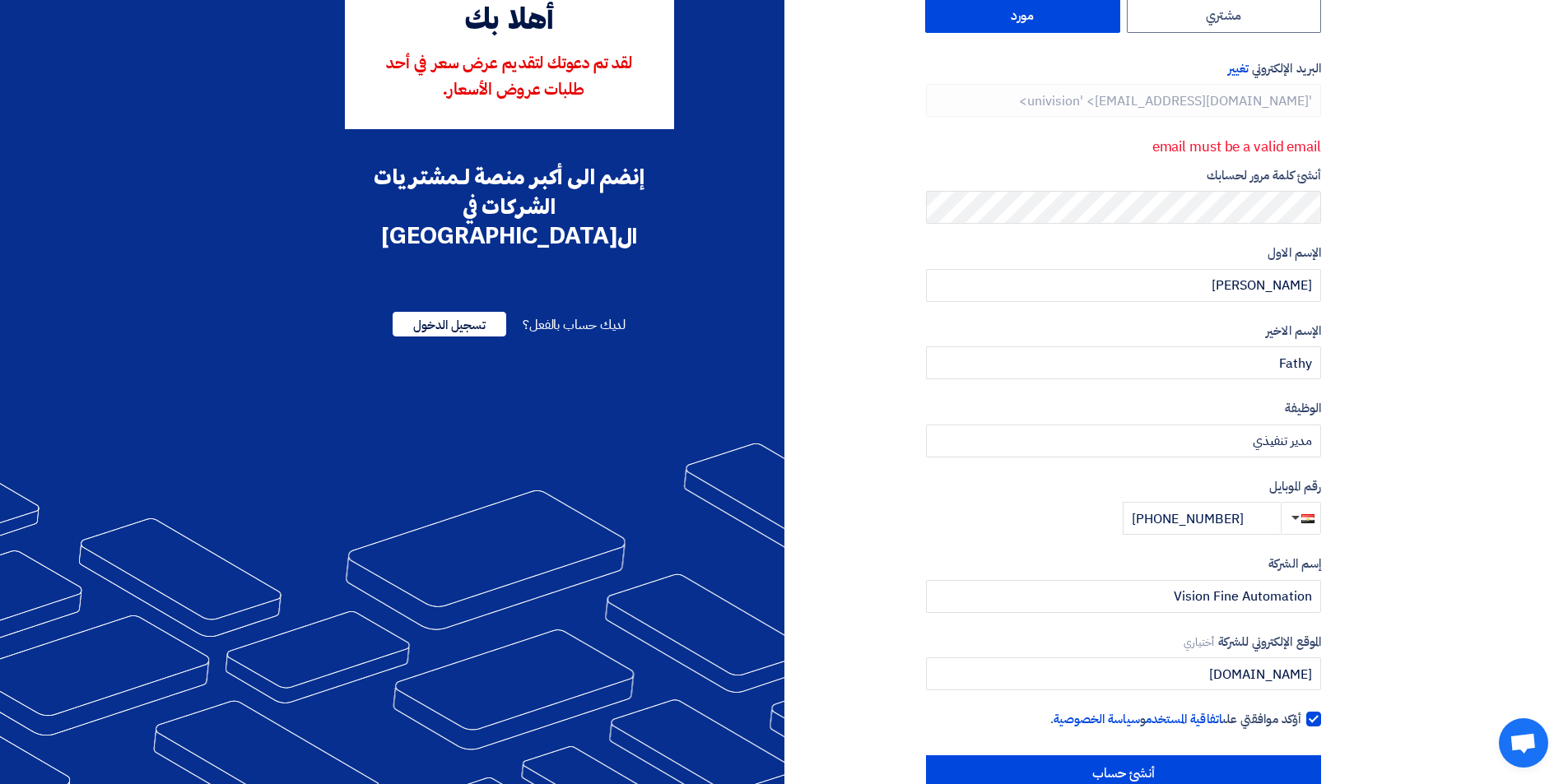
scroll to position [148, 0]
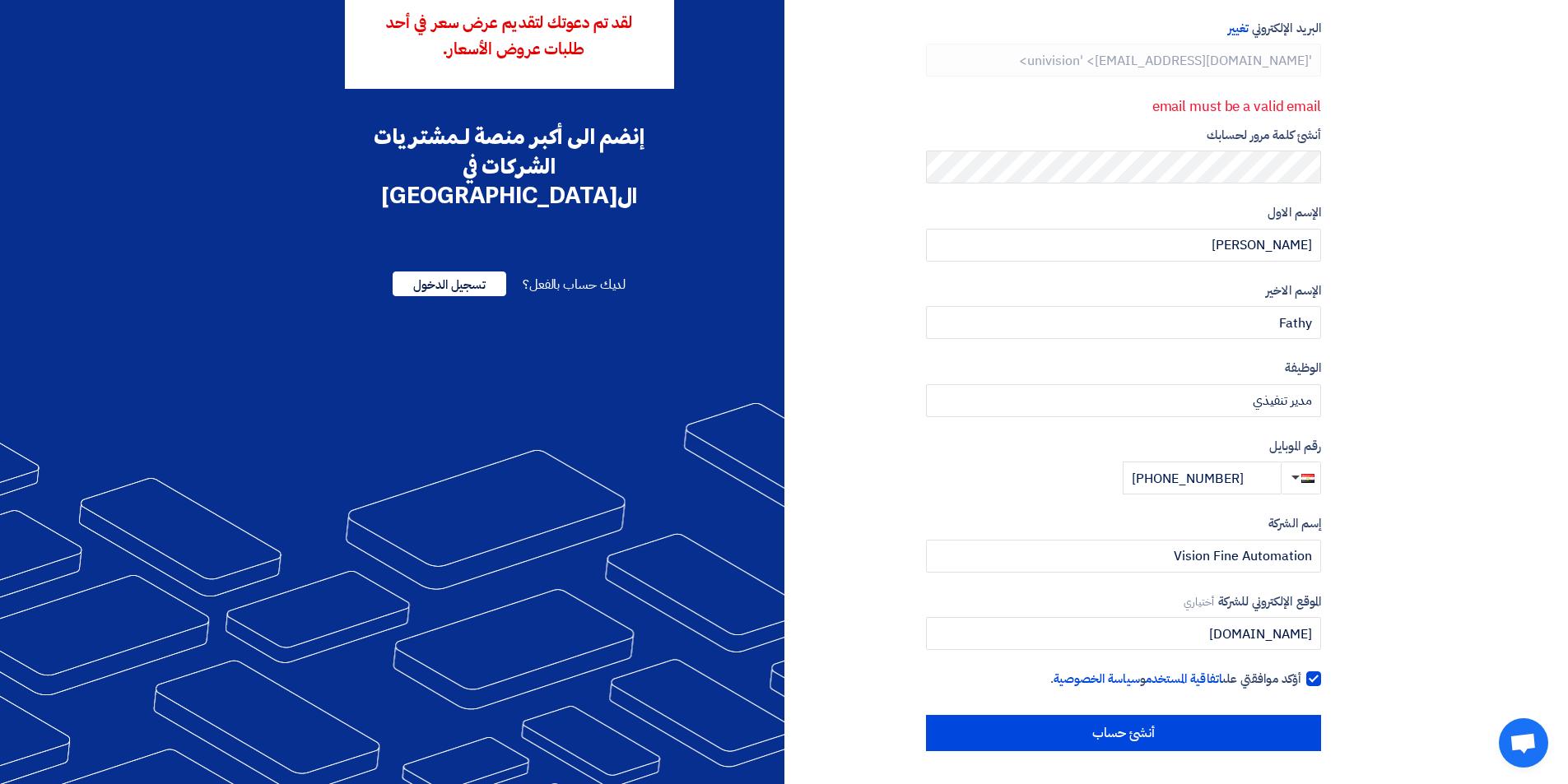
click at [1528, 736] on span "Open chat" at bounding box center [1522, 744] width 27 height 23
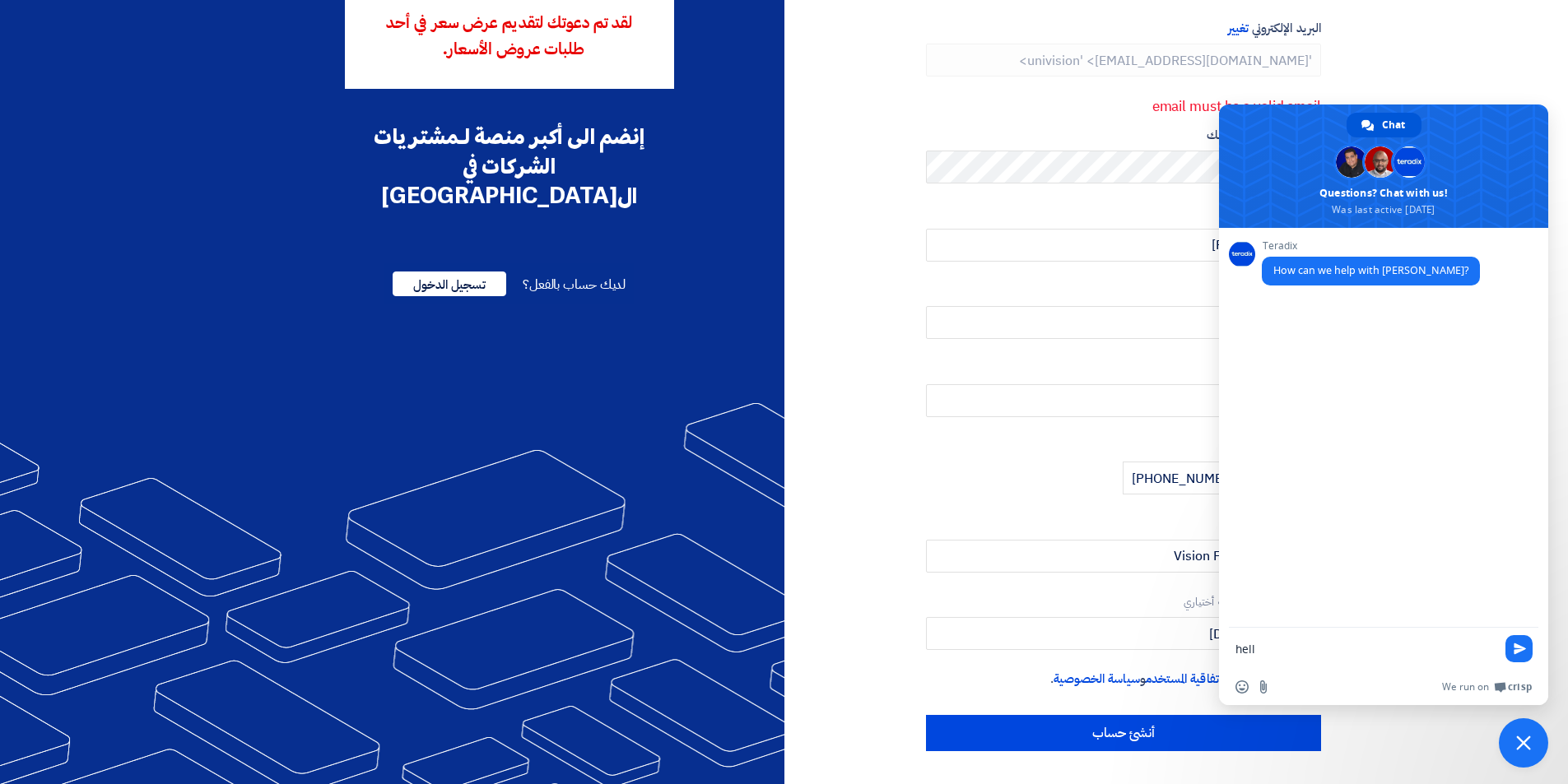
type textarea "hello"
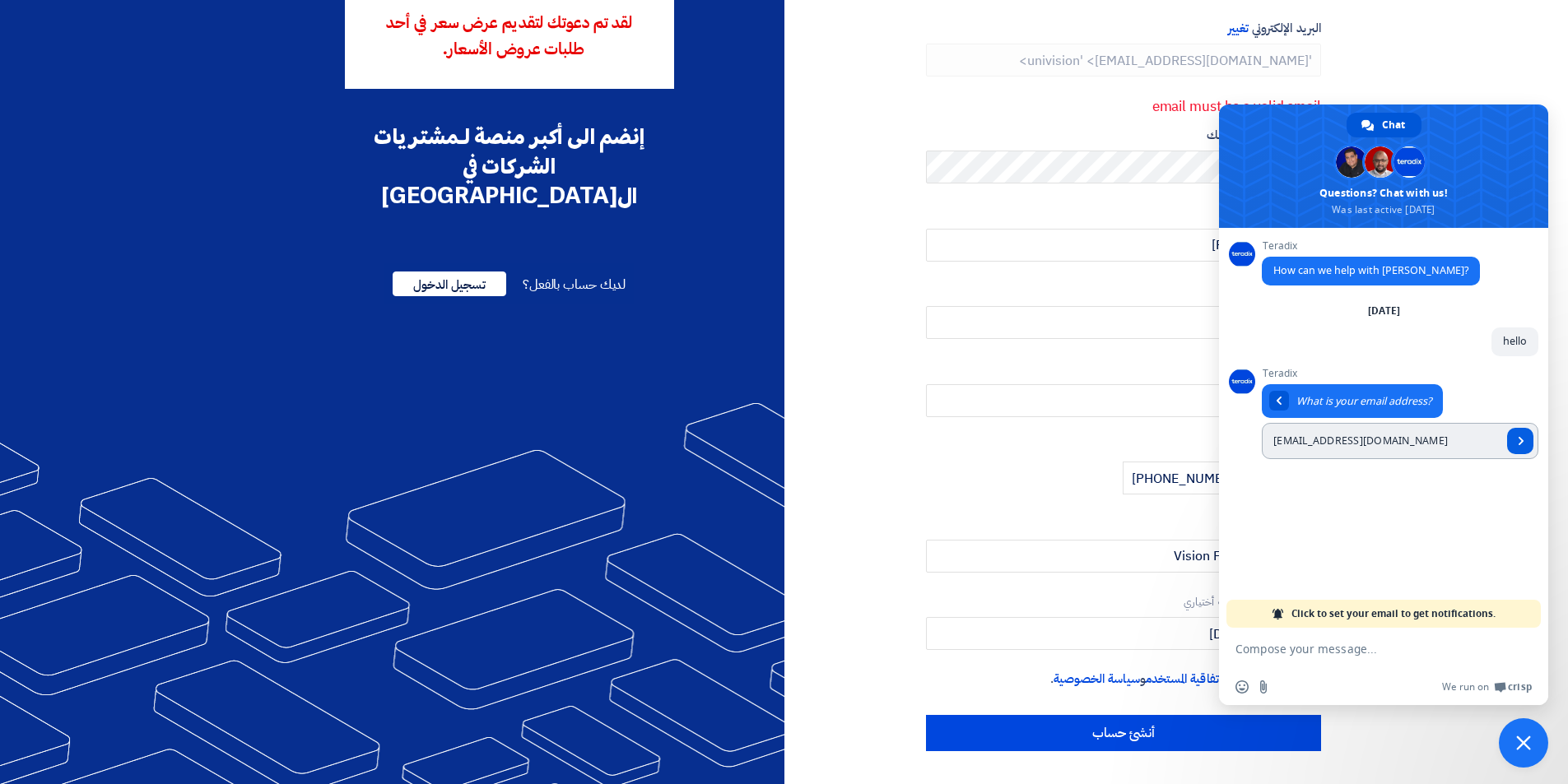
type input "[EMAIL_ADDRESS][DOMAIN_NAME]"
click at [1524, 451] on span "Send" at bounding box center [1520, 441] width 26 height 26
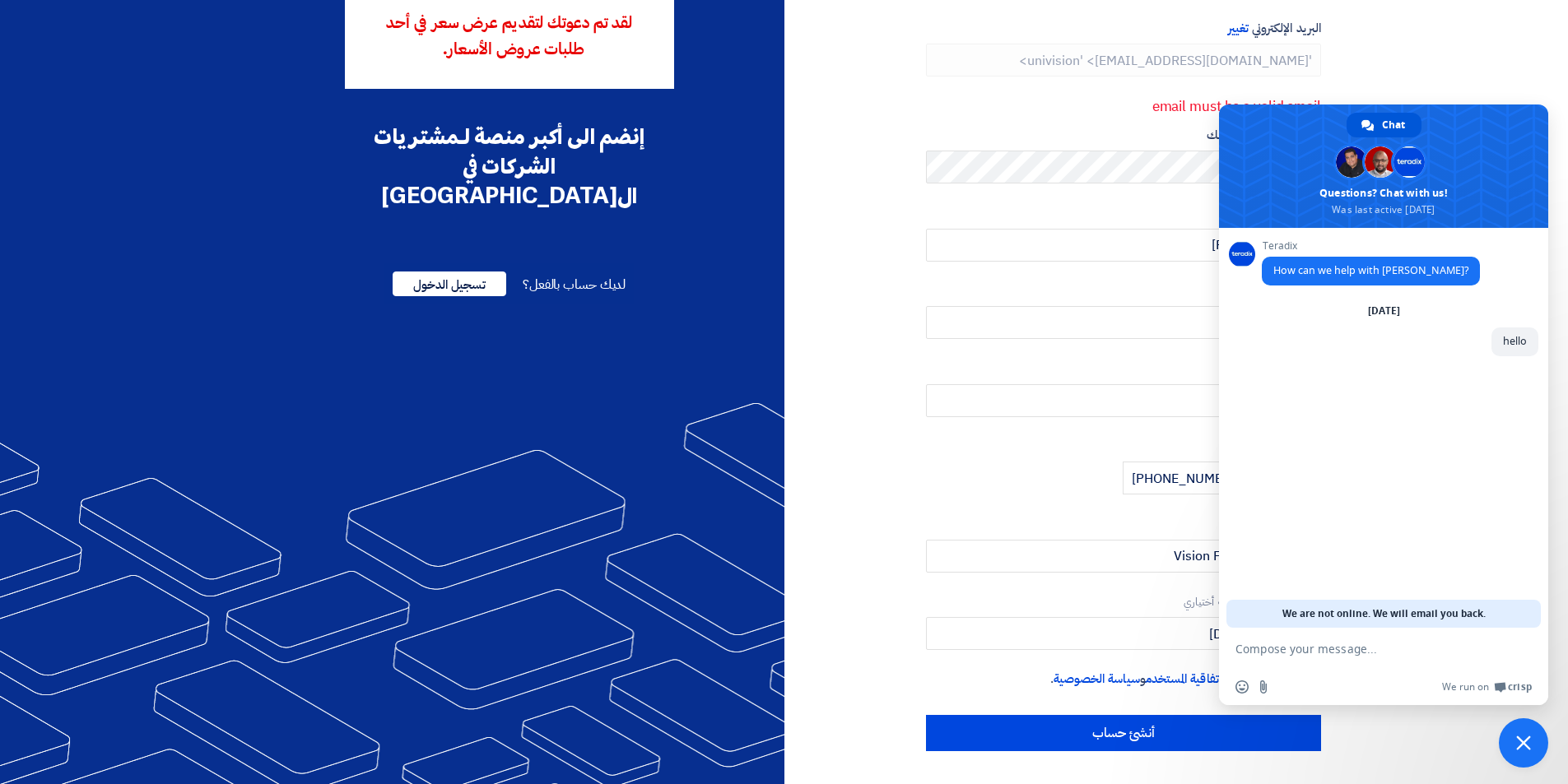
click at [909, 436] on div "نوع الحساب تغيير مشتري مورد البريد الإلكتروني تغيير 'univision' <info@univision…" at bounding box center [1059, 341] width 550 height 818
click at [1515, 748] on span "Close chat" at bounding box center [1523, 743] width 49 height 49
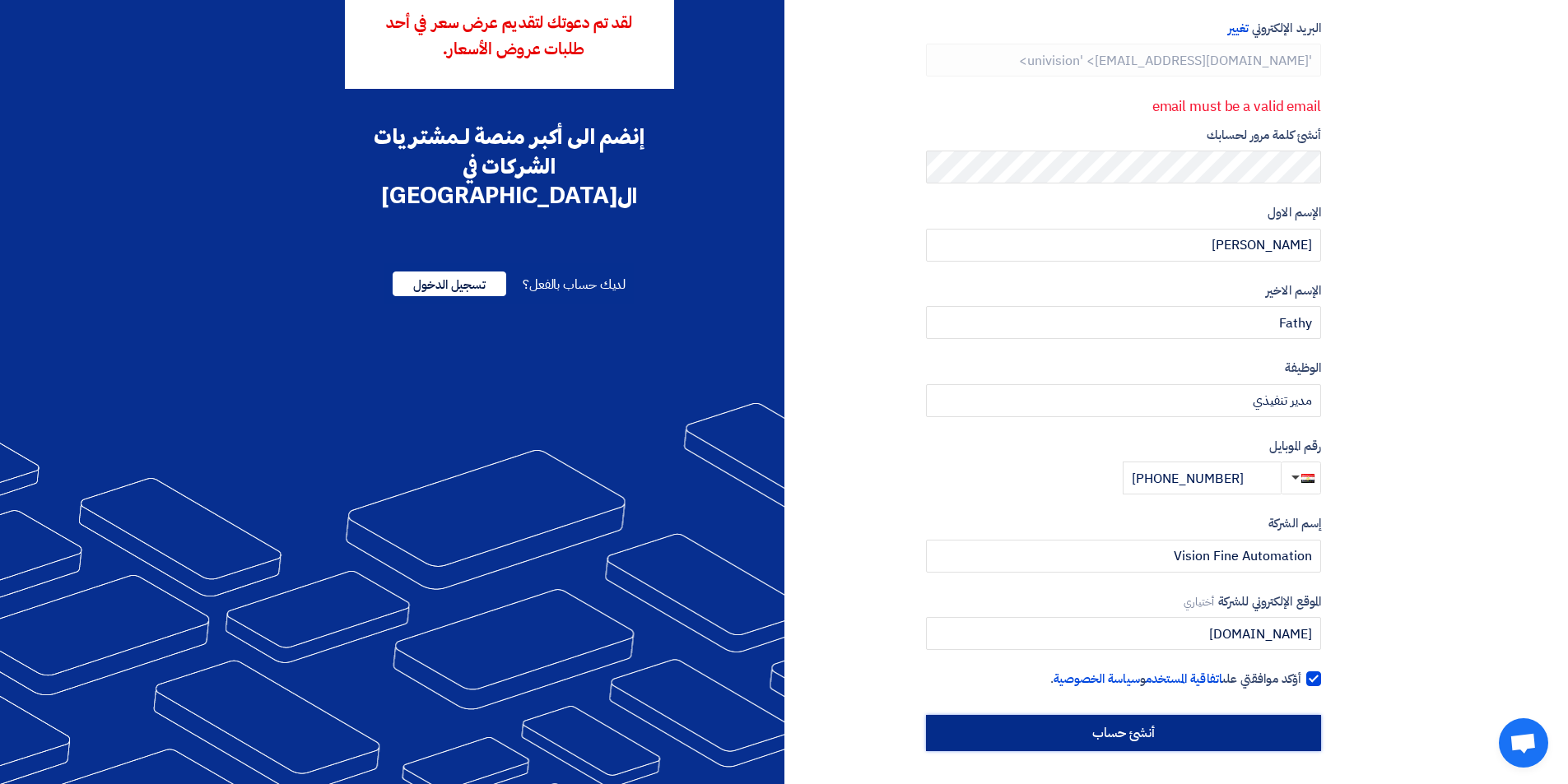
click at [1205, 739] on input "أنشئ حساب" at bounding box center [1123, 732] width 395 height 36
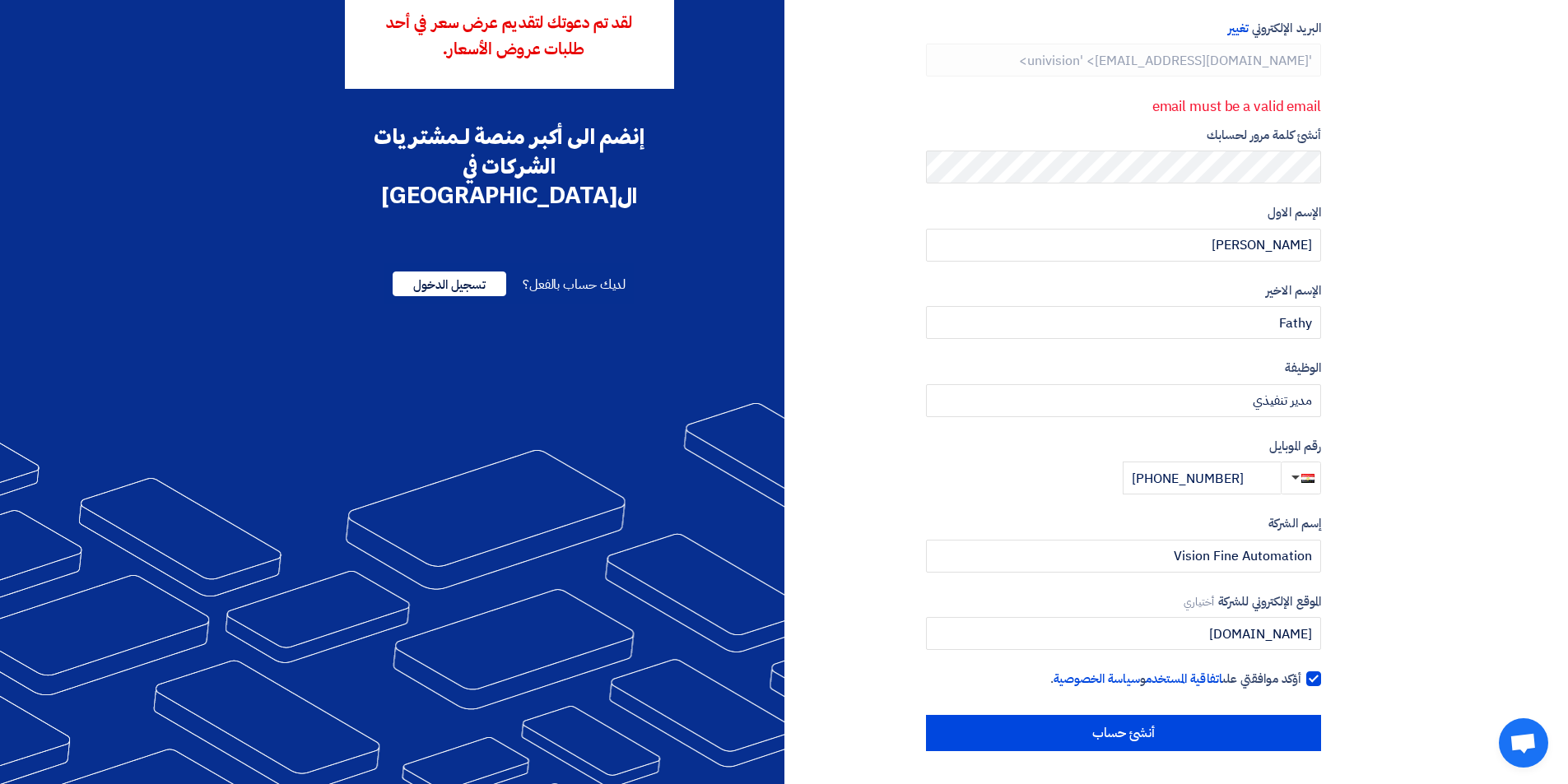
click at [1310, 677] on div at bounding box center [1313, 678] width 15 height 15
click at [1301, 677] on input "أؤكد موافقتي على اتفاقية المستخدم و سياسة الخصوصية ." at bounding box center [1104, 685] width 395 height 33
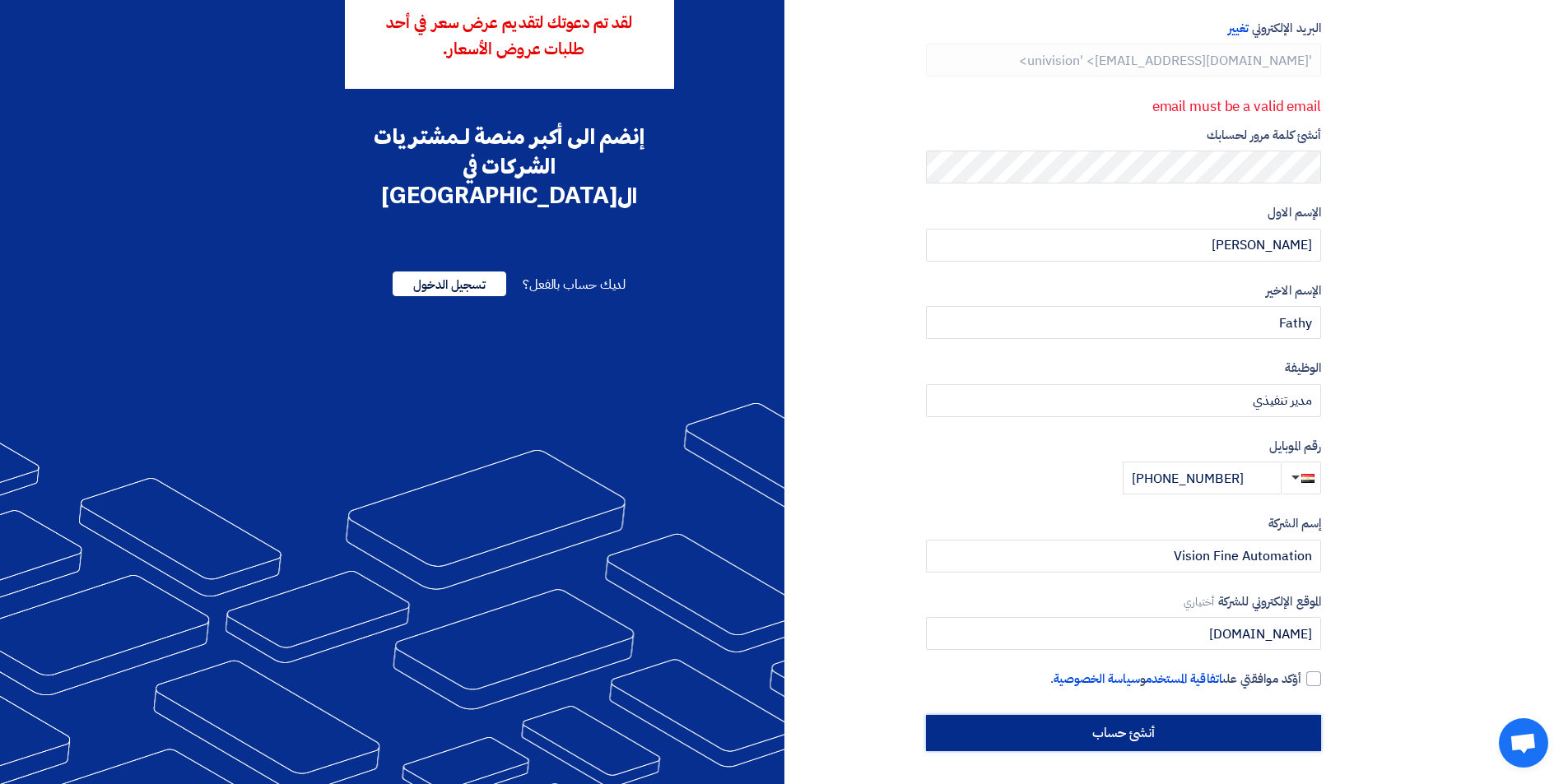
click at [1294, 729] on input "أنشئ حساب" at bounding box center [1123, 732] width 395 height 36
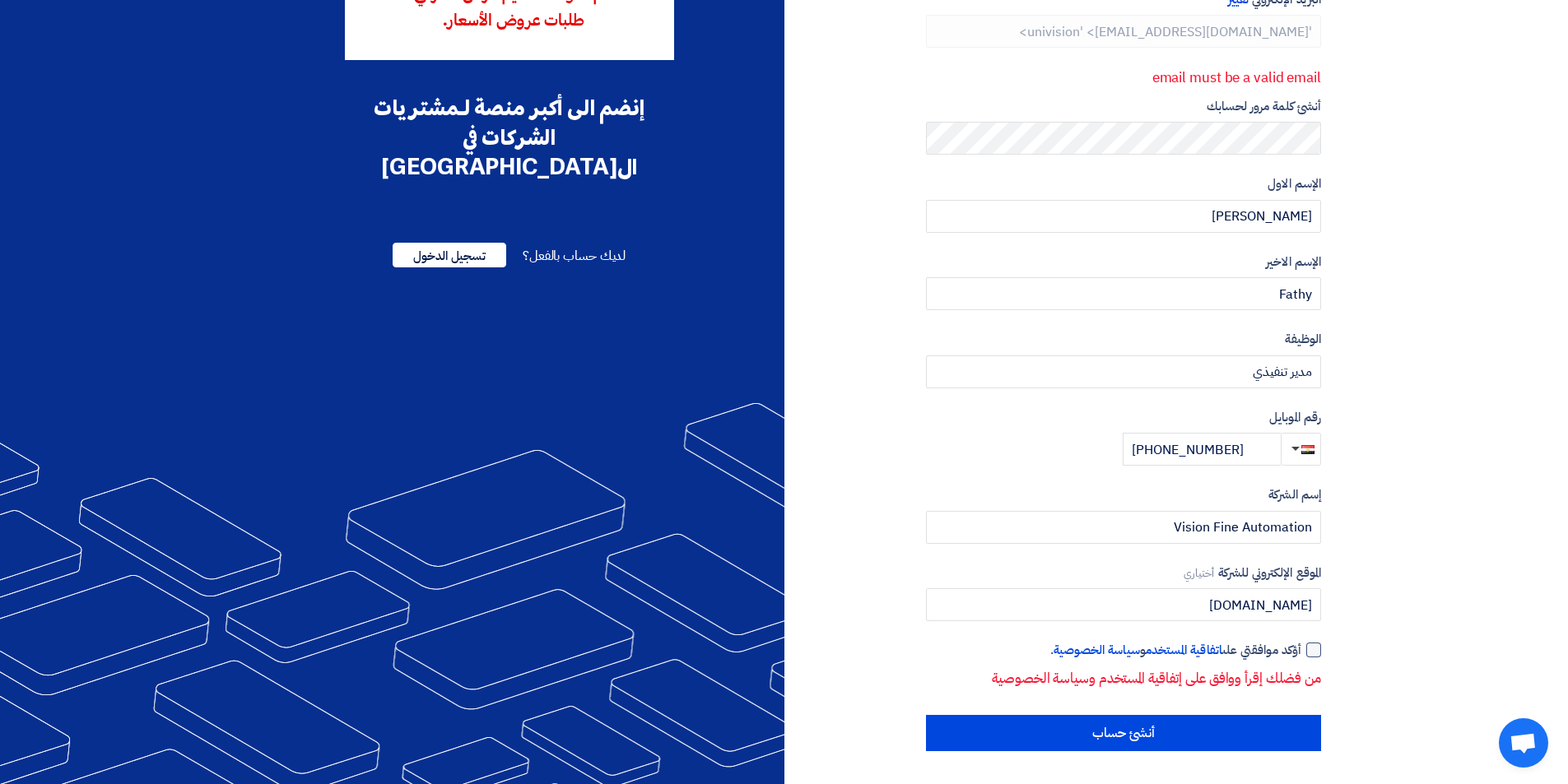
click at [1310, 655] on div at bounding box center [1313, 649] width 15 height 15
click at [1301, 655] on input "أؤكد موافقتي على اتفاقية المستخدم و سياسة الخصوصية ." at bounding box center [1104, 656] width 395 height 33
checkbox input "true"
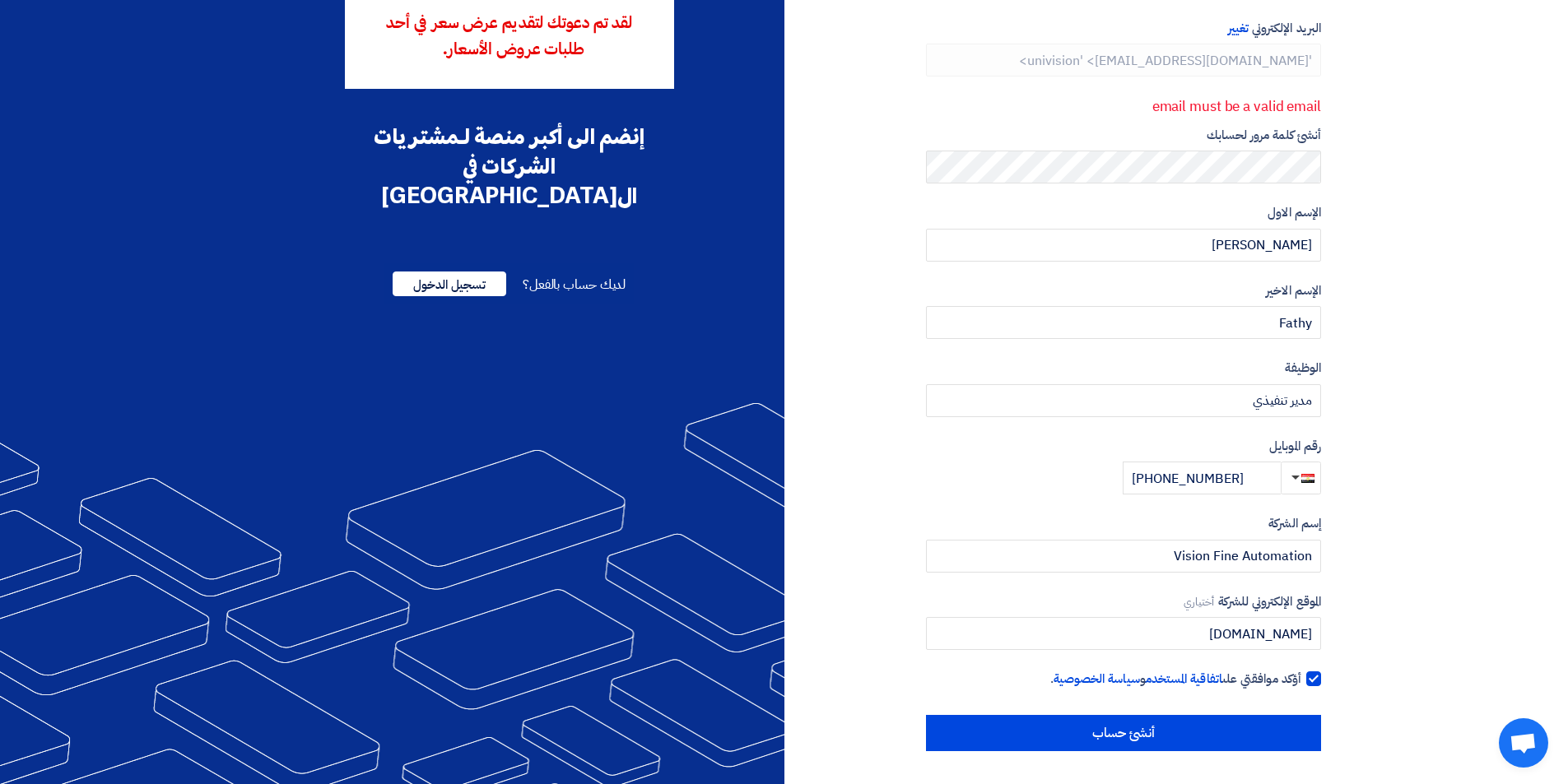
scroll to position [148, 0]
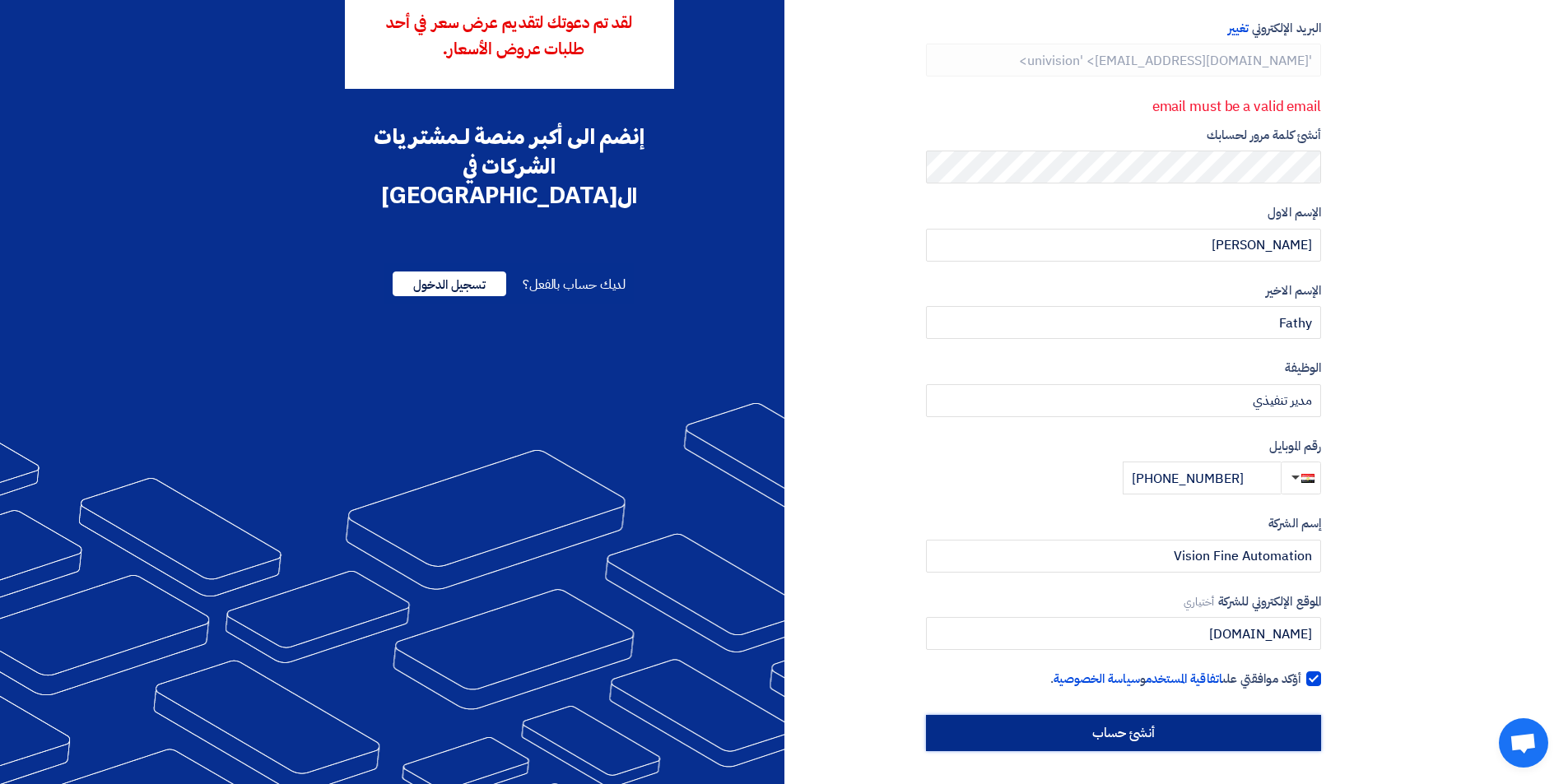
click at [1304, 721] on input "أنشئ حساب" at bounding box center [1123, 732] width 395 height 36
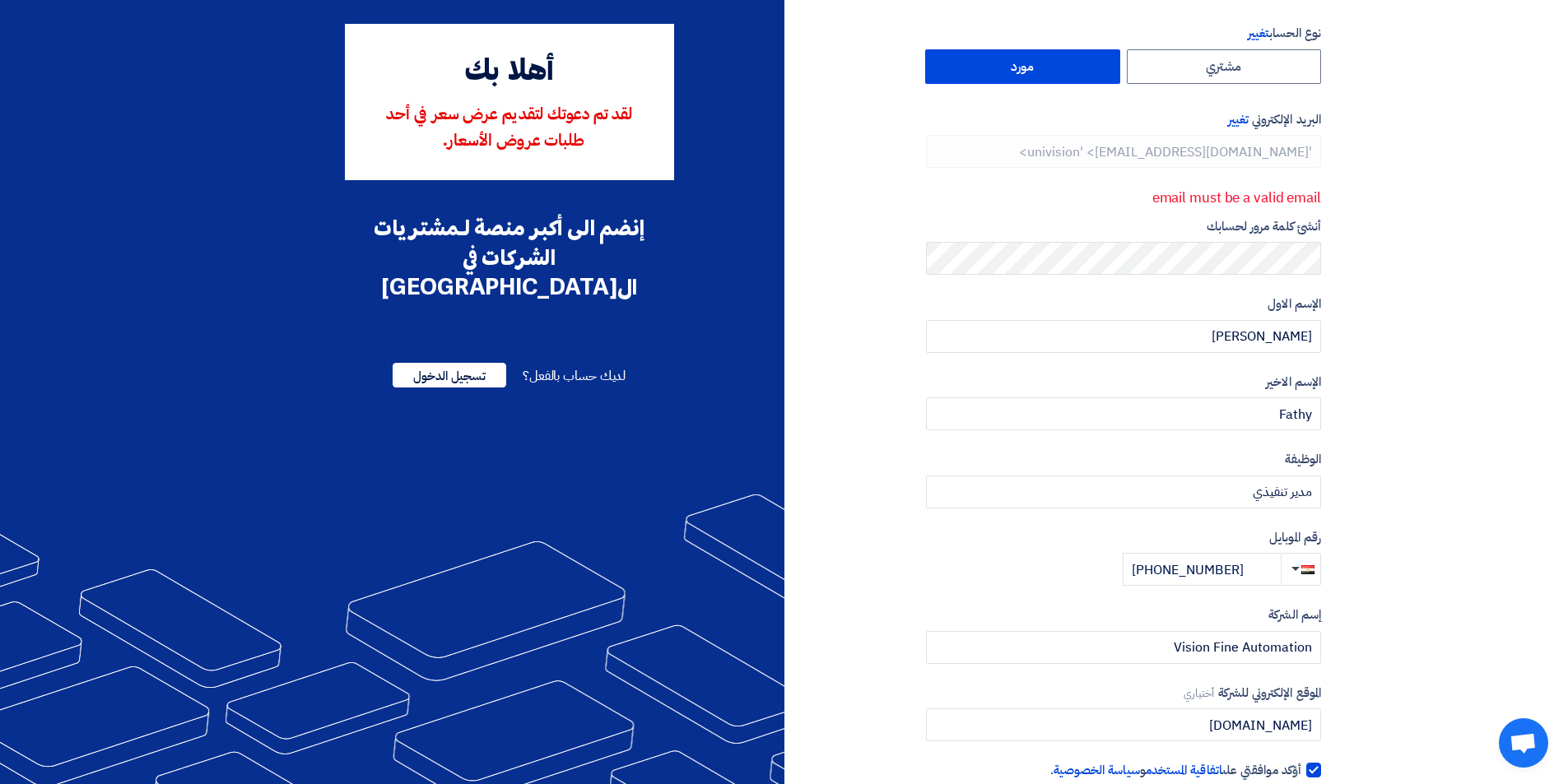
scroll to position [0, 0]
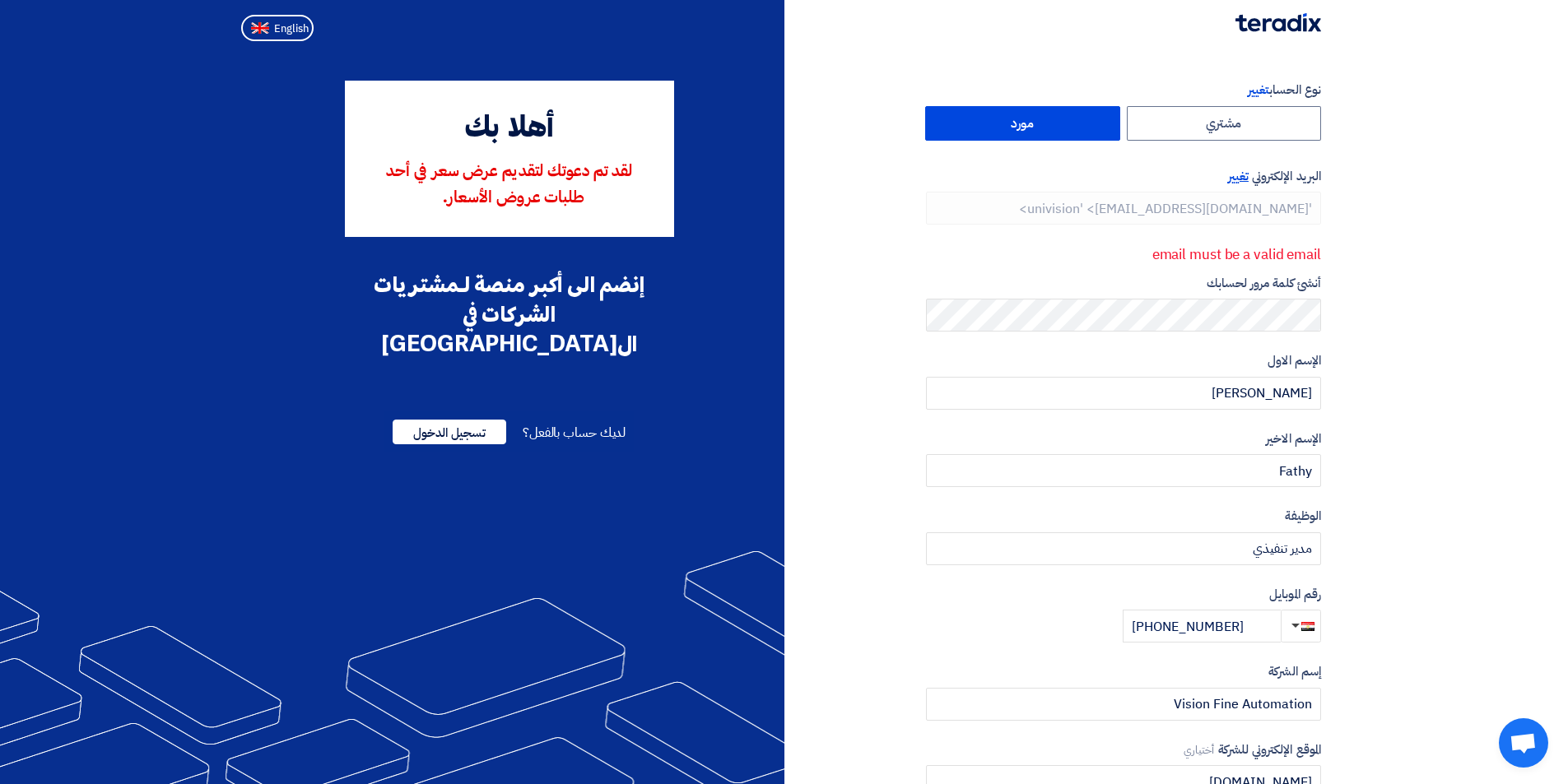
click at [1239, 174] on span "تغيير" at bounding box center [1237, 176] width 20 height 18
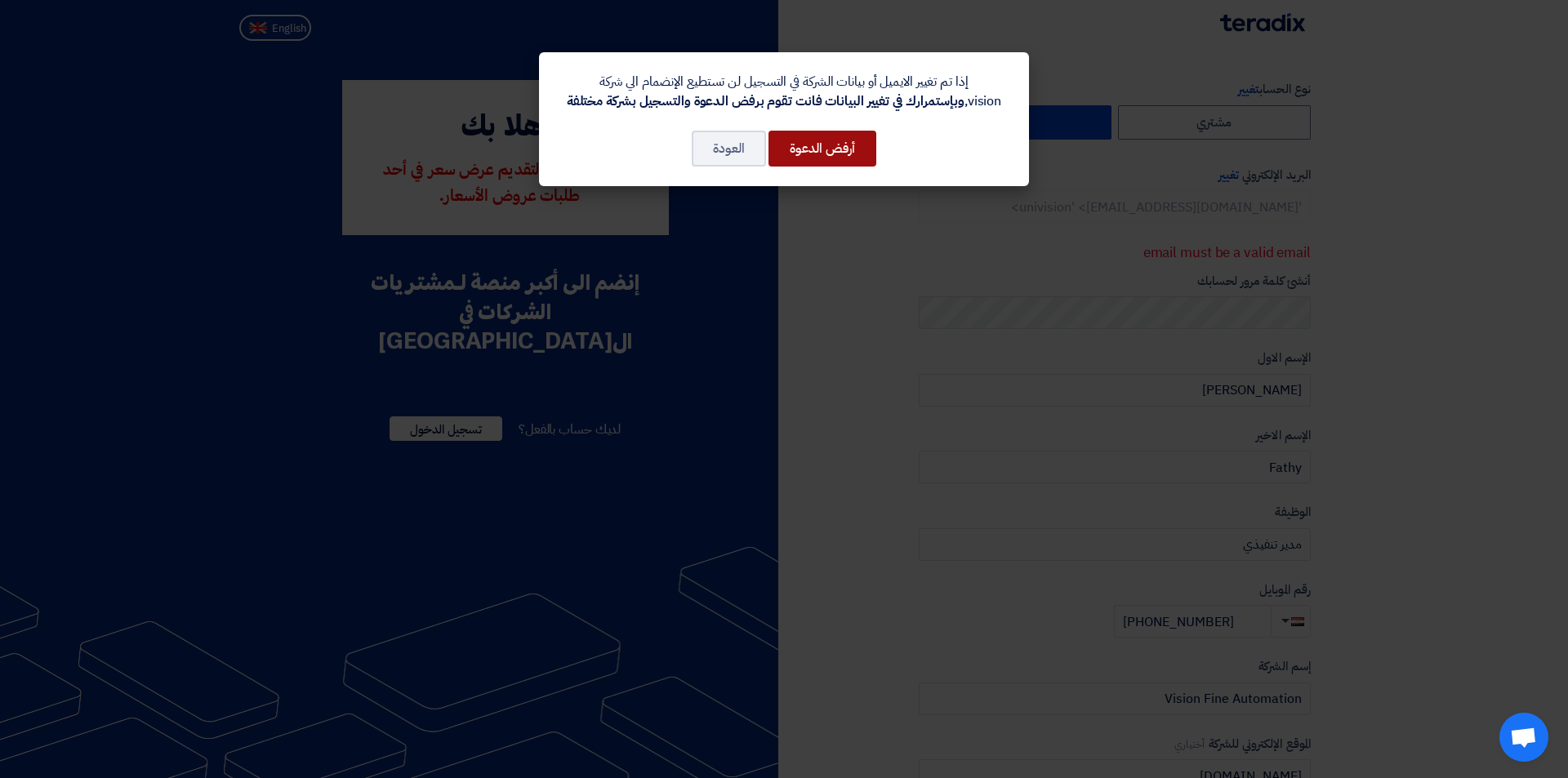
click at [834, 154] on button "أرفض الدعوة" at bounding box center [822, 148] width 108 height 36
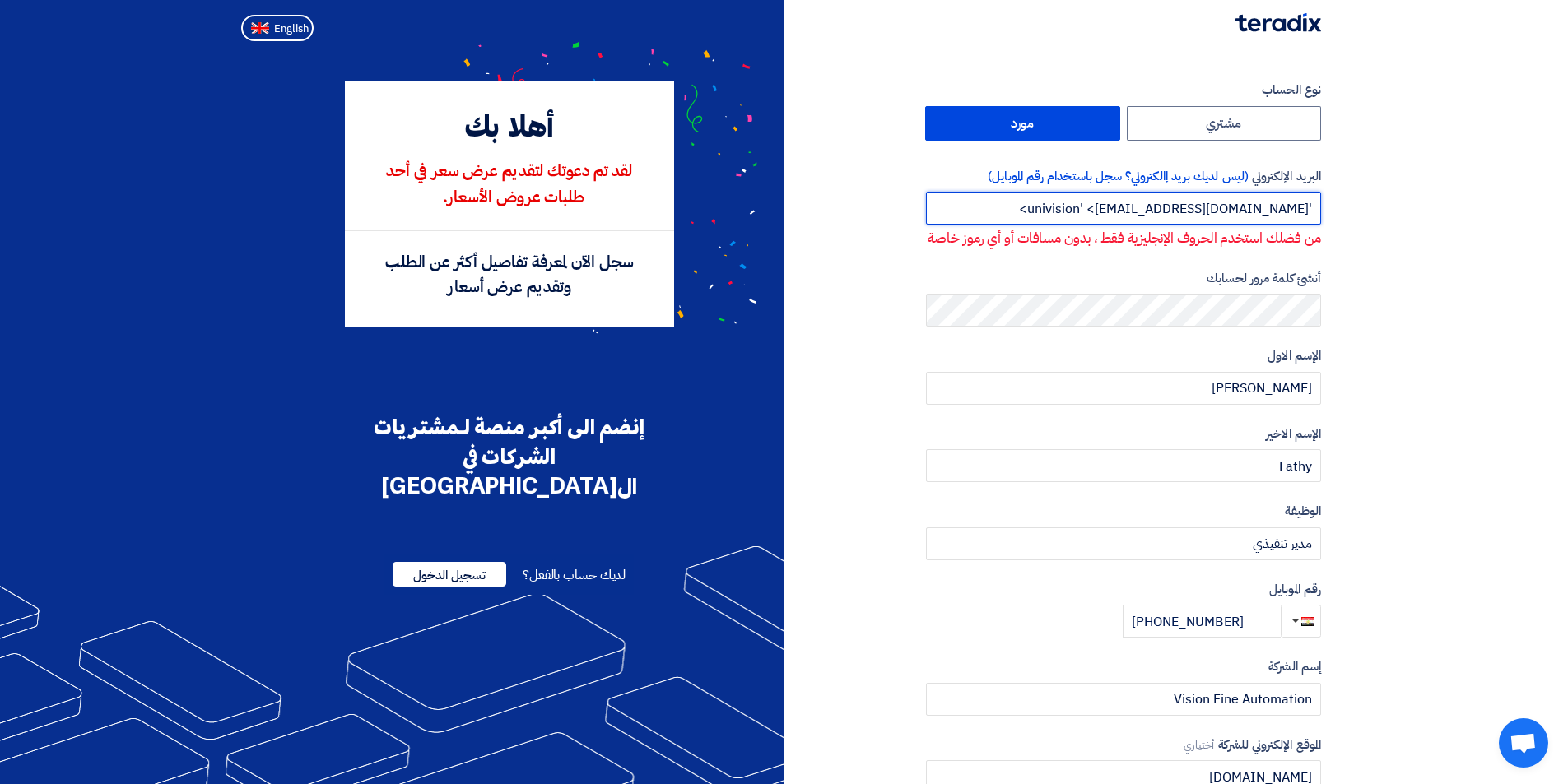
drag, startPoint x: 1160, startPoint y: 216, endPoint x: 1091, endPoint y: 219, distance: 69.1
click at [1091, 219] on input "'univision' <[EMAIL_ADDRESS][DOMAIN_NAME]>" at bounding box center [1123, 208] width 395 height 33
click at [1306, 204] on input "'info@univisionegypt.com>" at bounding box center [1123, 208] width 395 height 33
click at [1309, 206] on input "'info@univisionegypt.com>" at bounding box center [1123, 208] width 395 height 33
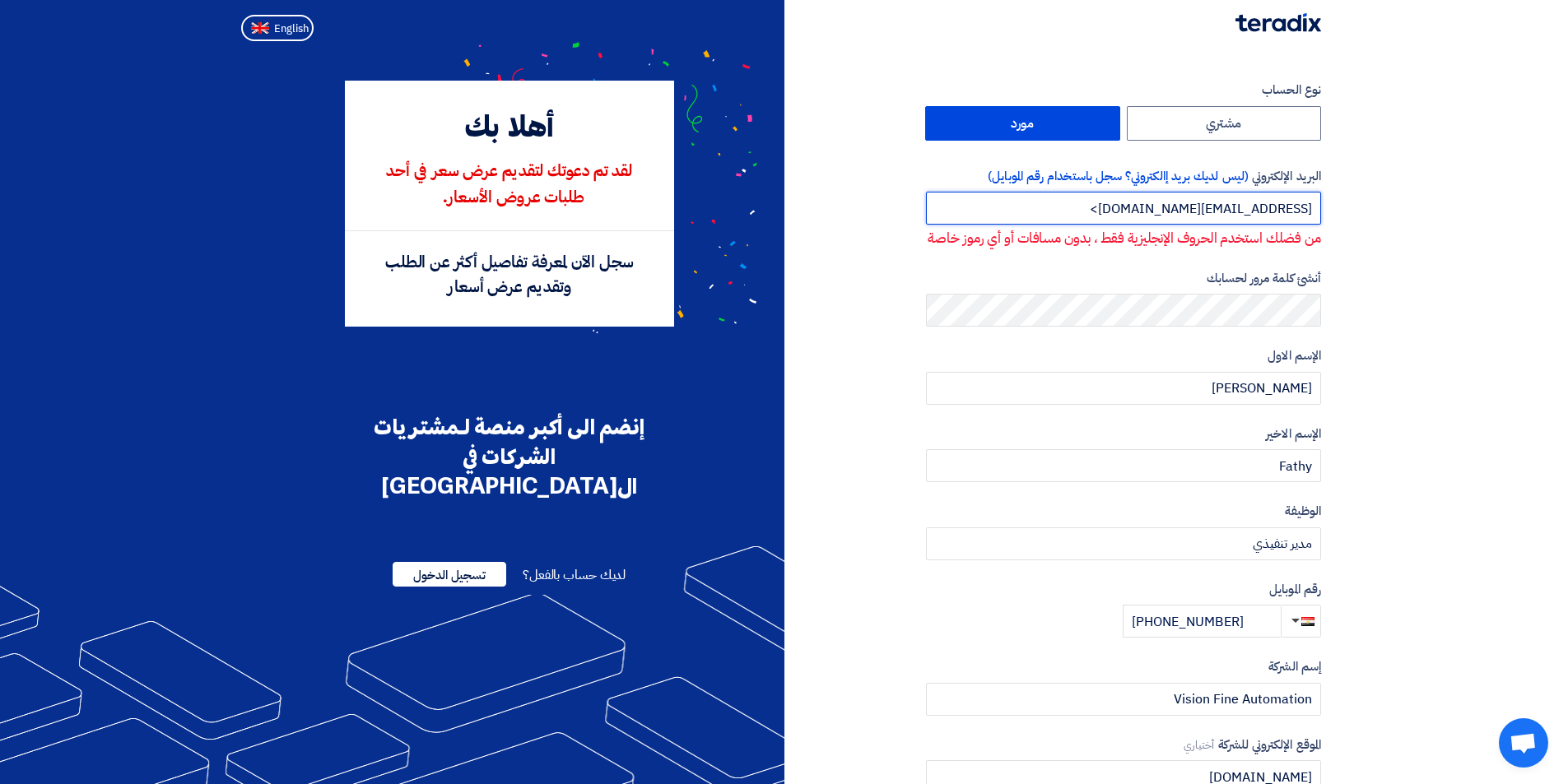
click at [1310, 206] on input "'info@univisionegypt.com>" at bounding box center [1123, 208] width 395 height 33
click at [1312, 206] on input "'info@univisionegypt.com>" at bounding box center [1123, 208] width 395 height 33
click at [1309, 207] on input "'info@univisionegypt.com>" at bounding box center [1123, 208] width 395 height 33
click at [1159, 211] on input "info@univisionegypt.com>" at bounding box center [1123, 208] width 395 height 33
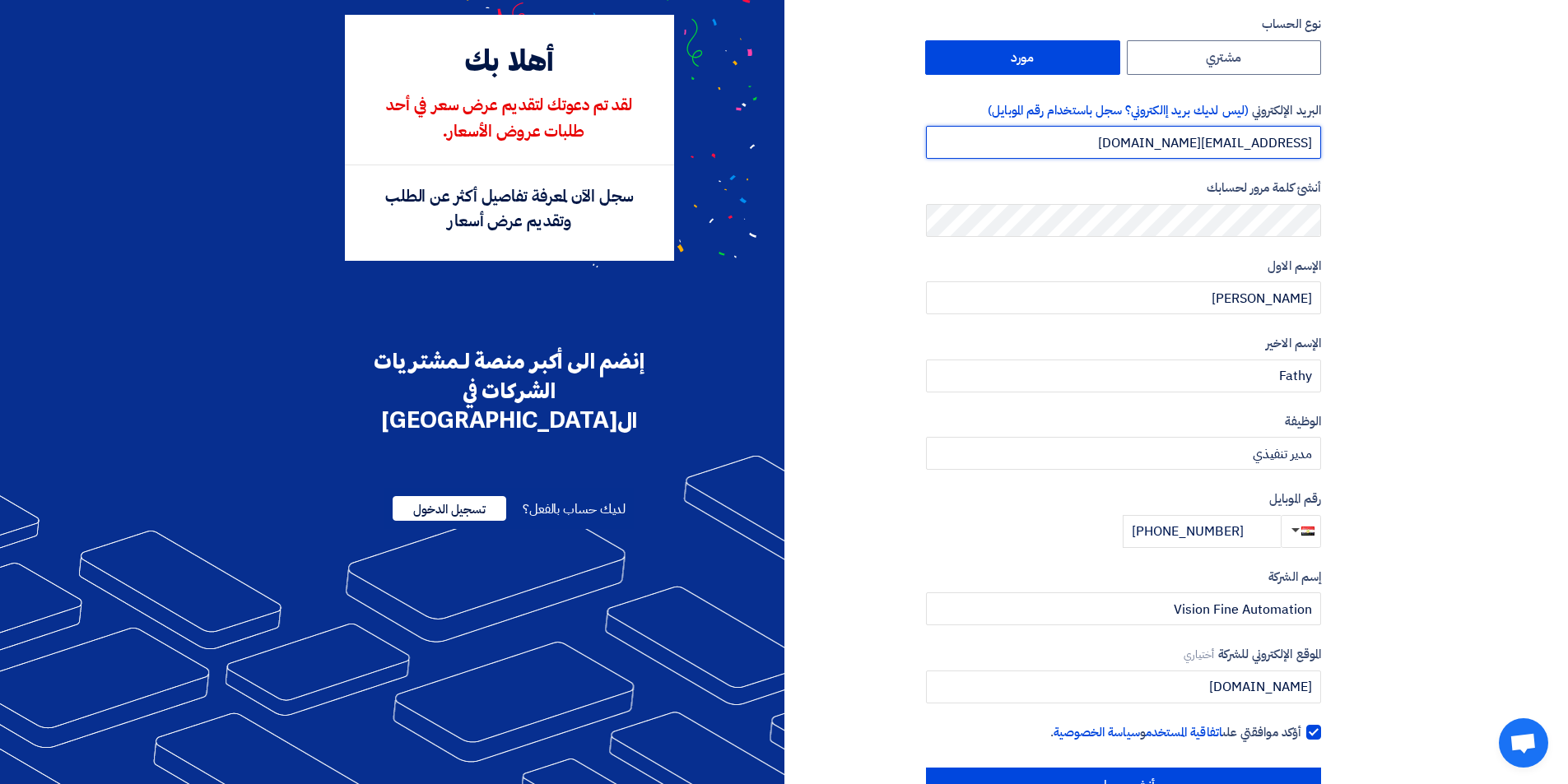
scroll to position [118, 0]
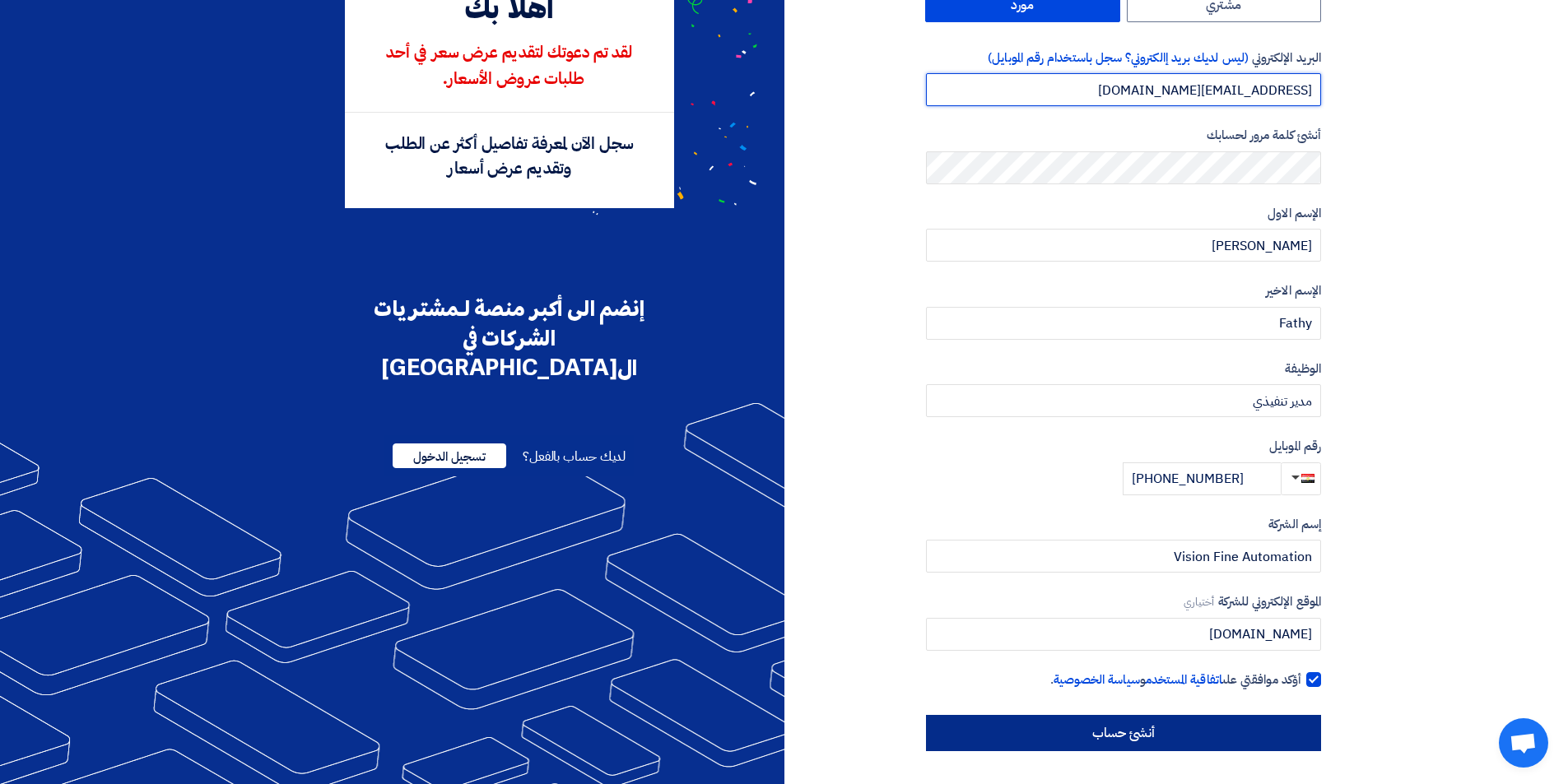
type input "[EMAIL_ADDRESS][DOMAIN_NAME]"
click at [1194, 738] on input "أنشئ حساب" at bounding box center [1123, 732] width 395 height 36
click at [1205, 737] on input "أنشئ حساب" at bounding box center [1123, 732] width 395 height 36
click at [1164, 727] on input "أنشئ حساب" at bounding box center [1123, 732] width 395 height 36
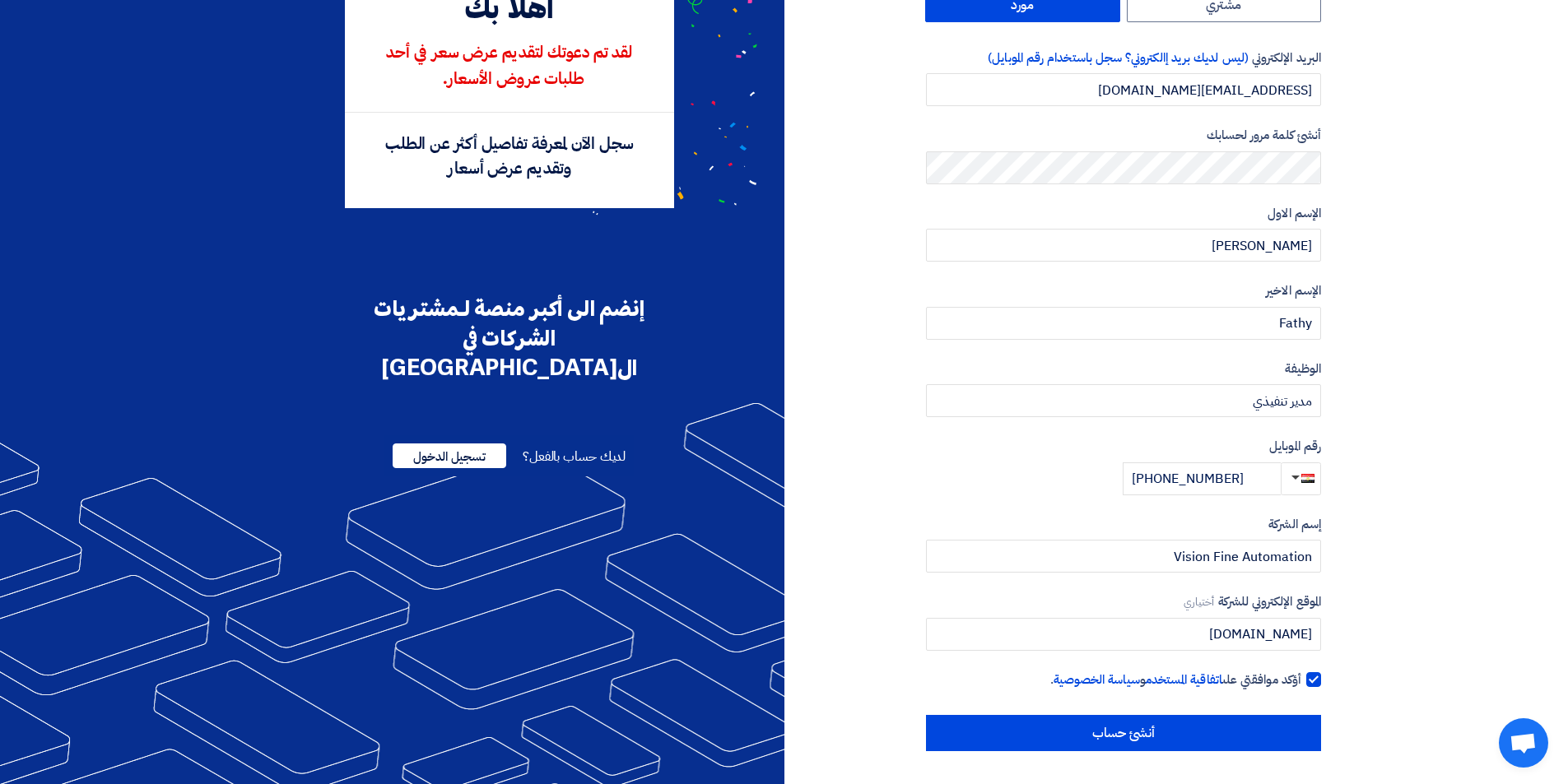
scroll to position [0, 0]
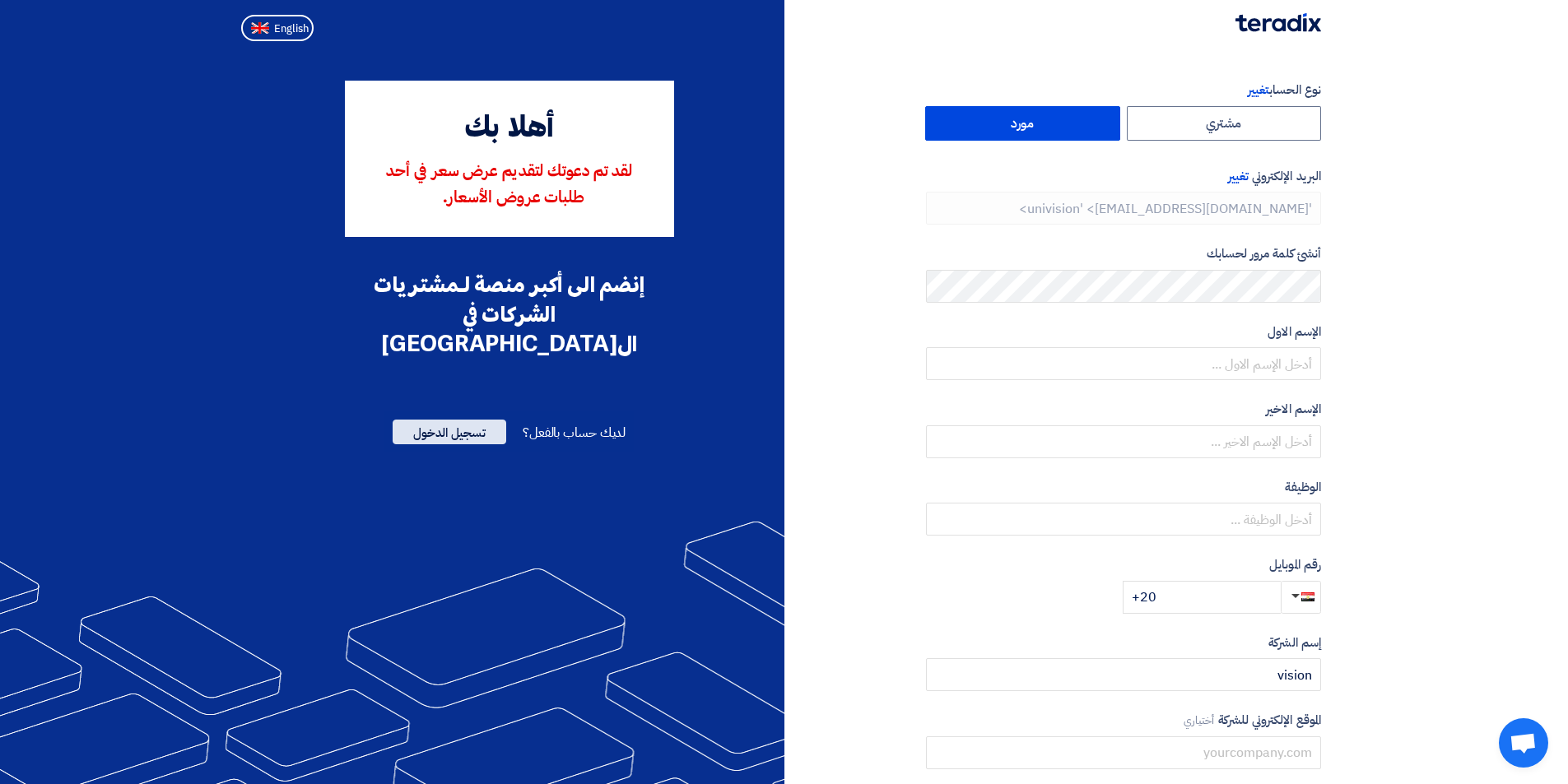
type input "[PHONE_NUMBER]"
click at [463, 419] on span "تسجيل الدخول" at bounding box center [449, 432] width 114 height 25
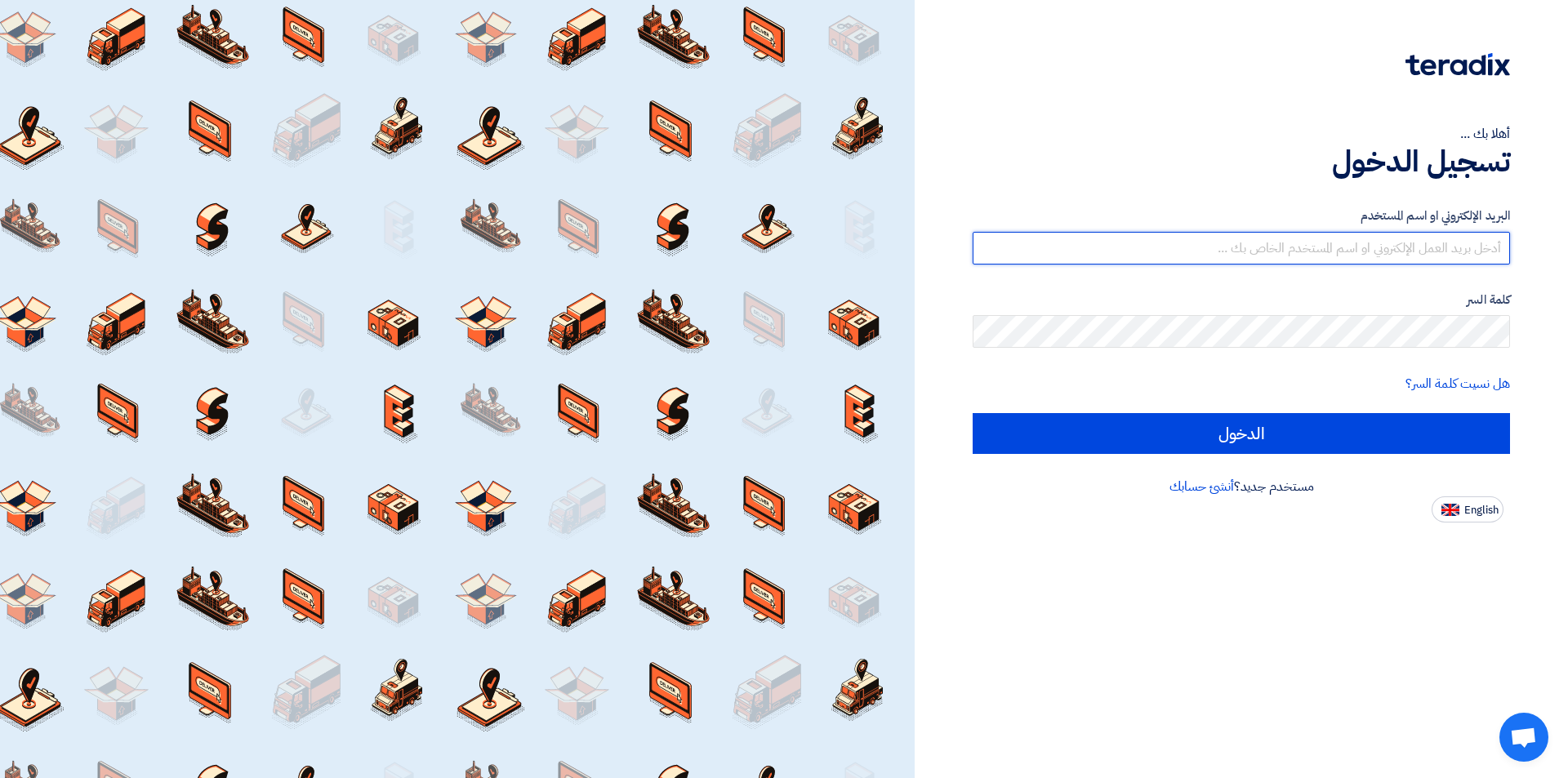
click at [1326, 249] on input "text" at bounding box center [1241, 247] width 537 height 32
type input "[EMAIL_ADDRESS][DOMAIN_NAME]"
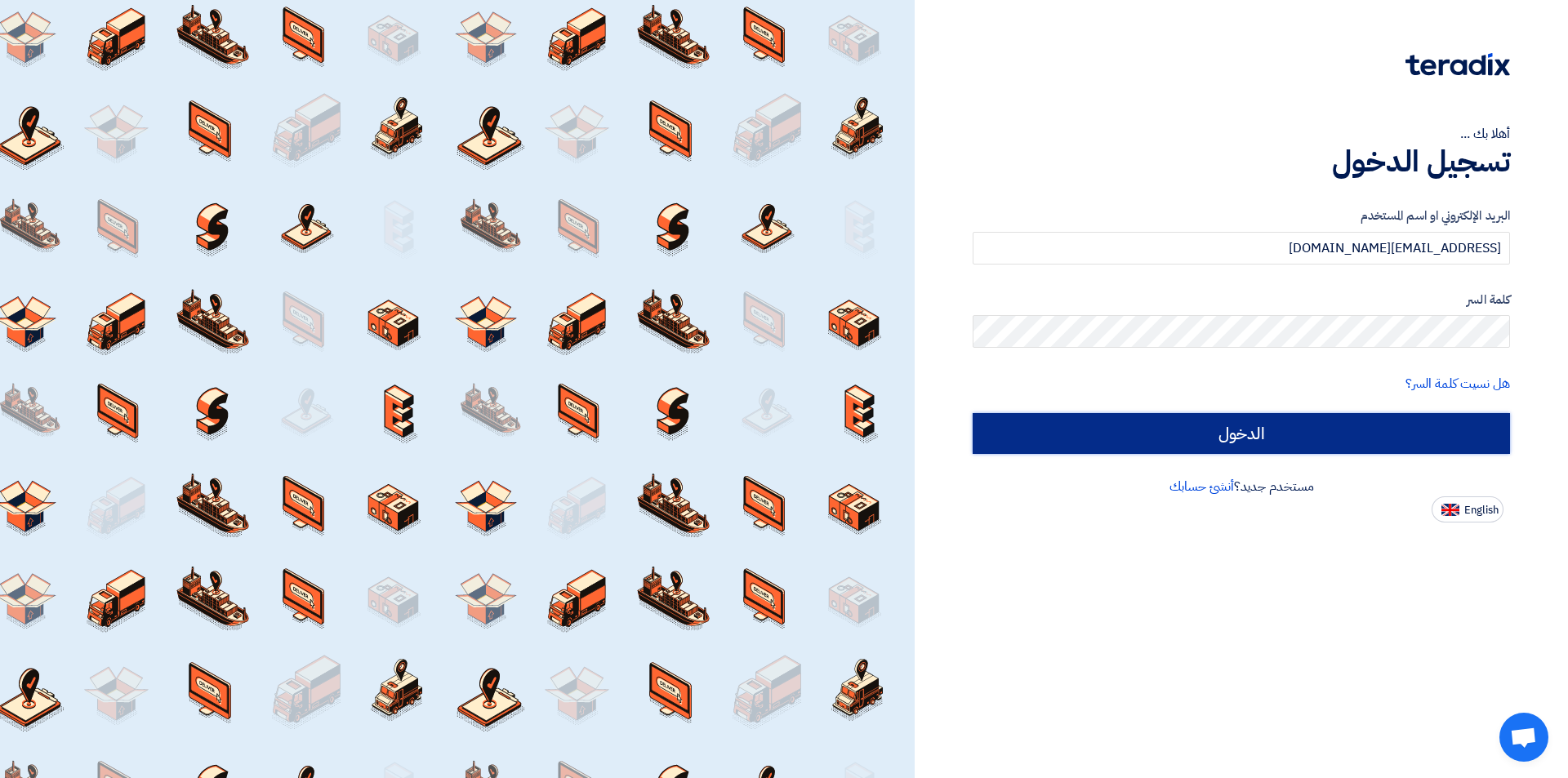
click at [1393, 442] on input "الدخول" at bounding box center [1241, 433] width 537 height 41
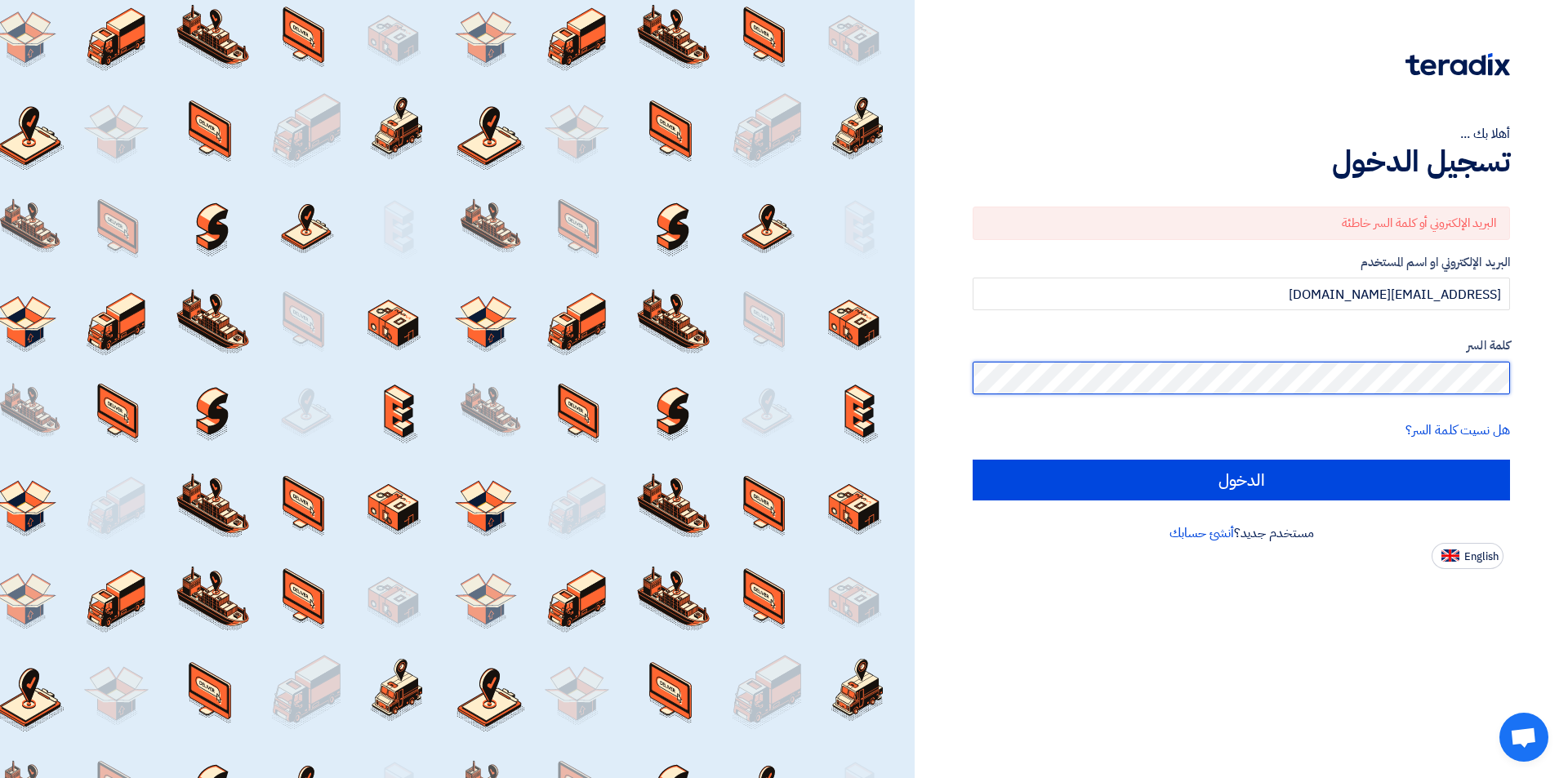
click at [1567, 377] on div "أهلا بك ... تسجيل الدخول البريد الإلكتروني أو كلمة السر خاطئة البريد الإلكتروني…" at bounding box center [1241, 389] width 653 height 778
click at [972, 460] on input "الدخول" at bounding box center [1241, 480] width 537 height 41
